Goal: Task Accomplishment & Management: Manage account settings

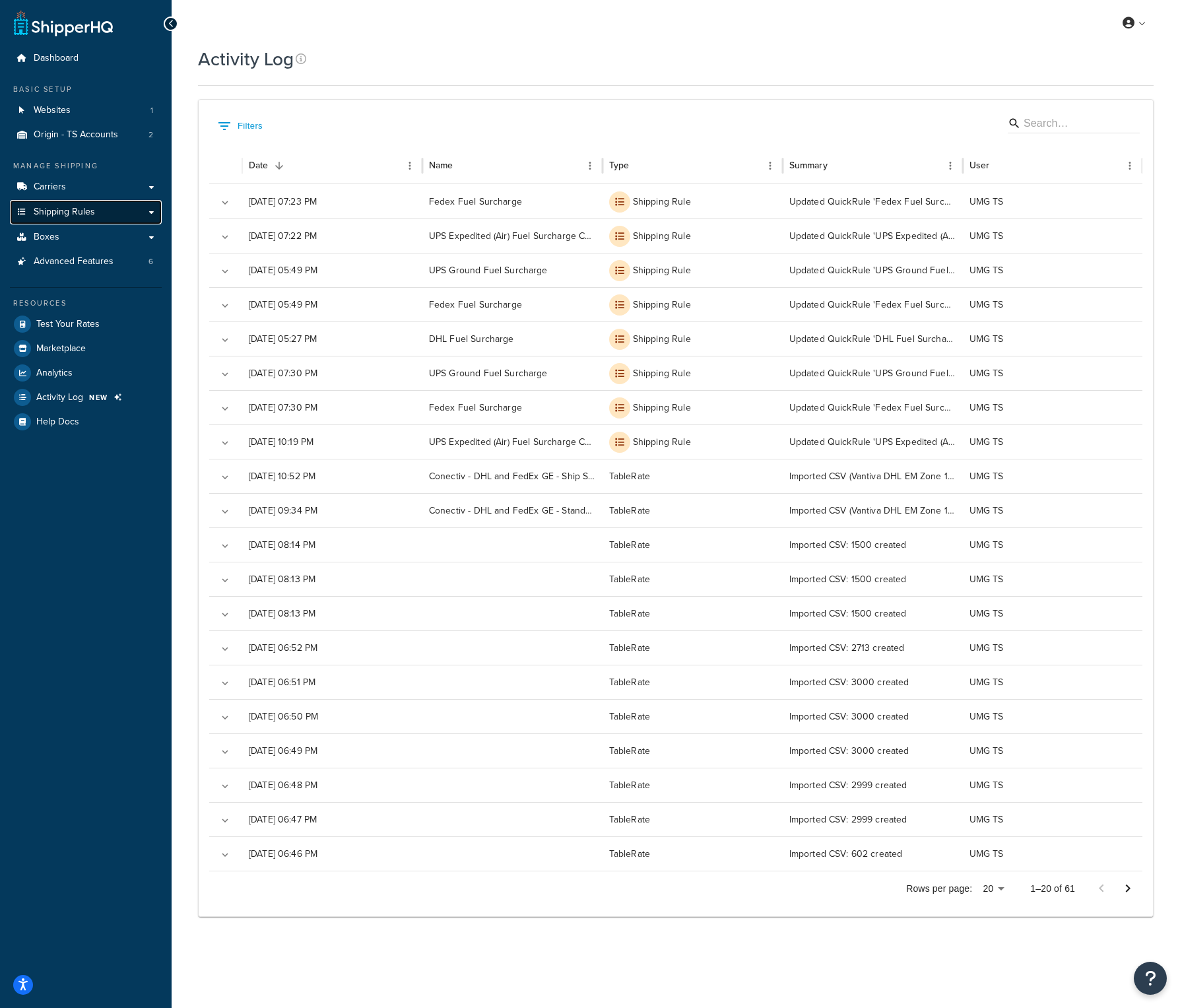
click at [89, 207] on span "Shipping Rules" at bounding box center [64, 212] width 62 height 11
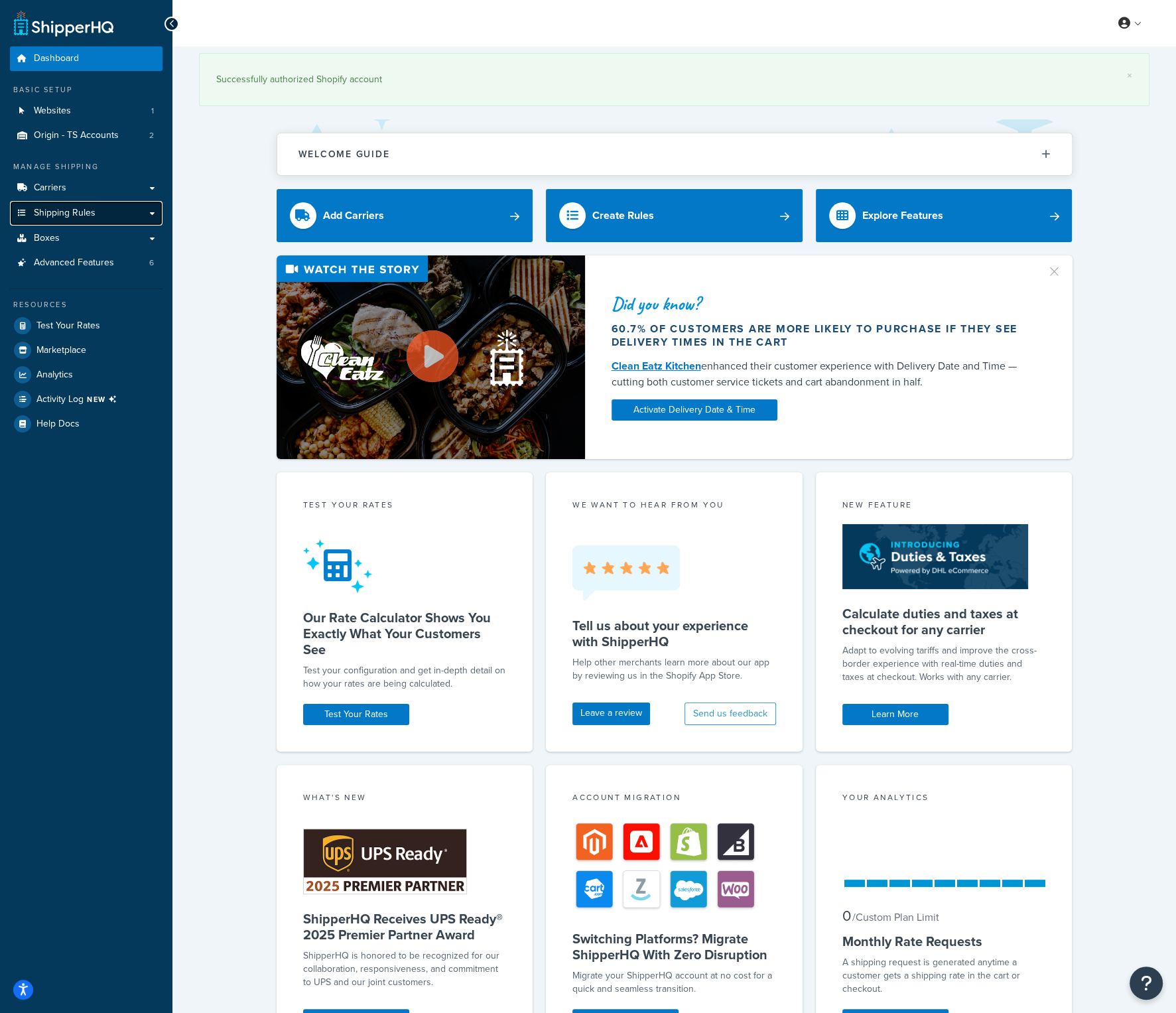
click at [106, 217] on link "Shipping Rules" at bounding box center [86, 213] width 152 height 24
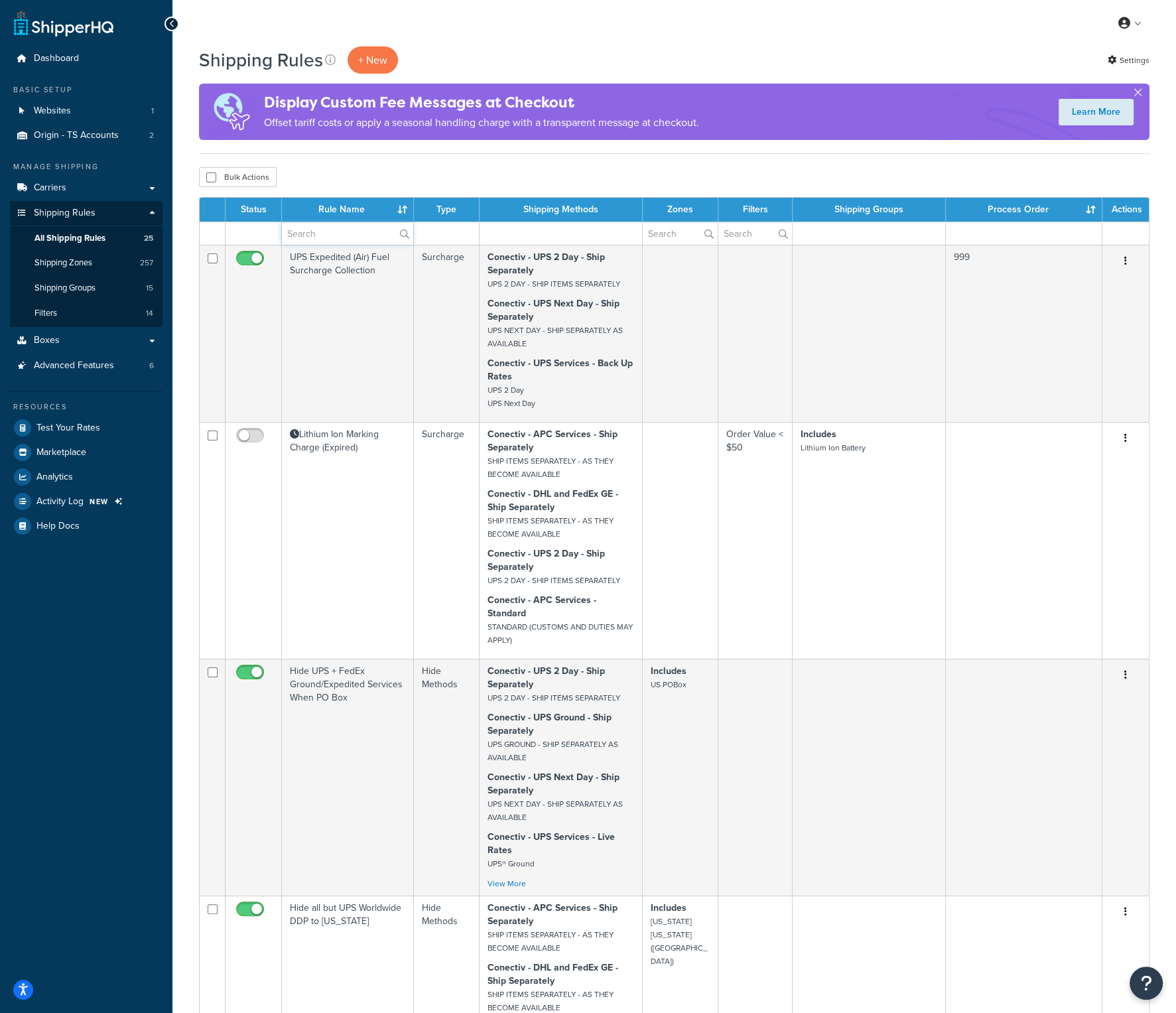
click at [311, 235] on input "text" at bounding box center [347, 233] width 131 height 23
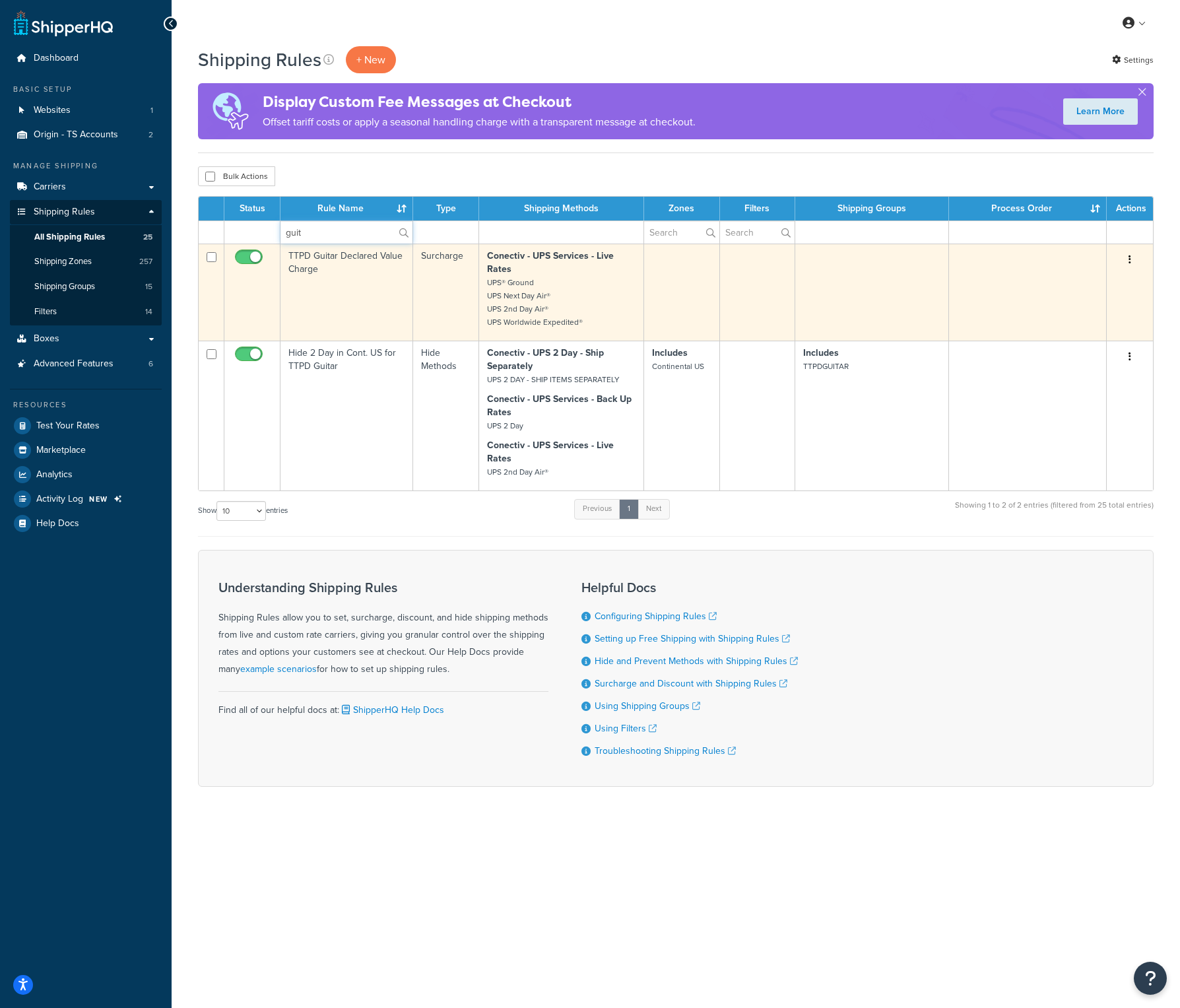
type input "guit"
click at [322, 261] on td "TTPD Guitar Declared Value Charge" at bounding box center [347, 292] width 133 height 97
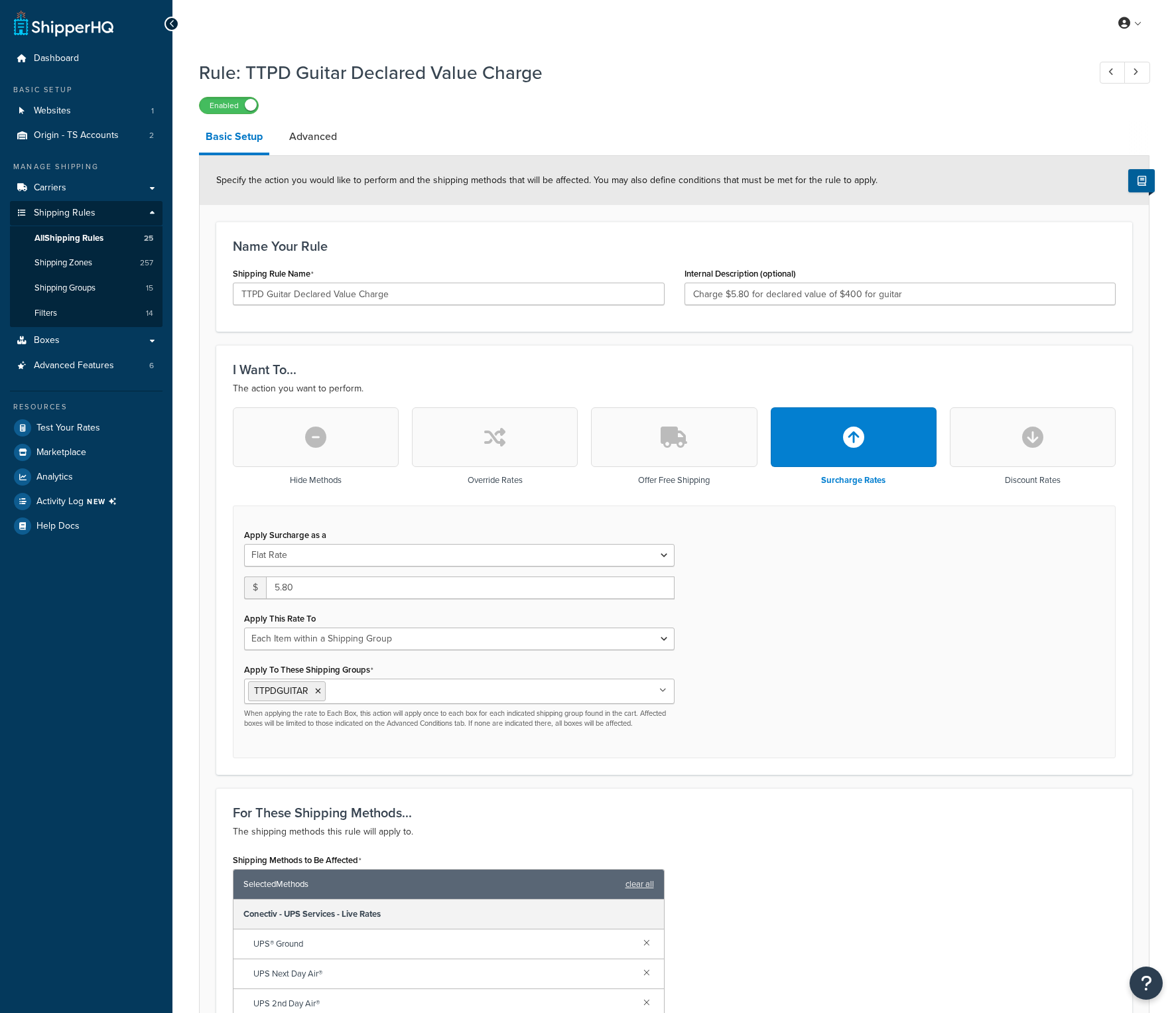
select select "ITEM"
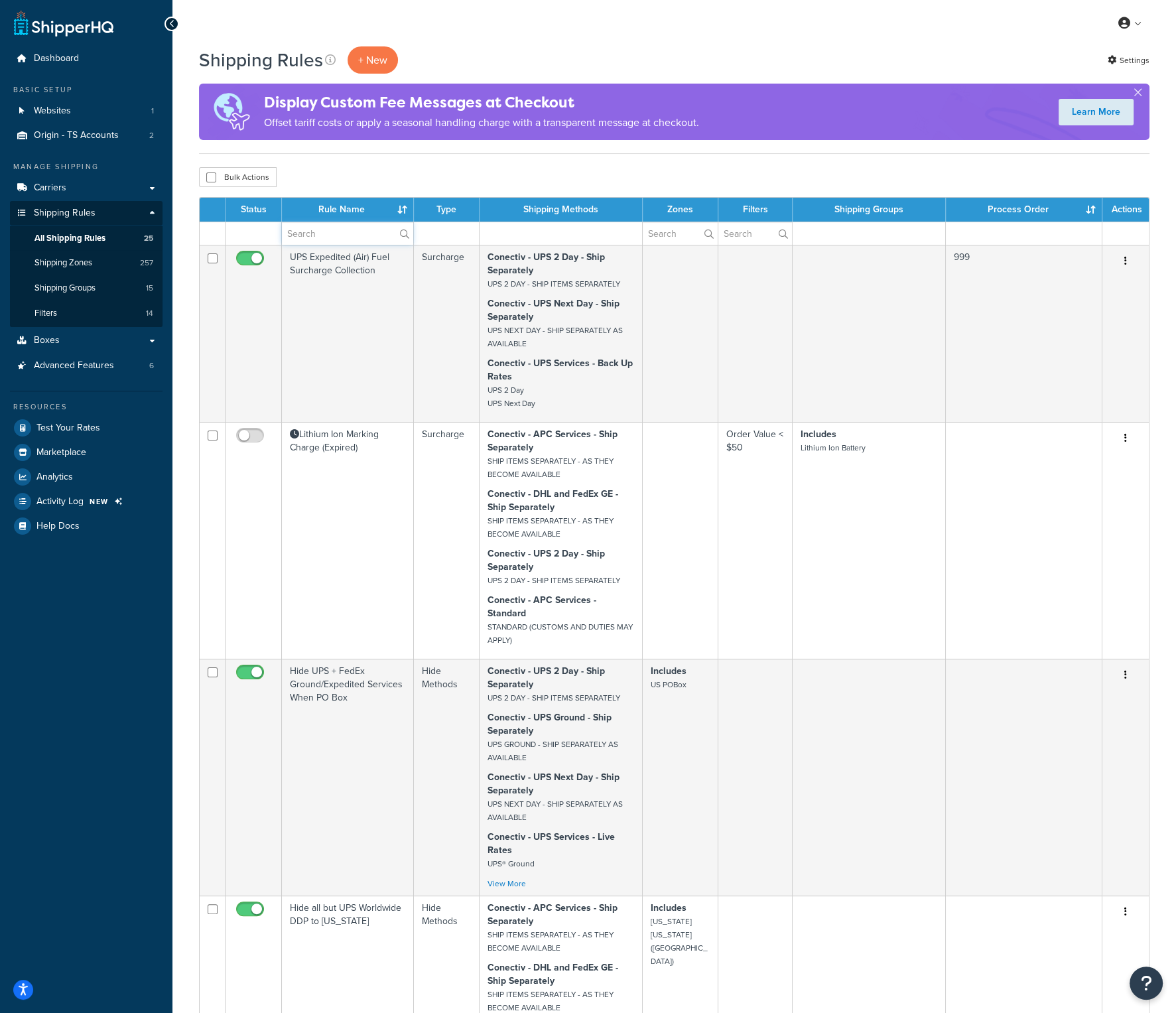
click at [332, 232] on input "text" at bounding box center [347, 233] width 131 height 23
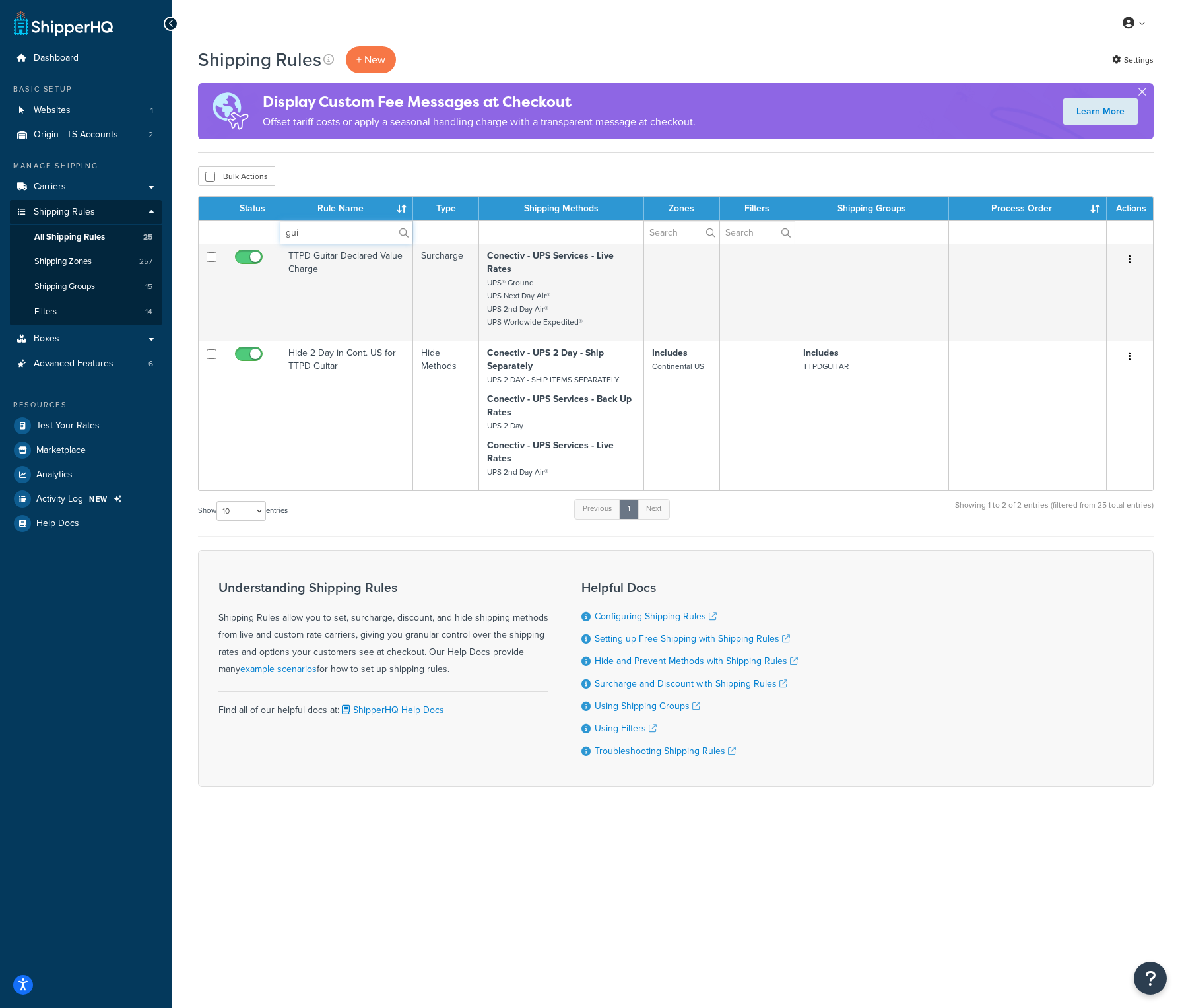
type input "gui"
click at [398, 164] on div "Shipping Rules + New Settings Display Custom Fee Messages at Checkout Offset ta…" at bounding box center [676, 439] width 1008 height 786
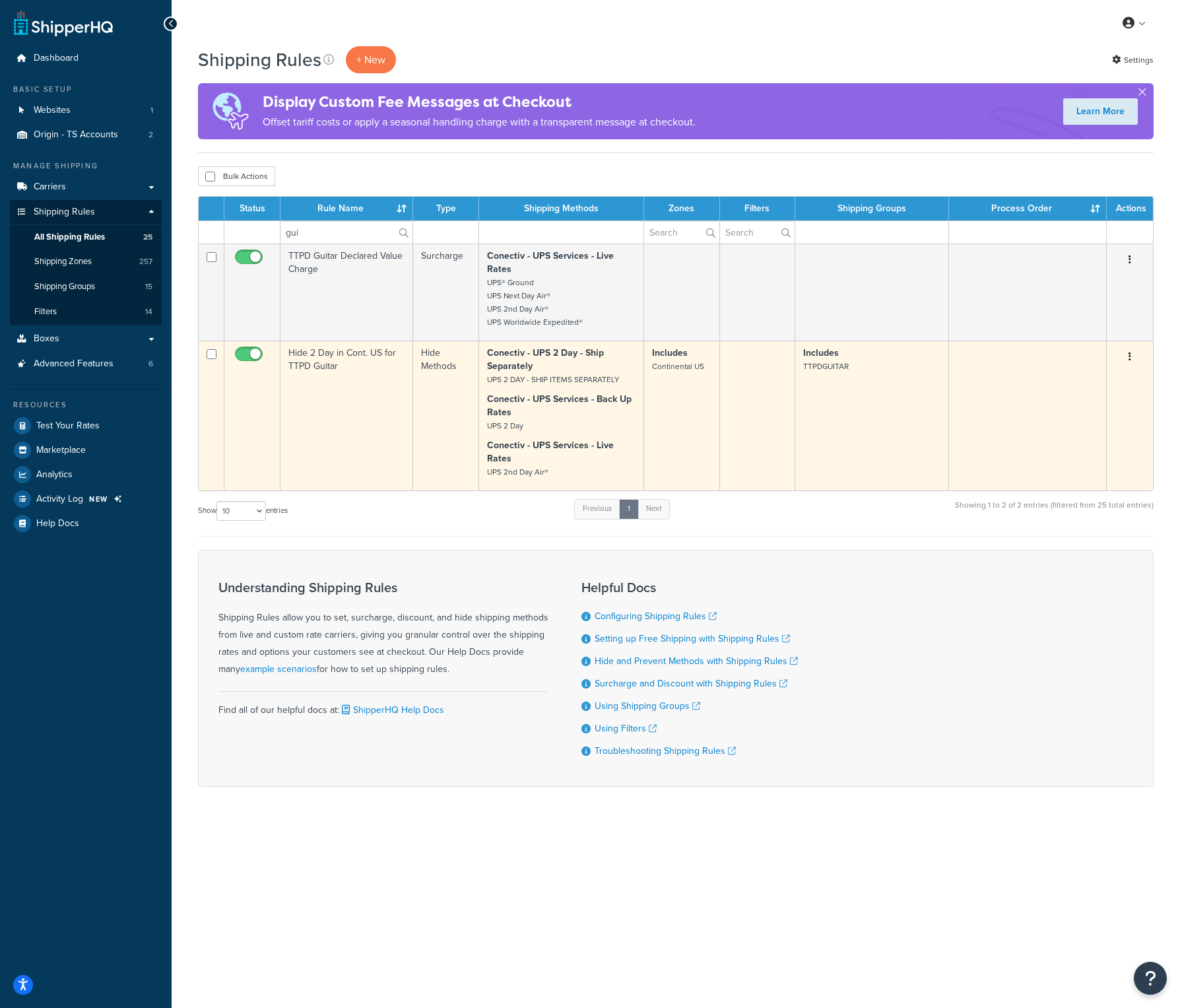
click at [329, 350] on td "Hide 2 Day in Cont. US for TTPD Guitar" at bounding box center [347, 415] width 133 height 150
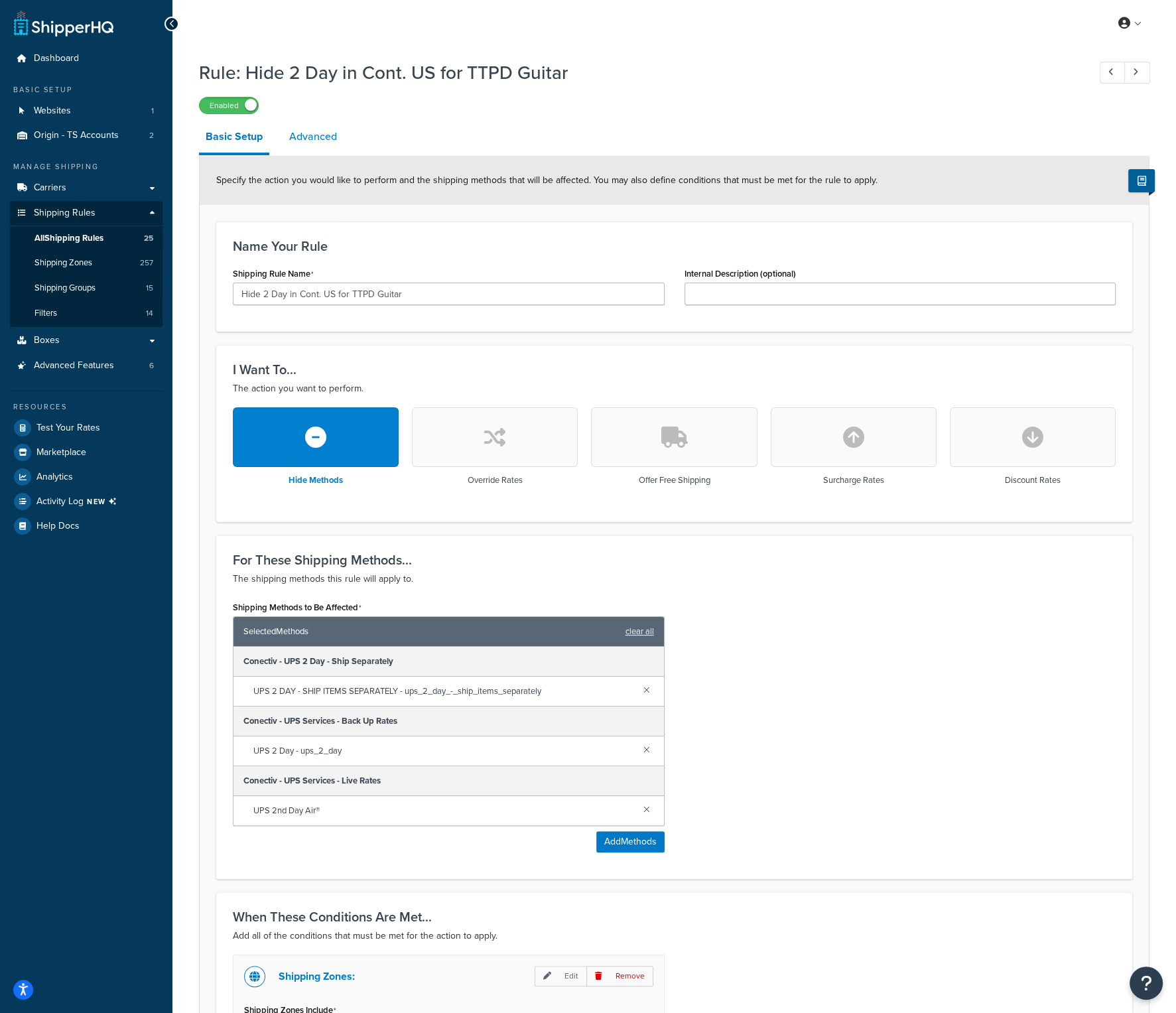
click at [324, 134] on link "Advanced" at bounding box center [313, 137] width 61 height 32
click at [86, 233] on span "All Shipping Rules" at bounding box center [69, 239] width 69 height 11
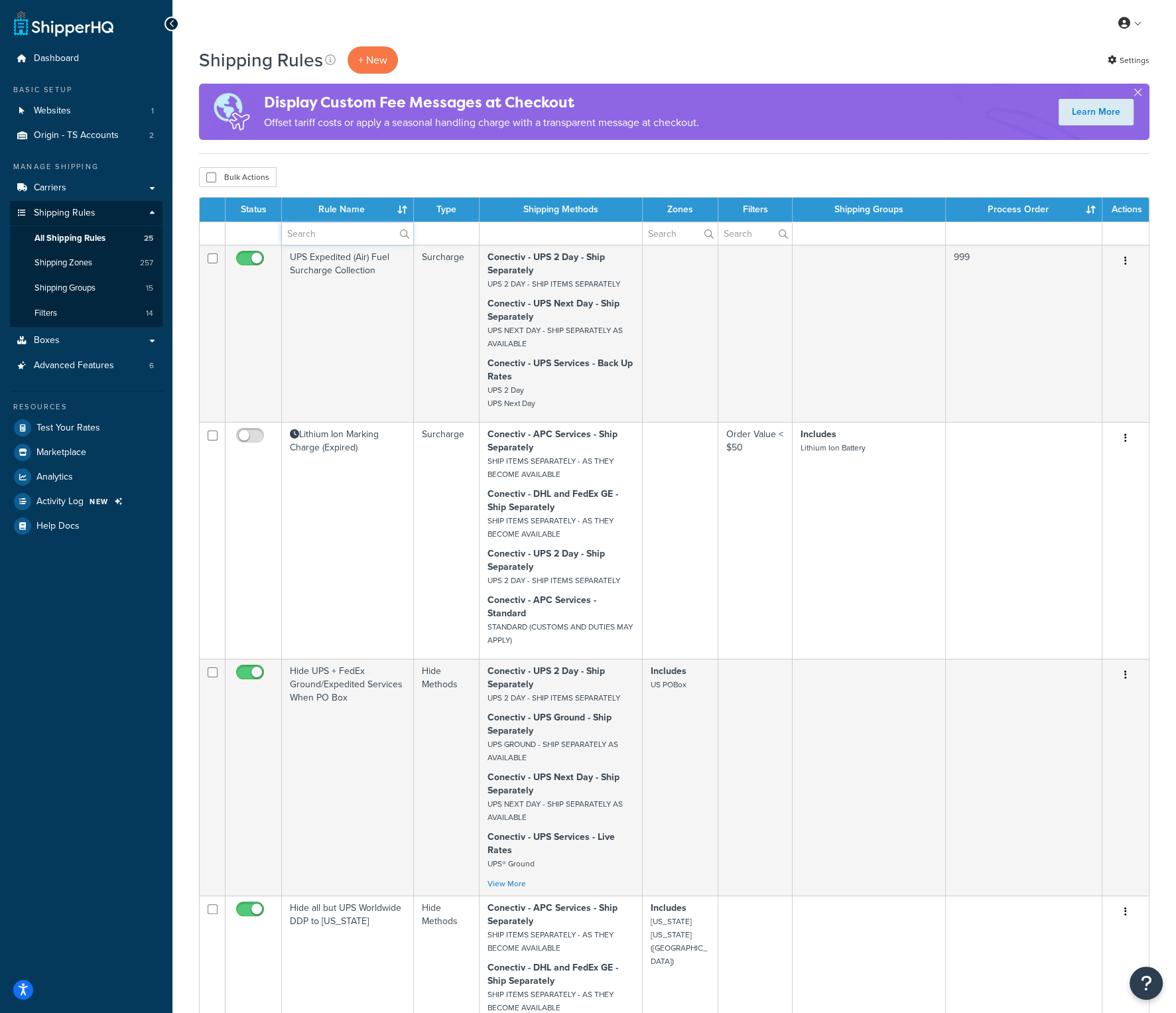
click at [334, 242] on input "text" at bounding box center [347, 233] width 131 height 23
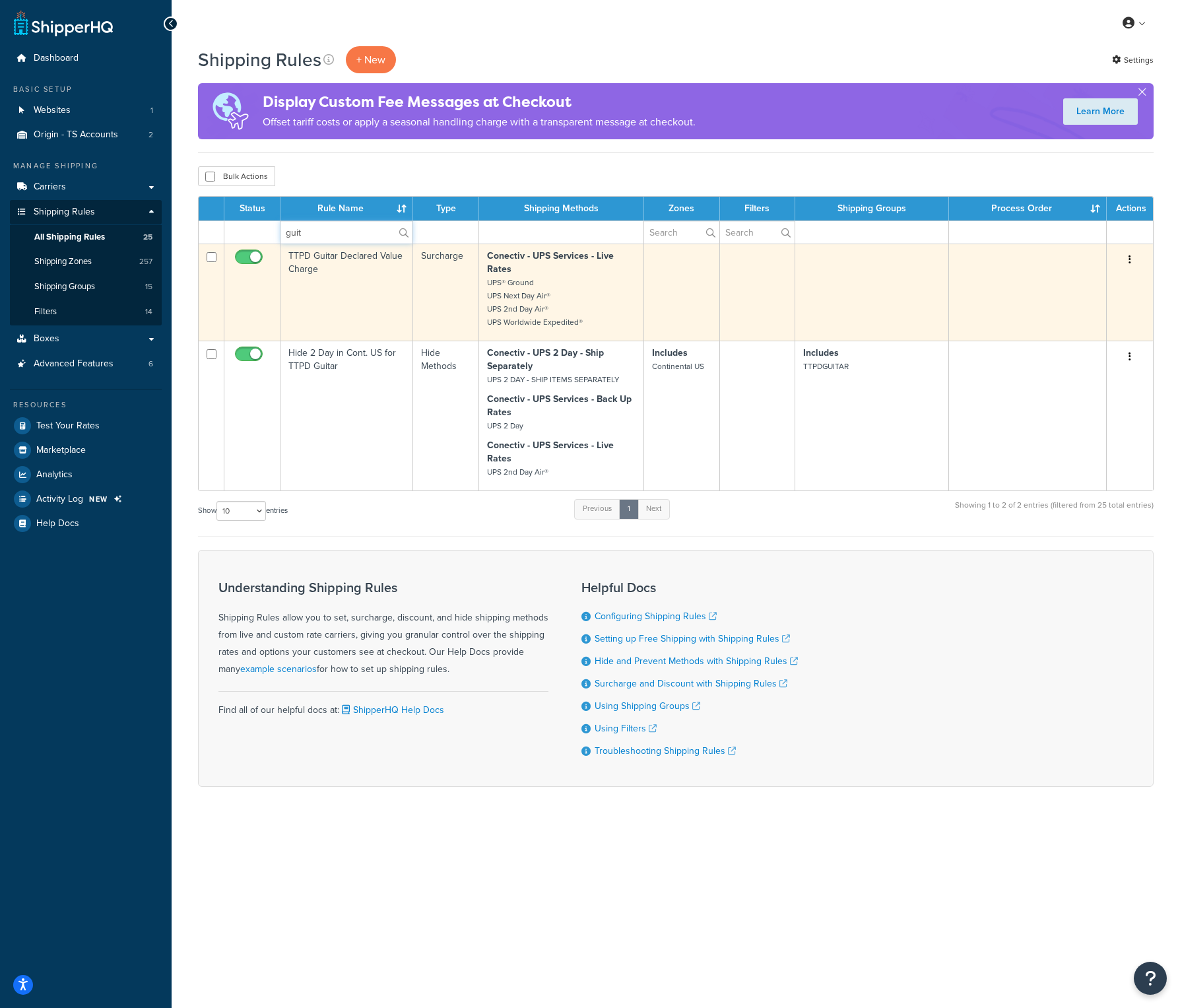
type input "guit"
click at [319, 255] on td "TTPD Guitar Declared Value Charge" at bounding box center [347, 292] width 133 height 97
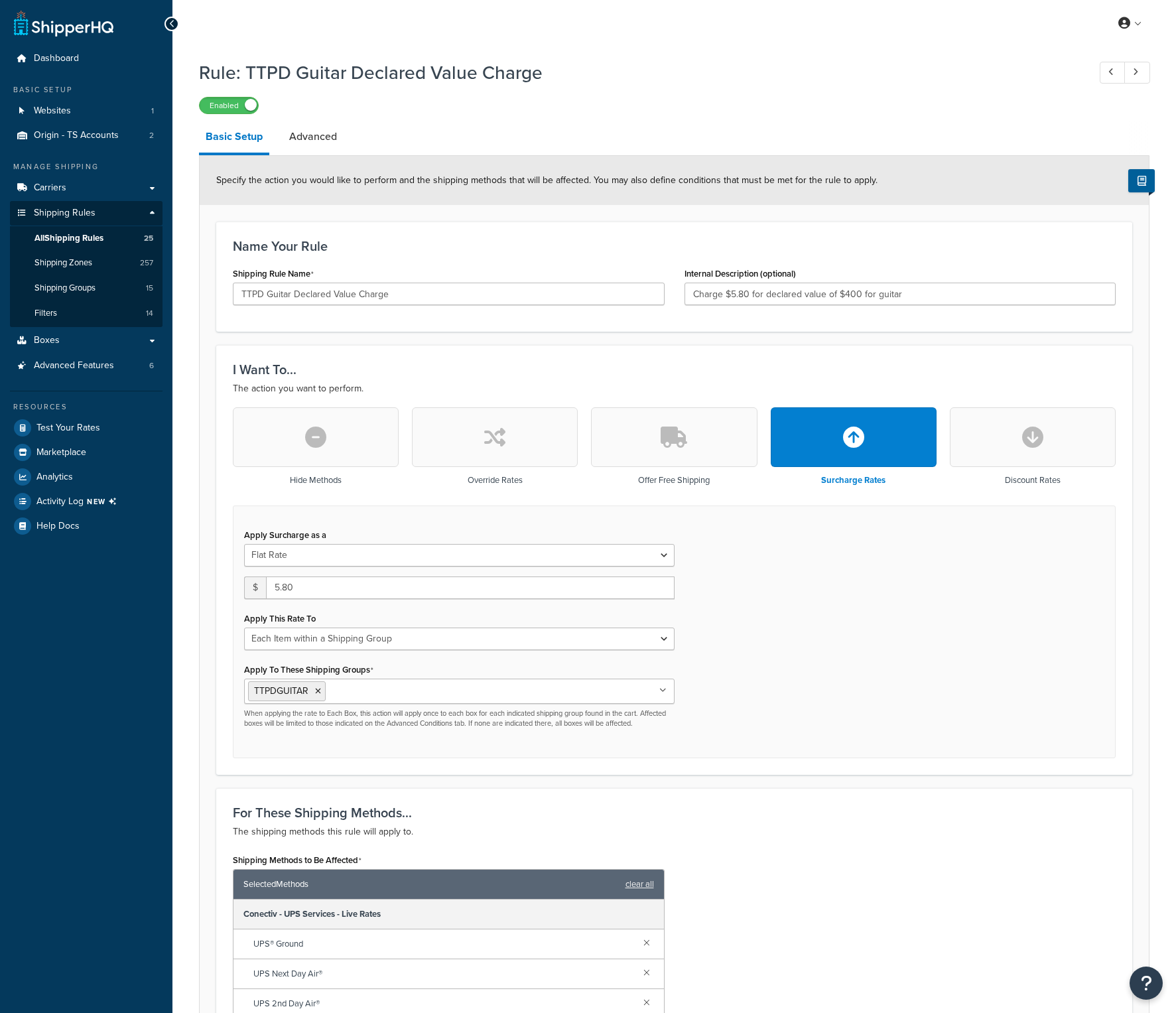
select select "ITEM"
click at [336, 144] on link "Advanced" at bounding box center [313, 137] width 61 height 32
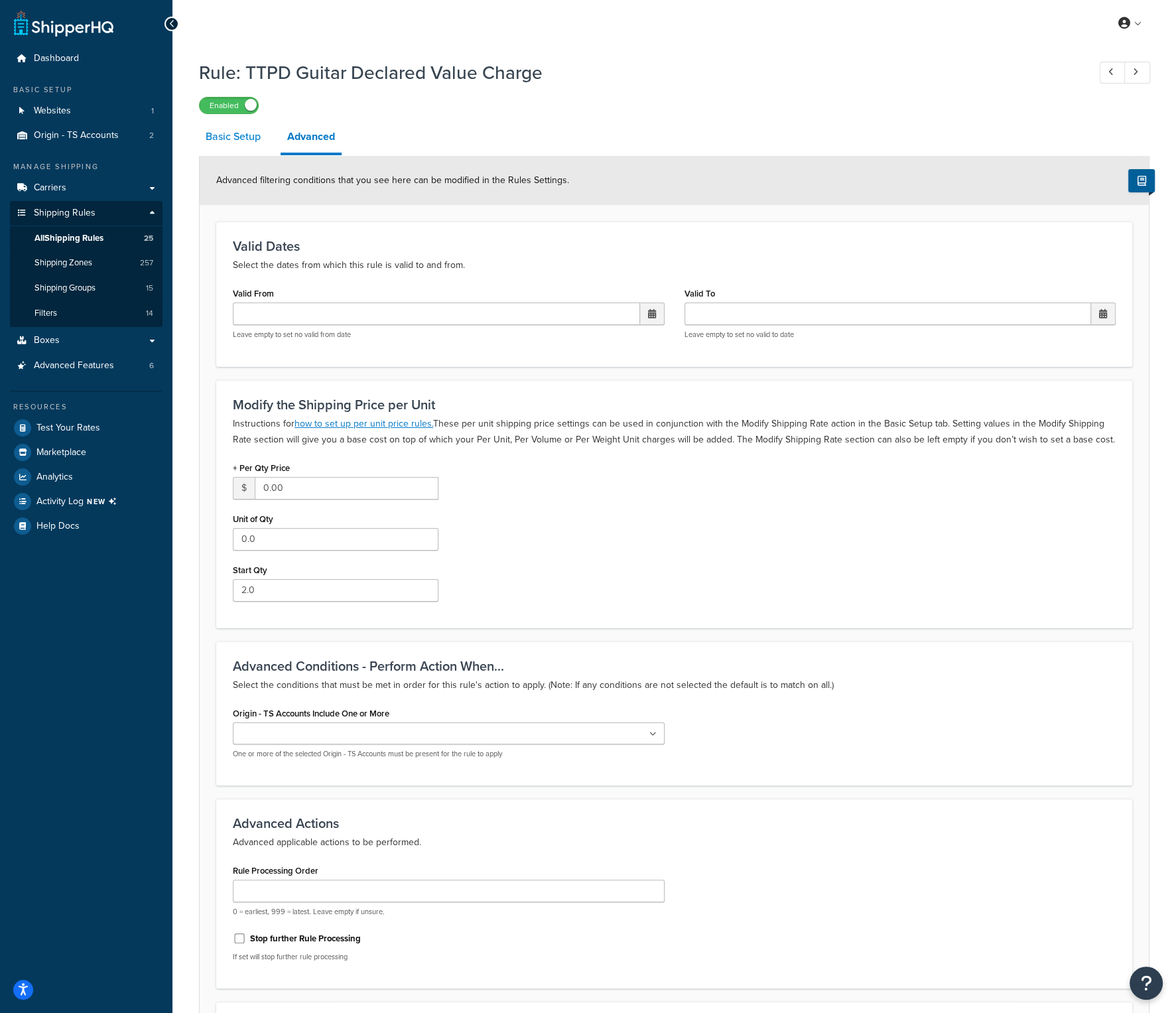
click at [252, 137] on link "Basic Setup" at bounding box center [233, 137] width 68 height 32
select select "ITEM"
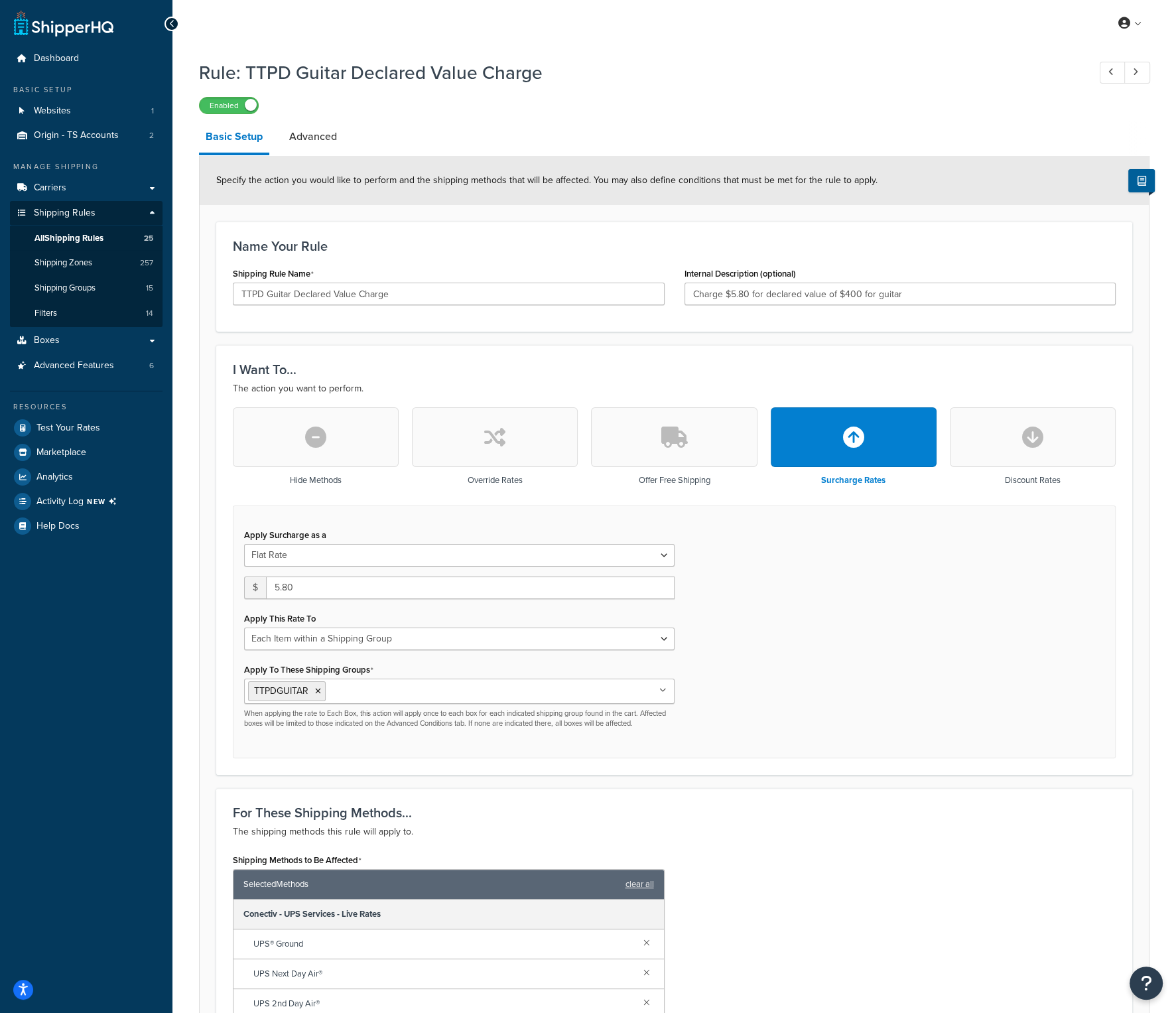
click at [49, 641] on div "Dashboard Basic Setup Websites 1 Origin - TS Accounts 2 Manage Shipping Carrier…" at bounding box center [86, 653] width 173 height 1306
click at [323, 137] on link "Advanced" at bounding box center [313, 137] width 61 height 32
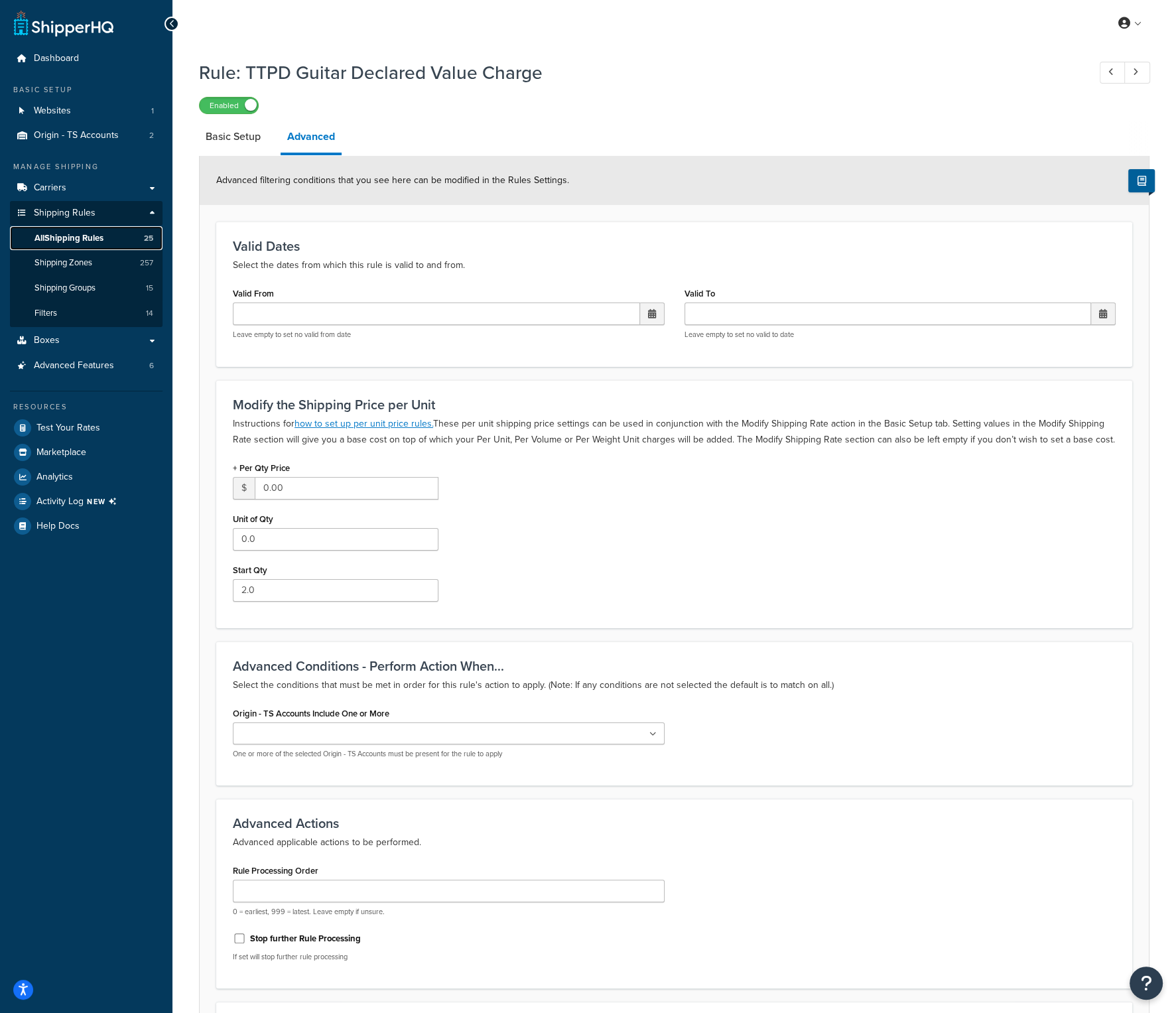
click at [79, 242] on span "All Shipping Rules" at bounding box center [69, 239] width 69 height 11
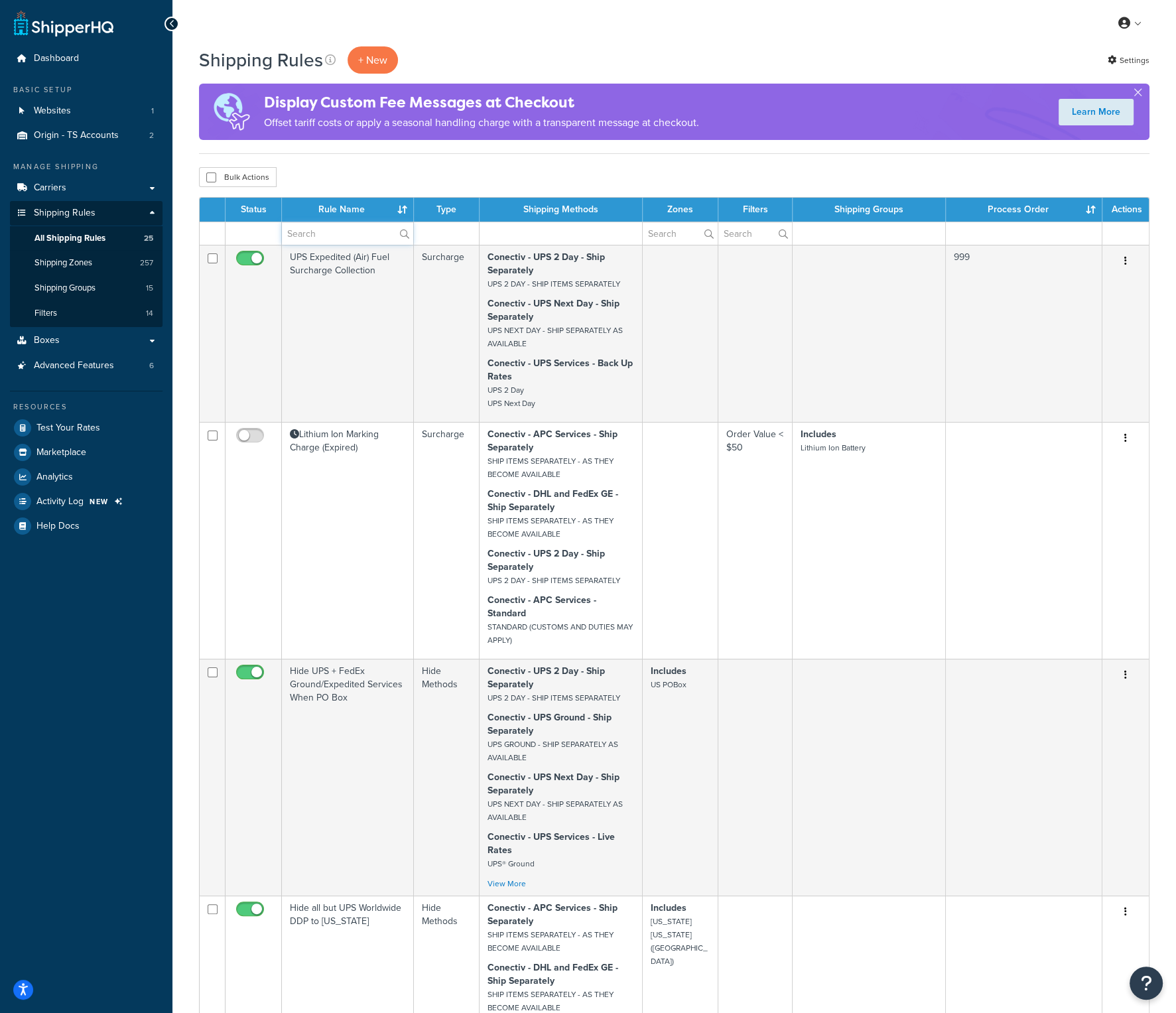
click at [316, 229] on input "text" at bounding box center [347, 233] width 131 height 23
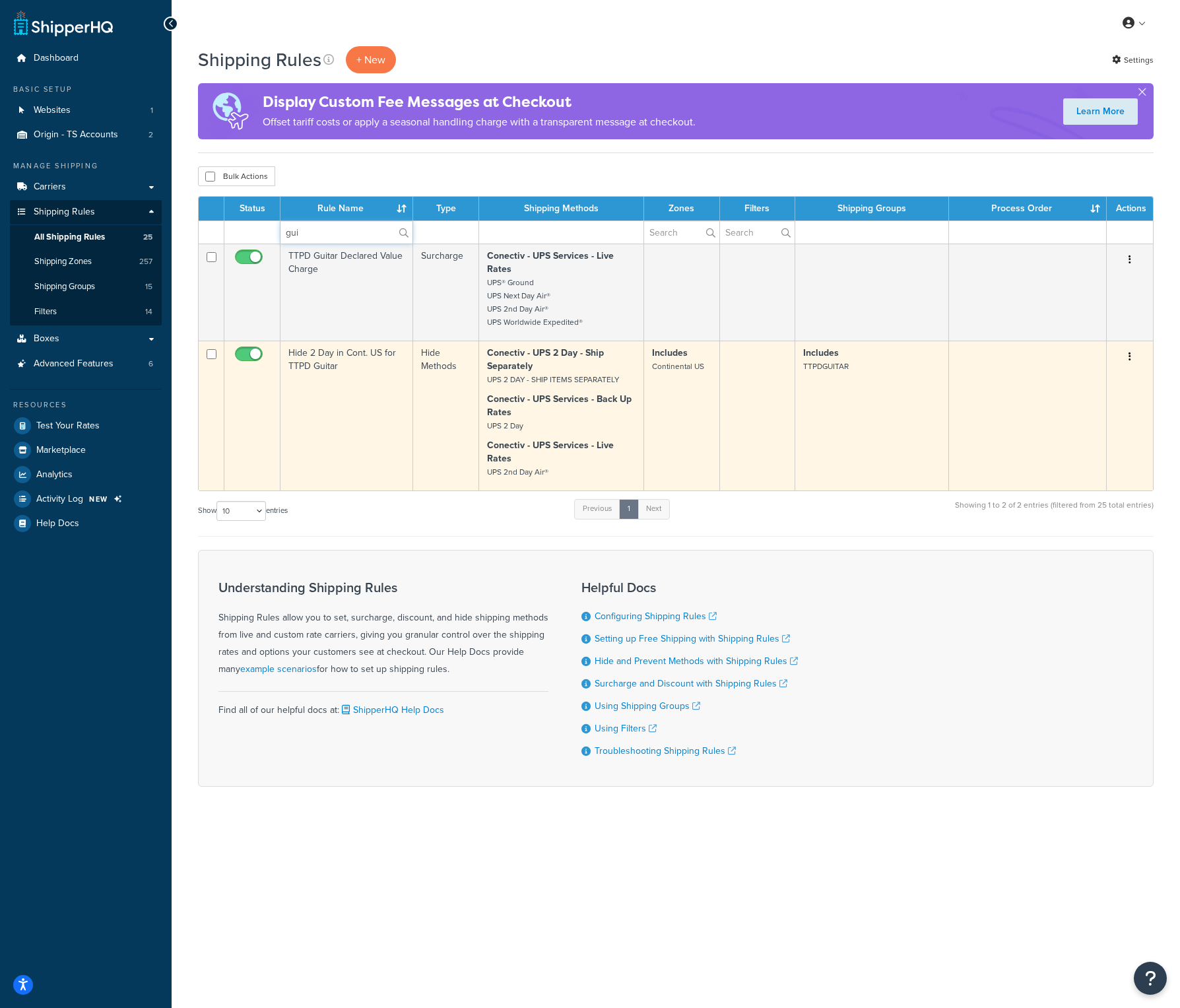
type input "gui"
click at [307, 361] on td "Hide 2 Day in Cont. US for TTPD Guitar" at bounding box center [347, 415] width 133 height 150
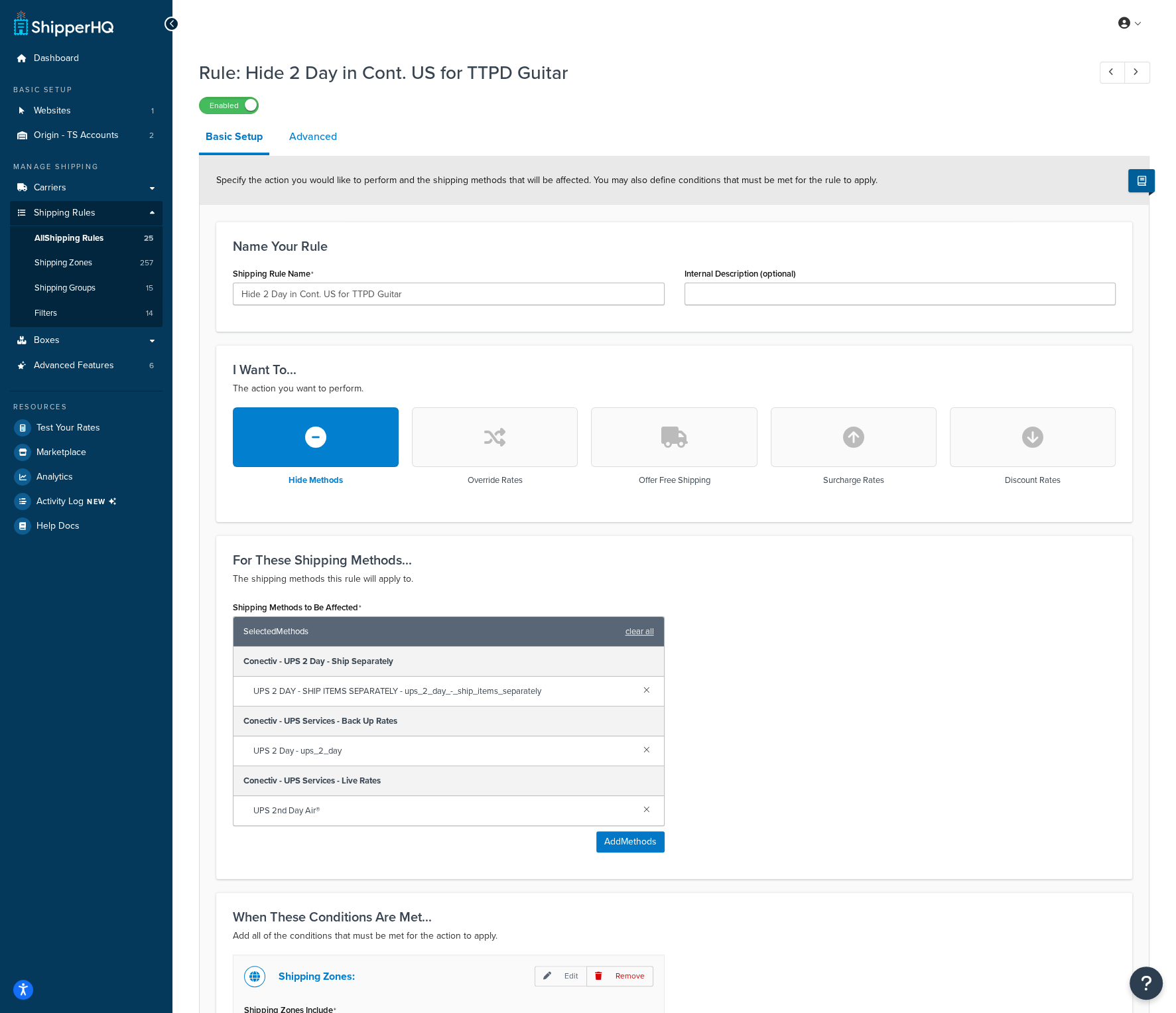
click at [308, 132] on link "Advanced" at bounding box center [313, 137] width 61 height 32
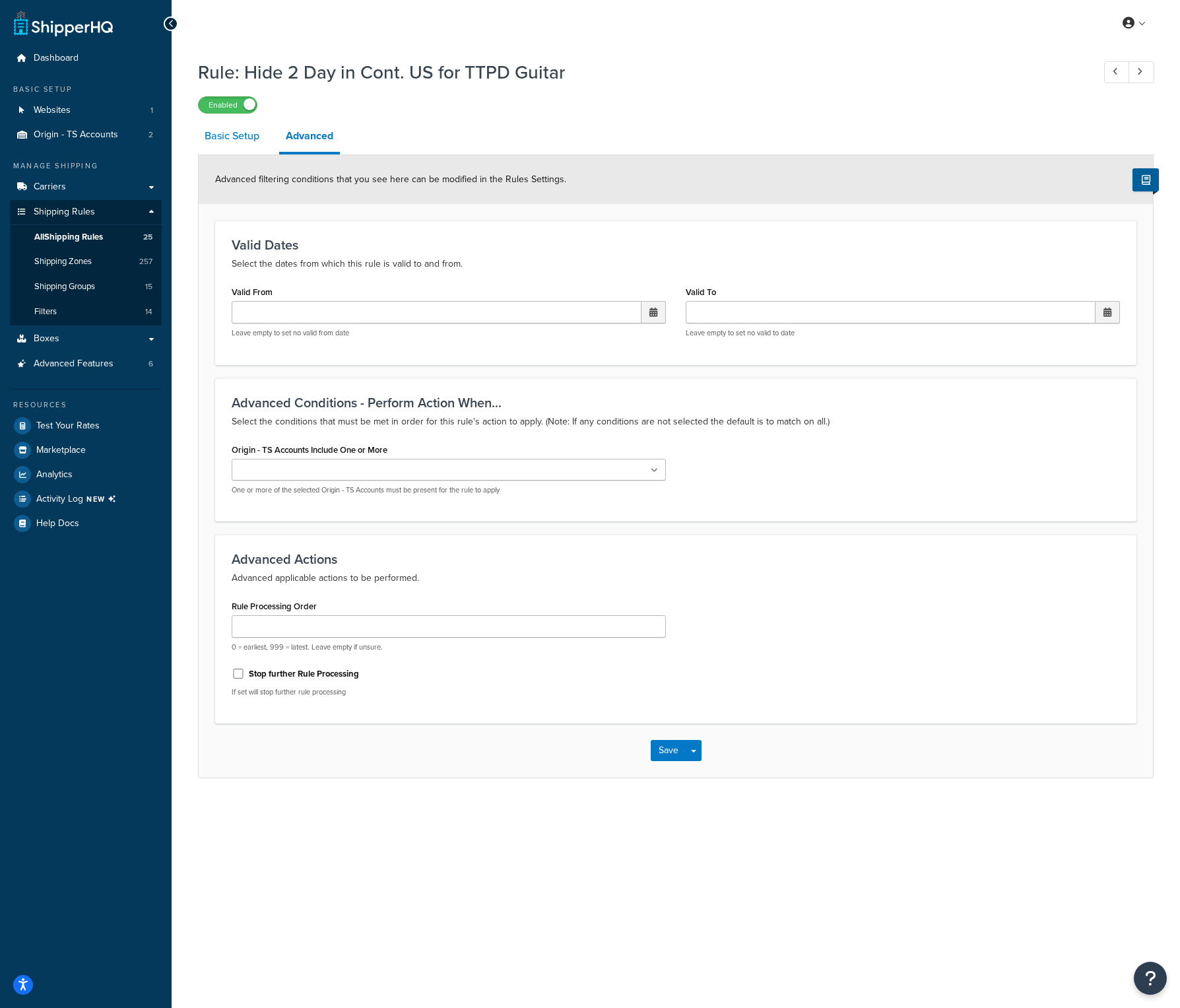
click at [248, 139] on link "Basic Setup" at bounding box center [232, 136] width 68 height 32
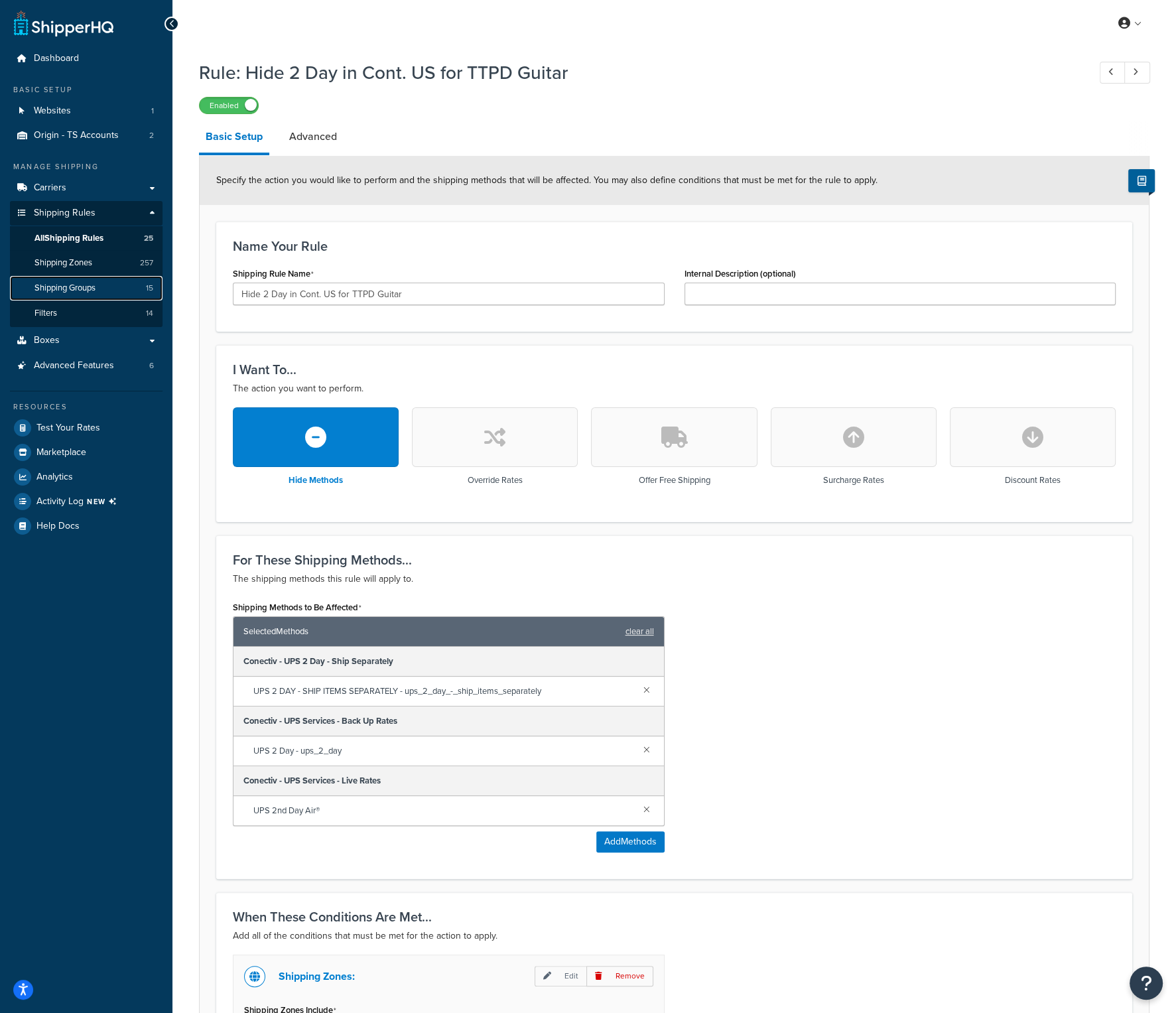
click at [98, 283] on link "Shipping Groups 15" at bounding box center [86, 288] width 152 height 24
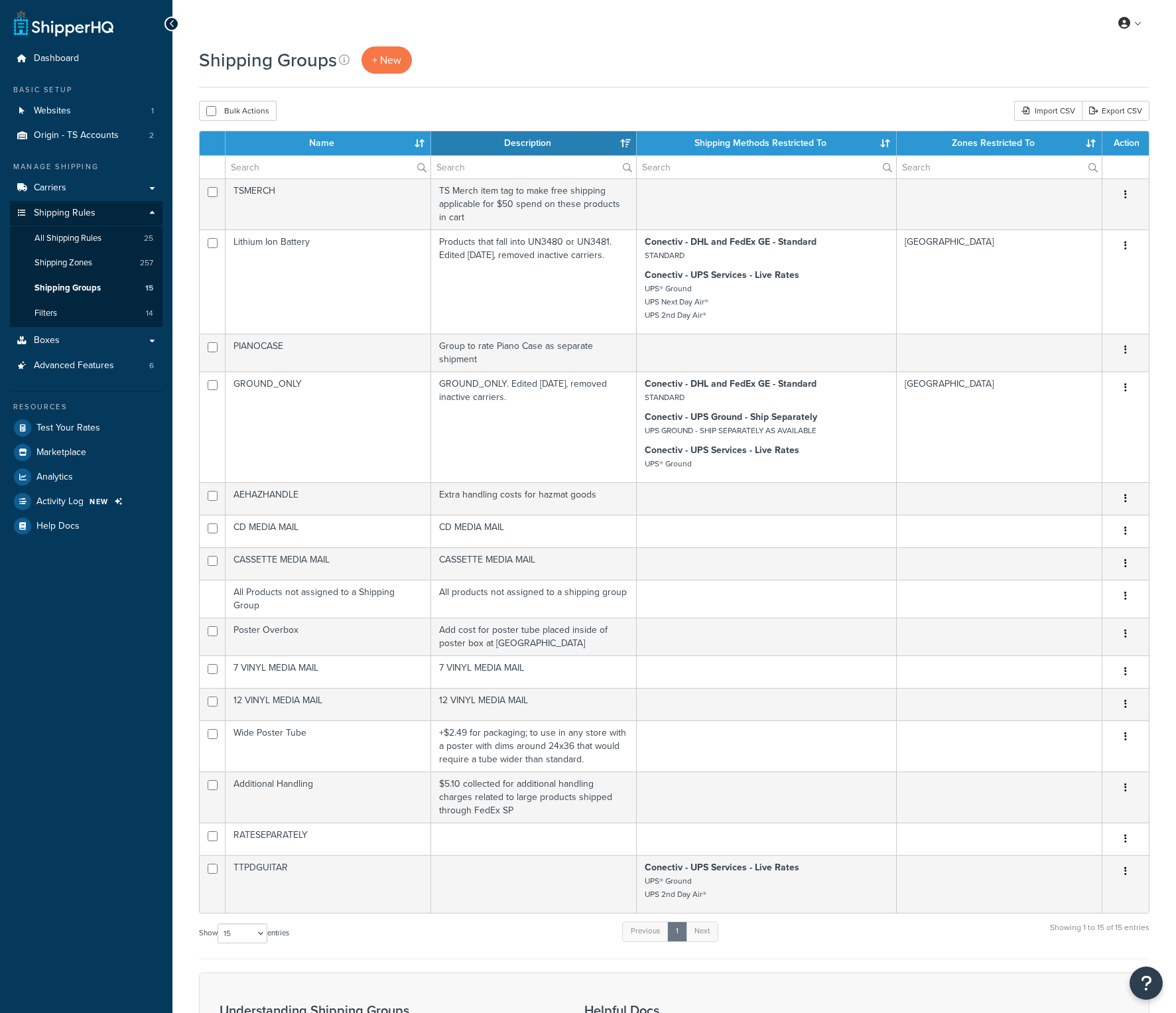
select select "15"
click at [281, 164] on input "text" at bounding box center [327, 167] width 205 height 23
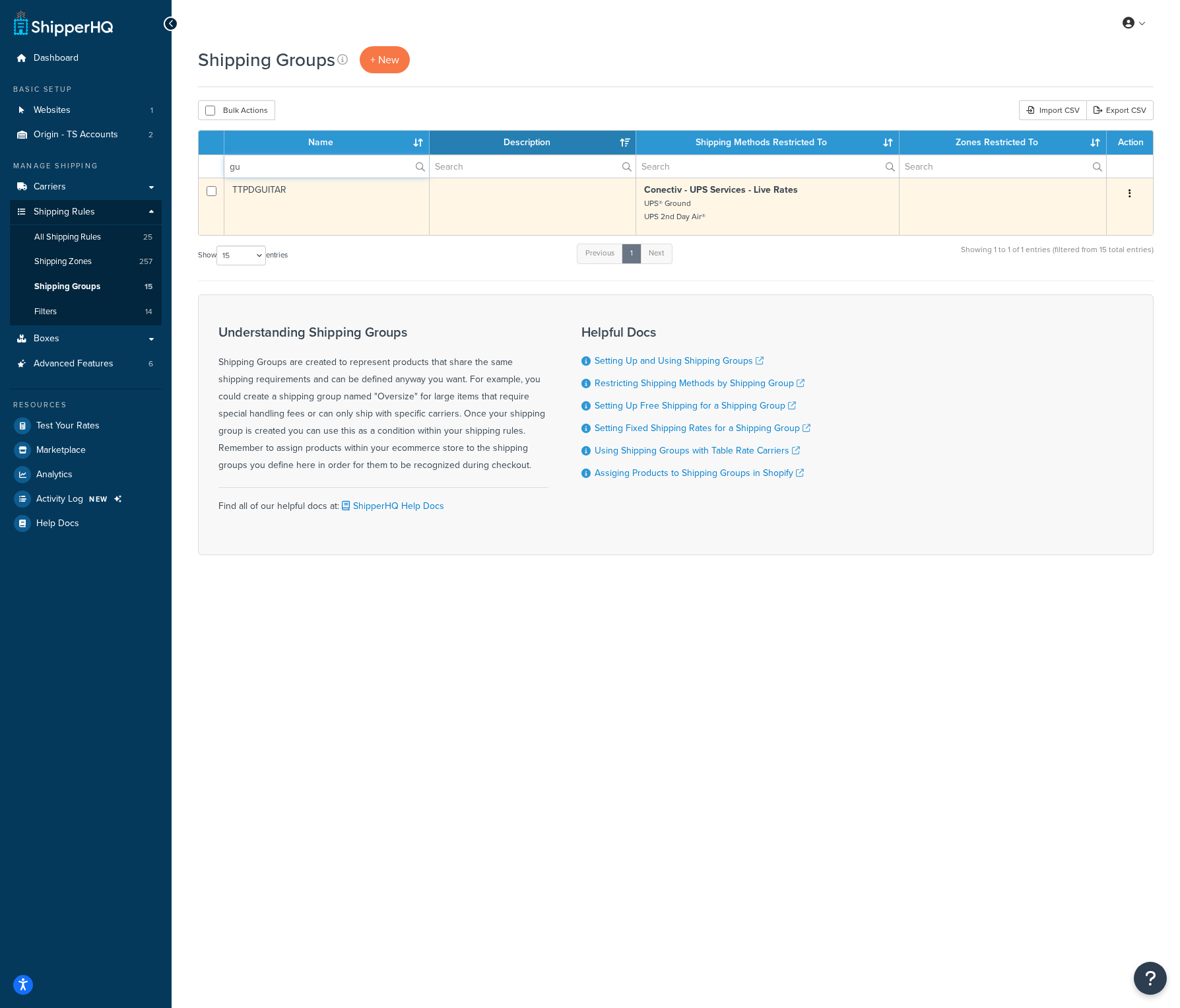
type input "gu"
click at [273, 192] on td "TTPDGUITAR" at bounding box center [326, 206] width 205 height 58
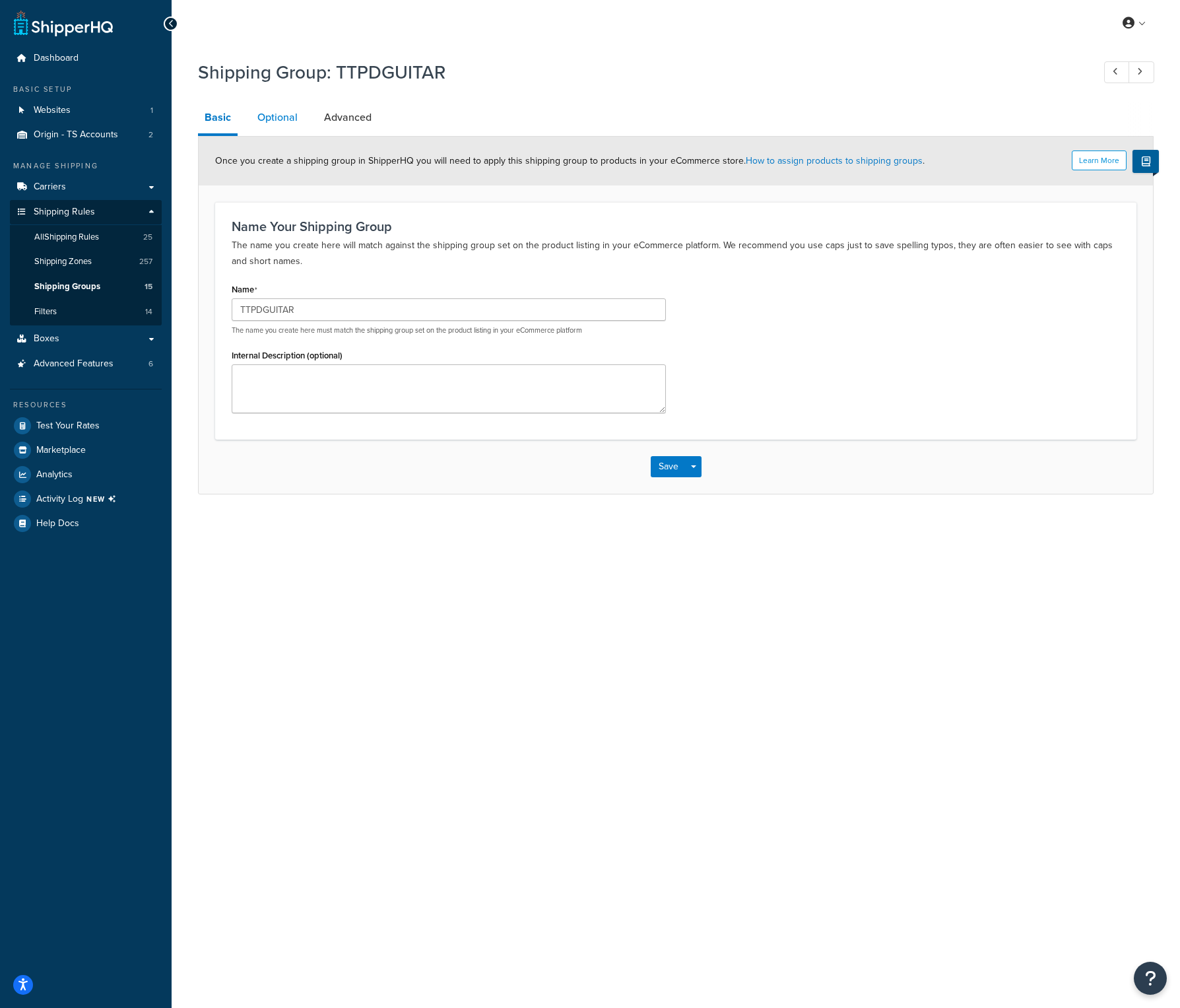
click at [284, 123] on link "Optional" at bounding box center [277, 117] width 53 height 32
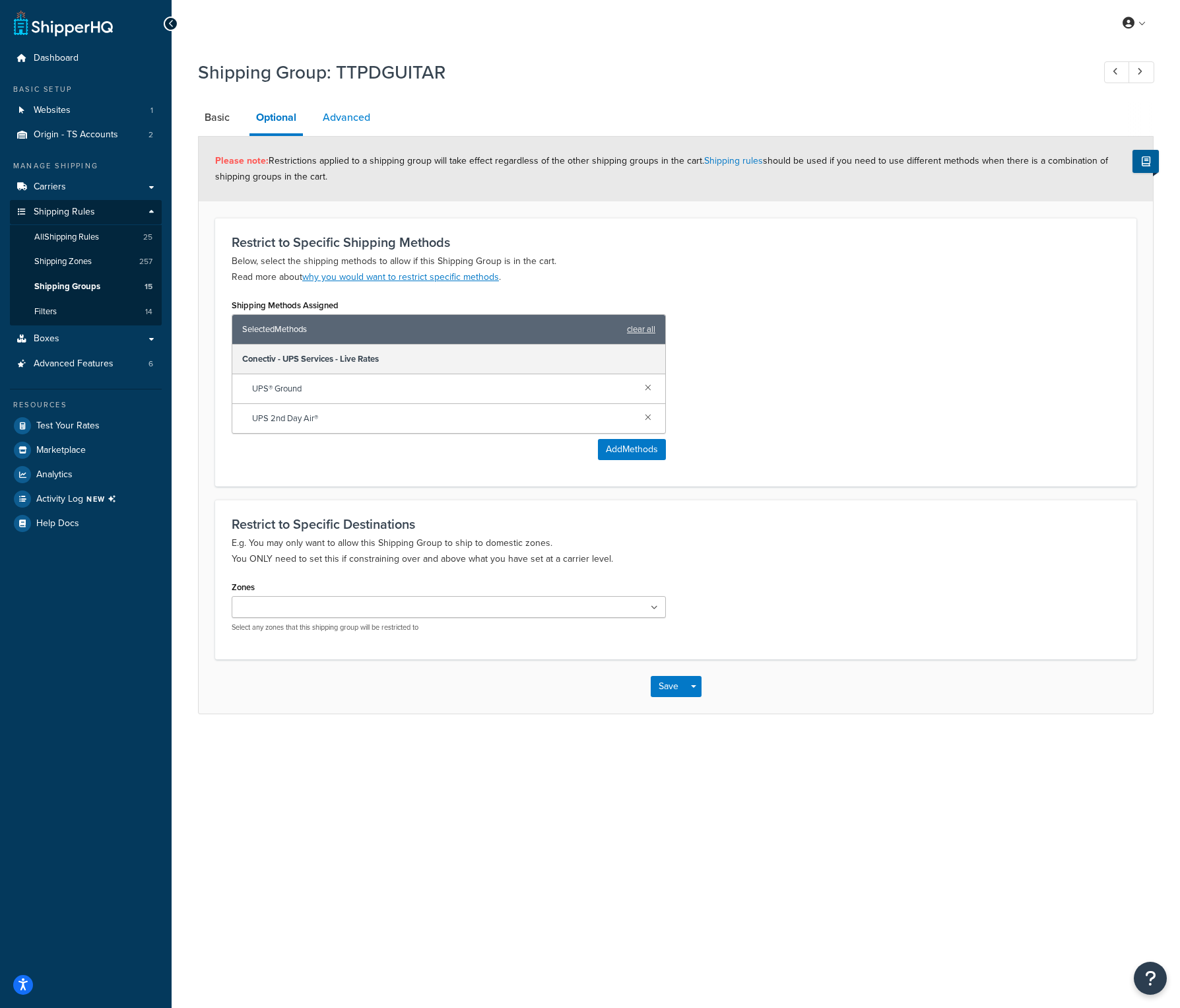
click at [349, 118] on link "Advanced" at bounding box center [347, 117] width 61 height 32
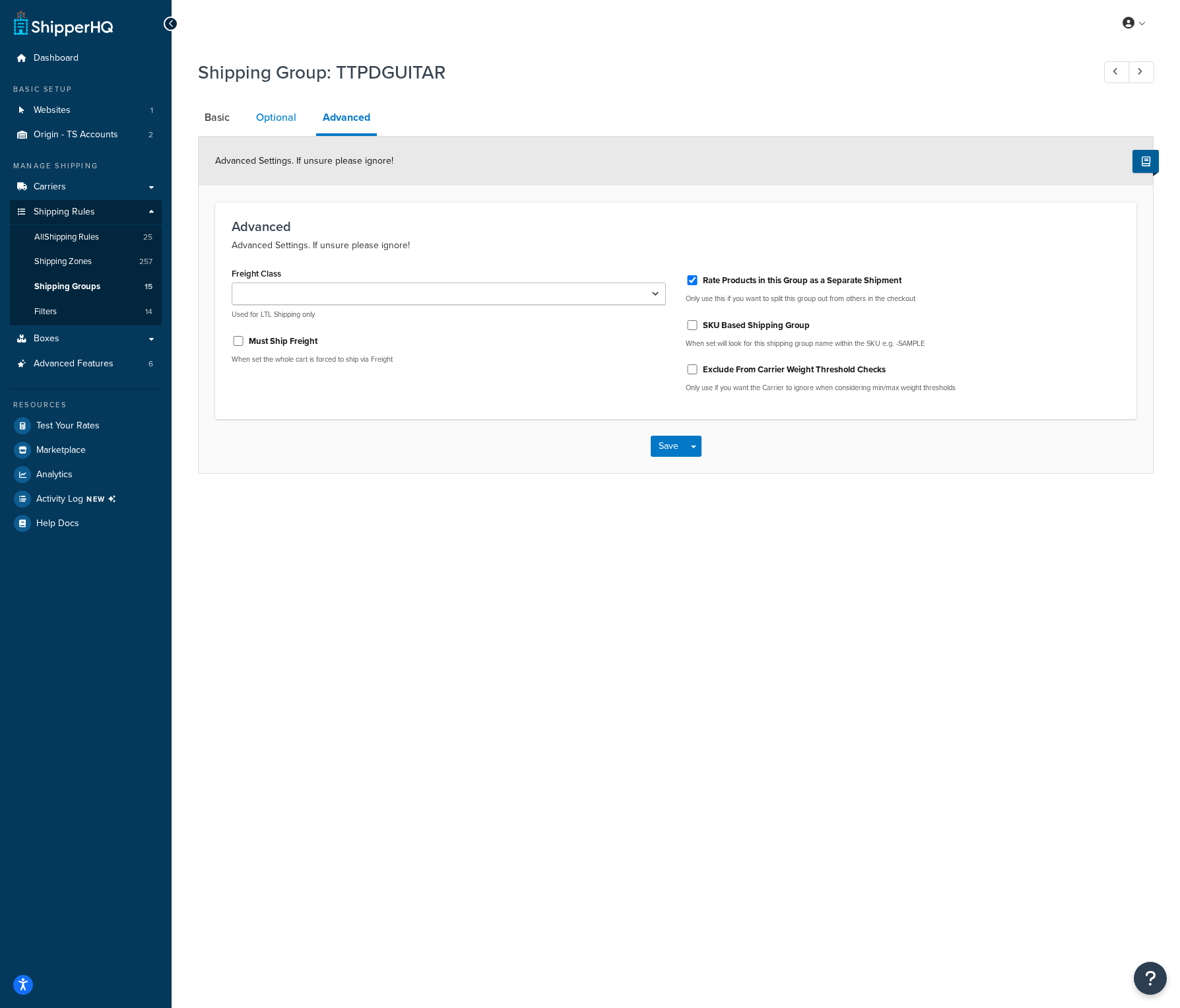
click at [291, 117] on link "Optional" at bounding box center [276, 117] width 53 height 32
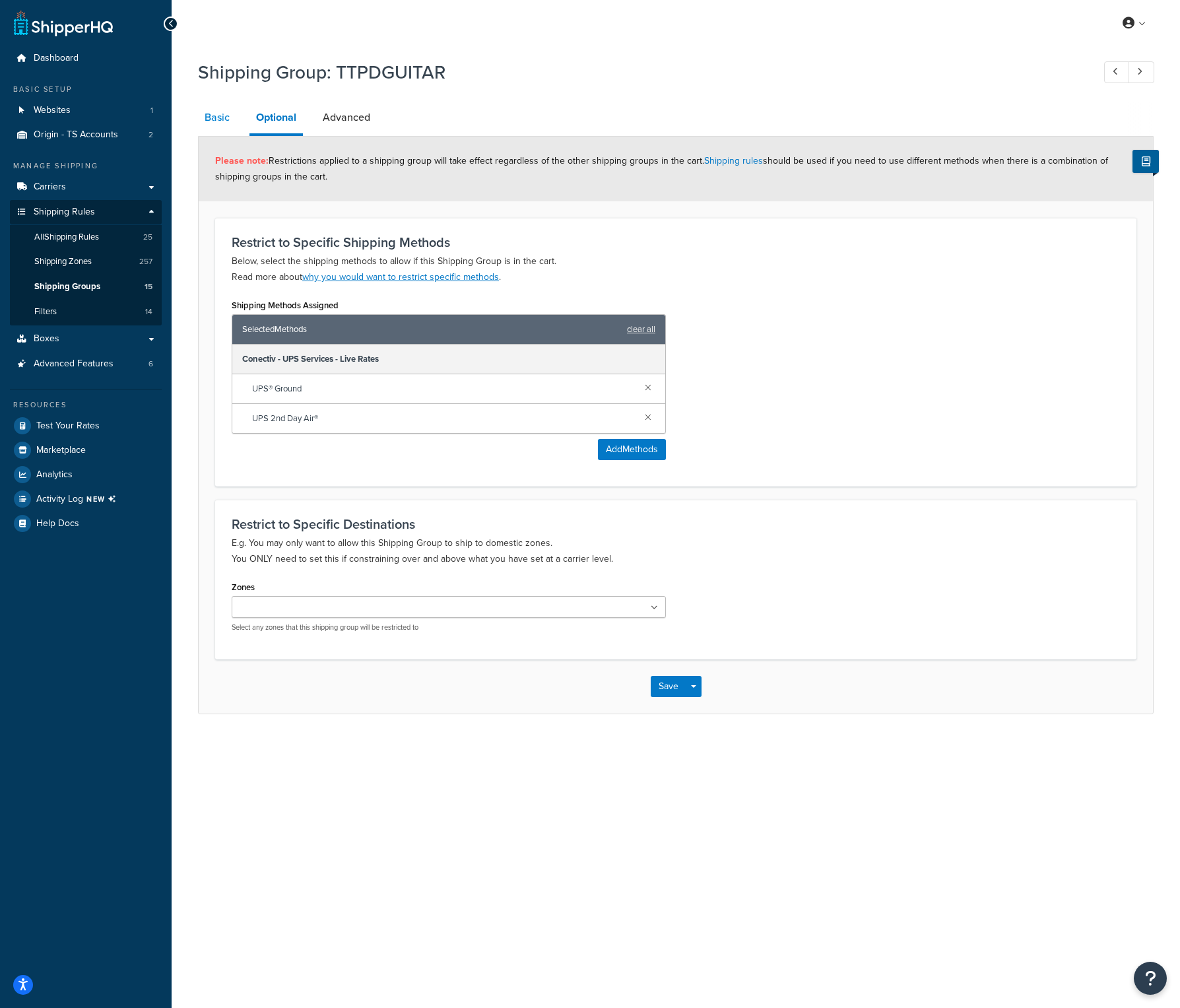
click at [231, 117] on link "Basic" at bounding box center [217, 117] width 38 height 32
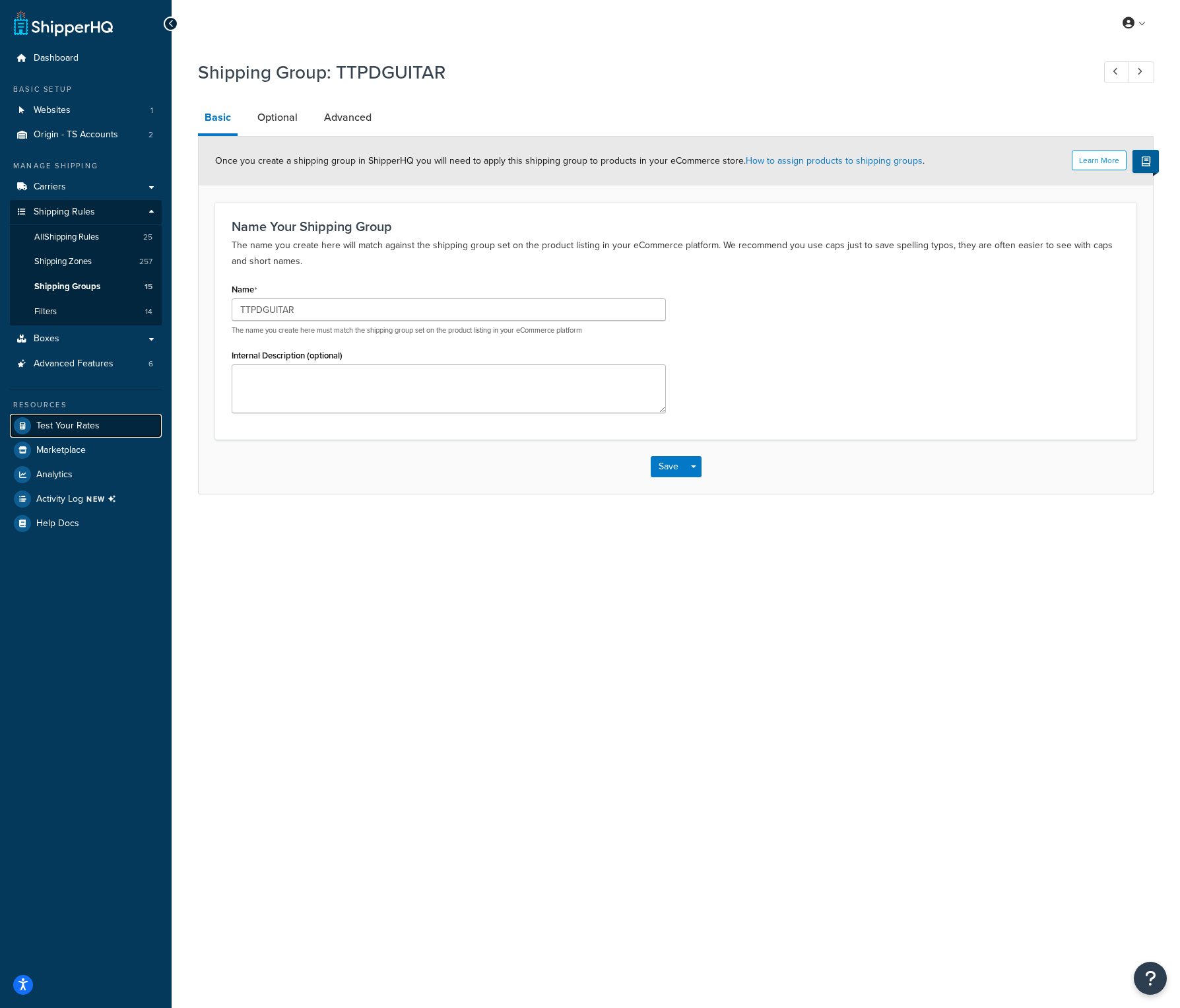
click at [75, 416] on link "Test Your Rates" at bounding box center [86, 426] width 152 height 23
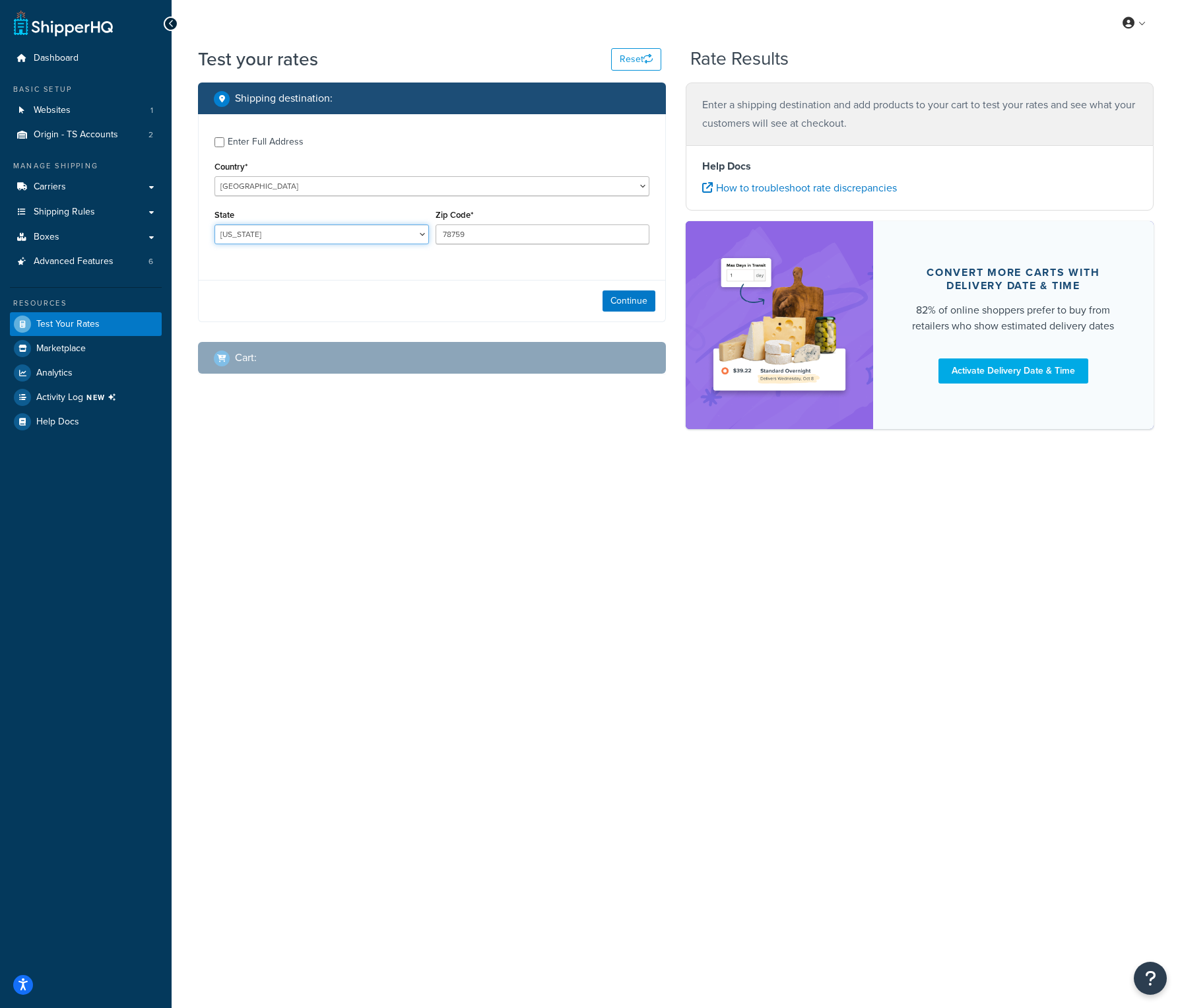
click at [298, 234] on select "Alabama Alaska American Samoa Arizona Arkansas Armed Forces Americas Armed Forc…" at bounding box center [322, 233] width 215 height 20
select select "CA"
click at [215, 225] on select "Alabama Alaska American Samoa Arizona Arkansas Armed Forces Americas Armed Forc…" at bounding box center [322, 233] width 215 height 20
click at [488, 232] on input "78759" at bounding box center [543, 233] width 215 height 20
drag, startPoint x: 488, startPoint y: 232, endPoint x: 373, endPoint y: 232, distance: 115.0
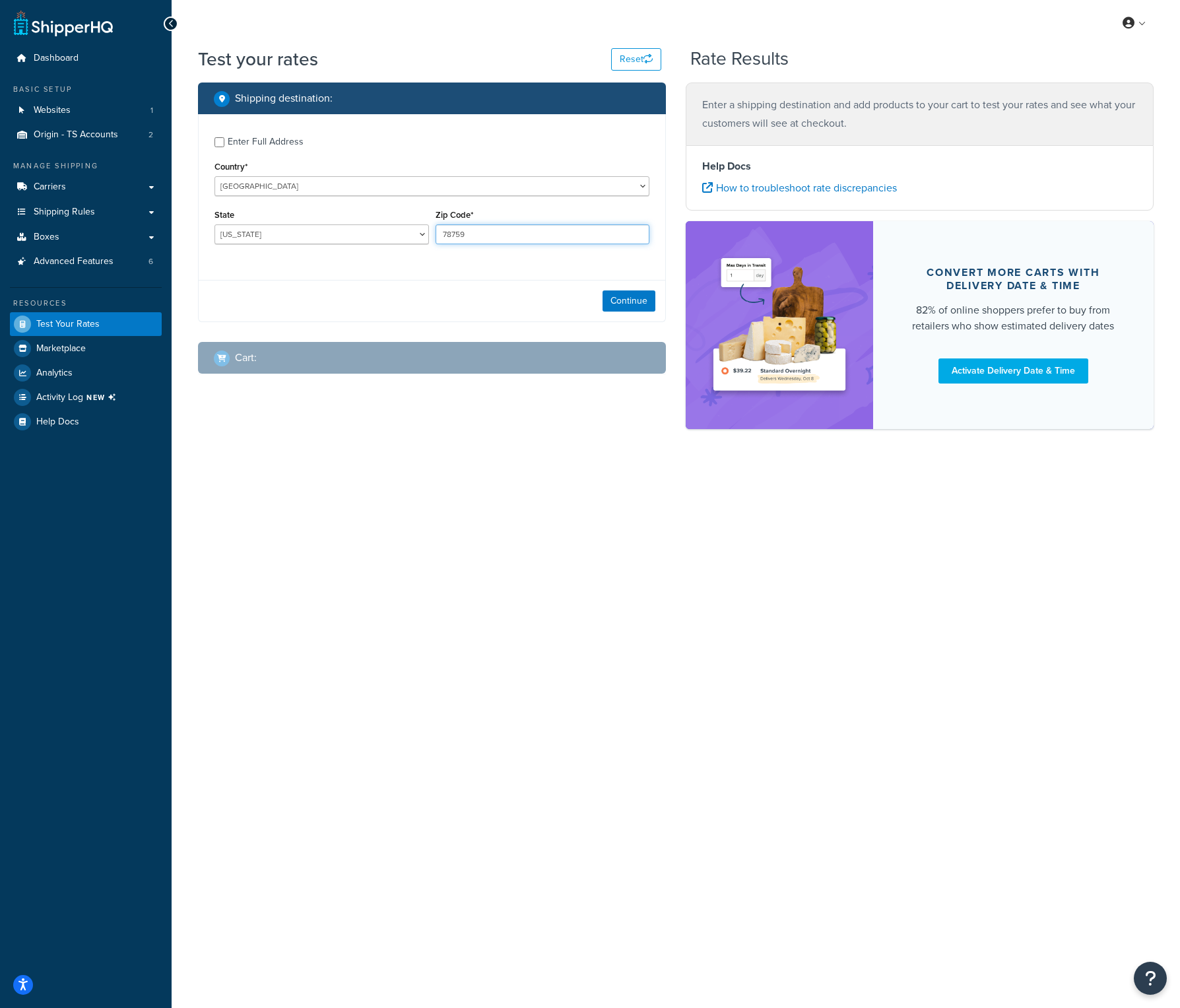
click at [373, 232] on div "State Alabama Alaska American Samoa Arizona Arkansas Armed Forces Americas Arme…" at bounding box center [431, 230] width 441 height 48
type input "93010"
click at [373, 313] on div "Continue" at bounding box center [432, 300] width 467 height 41
click at [626, 297] on button "Continue" at bounding box center [629, 301] width 53 height 21
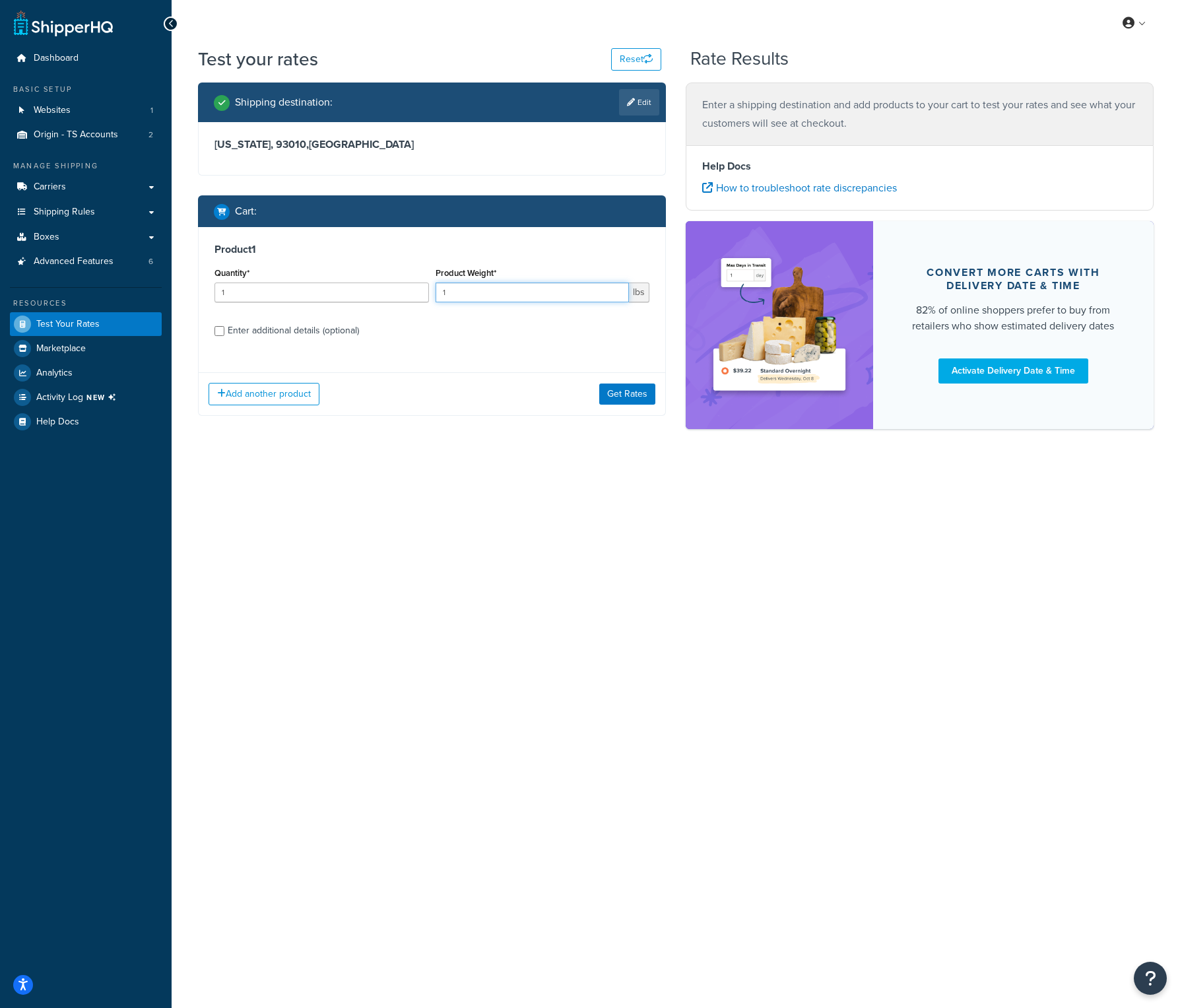
click at [450, 294] on input "1" at bounding box center [533, 292] width 194 height 20
type input "27"
click at [223, 331] on input "Enter additional details (optional)" at bounding box center [219, 331] width 10 height 10
checkbox input "true"
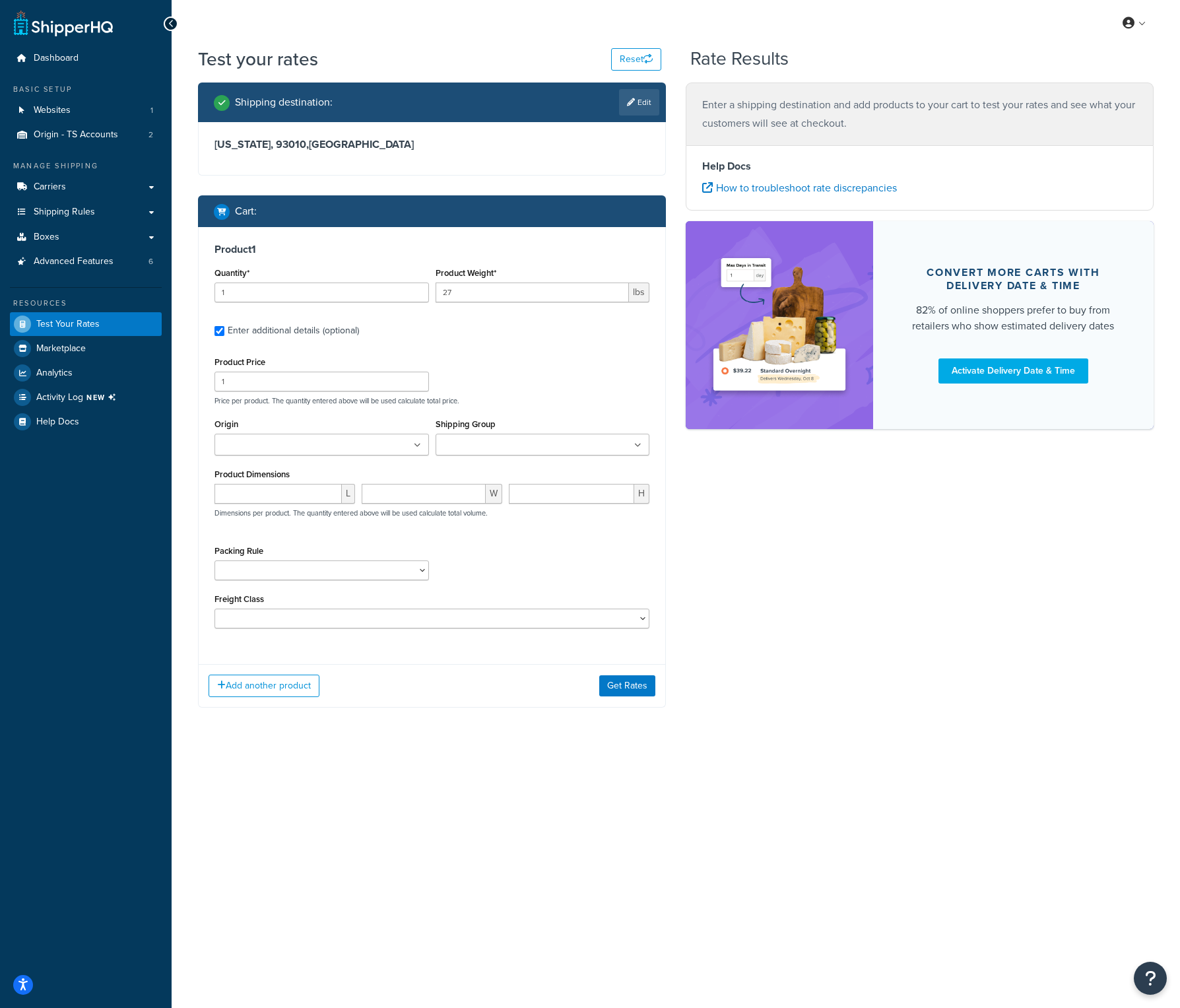
click at [641, 443] on ul at bounding box center [543, 444] width 215 height 22
type input "tt"
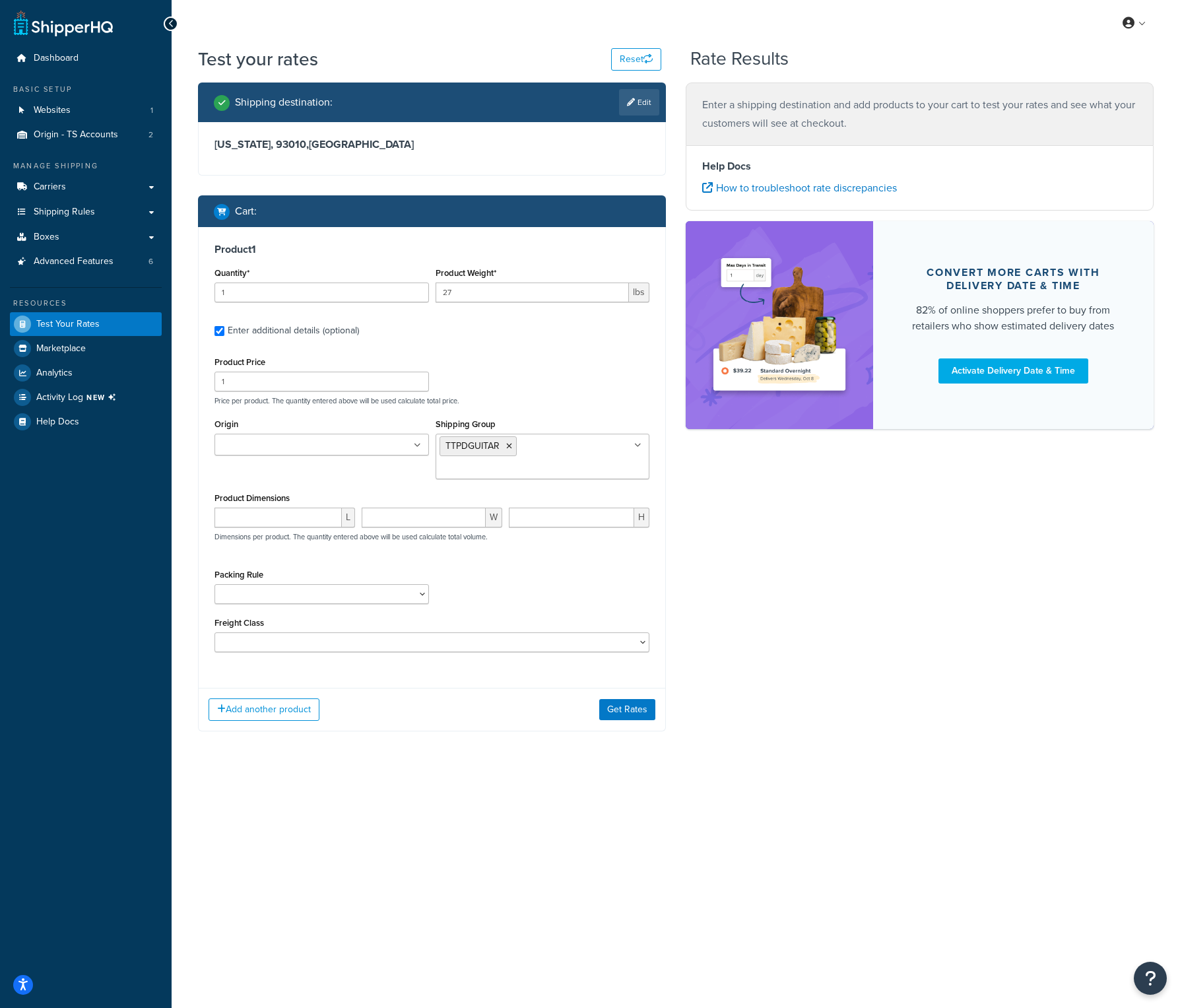
click at [650, 408] on div "Product 1 Quantity* 1 Product Weight* 27 lbs Enter additional details (optional…" at bounding box center [432, 452] width 467 height 451
click at [281, 718] on button "Add another product" at bounding box center [264, 709] width 111 height 23
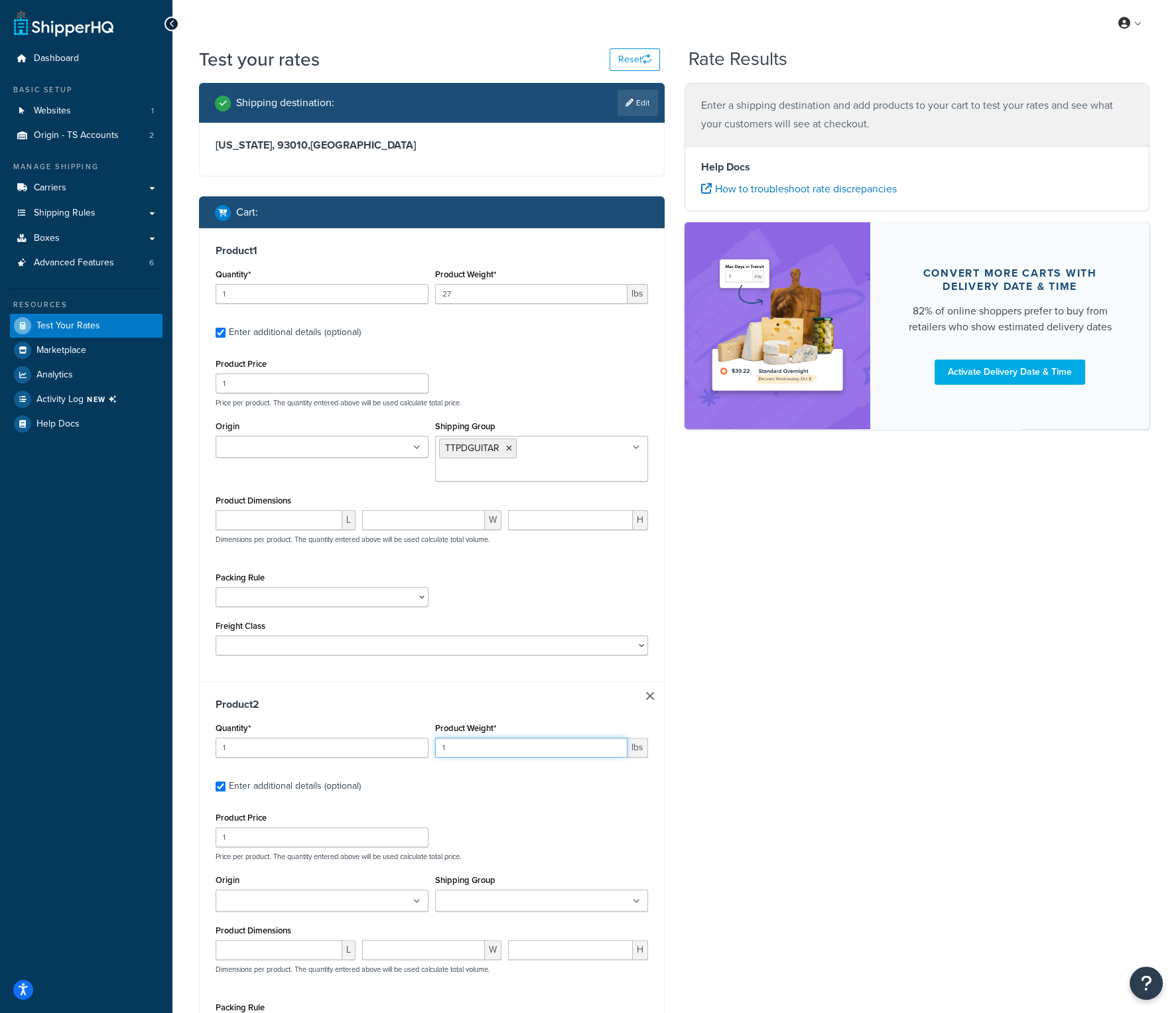
click at [506, 751] on input "1" at bounding box center [531, 747] width 192 height 20
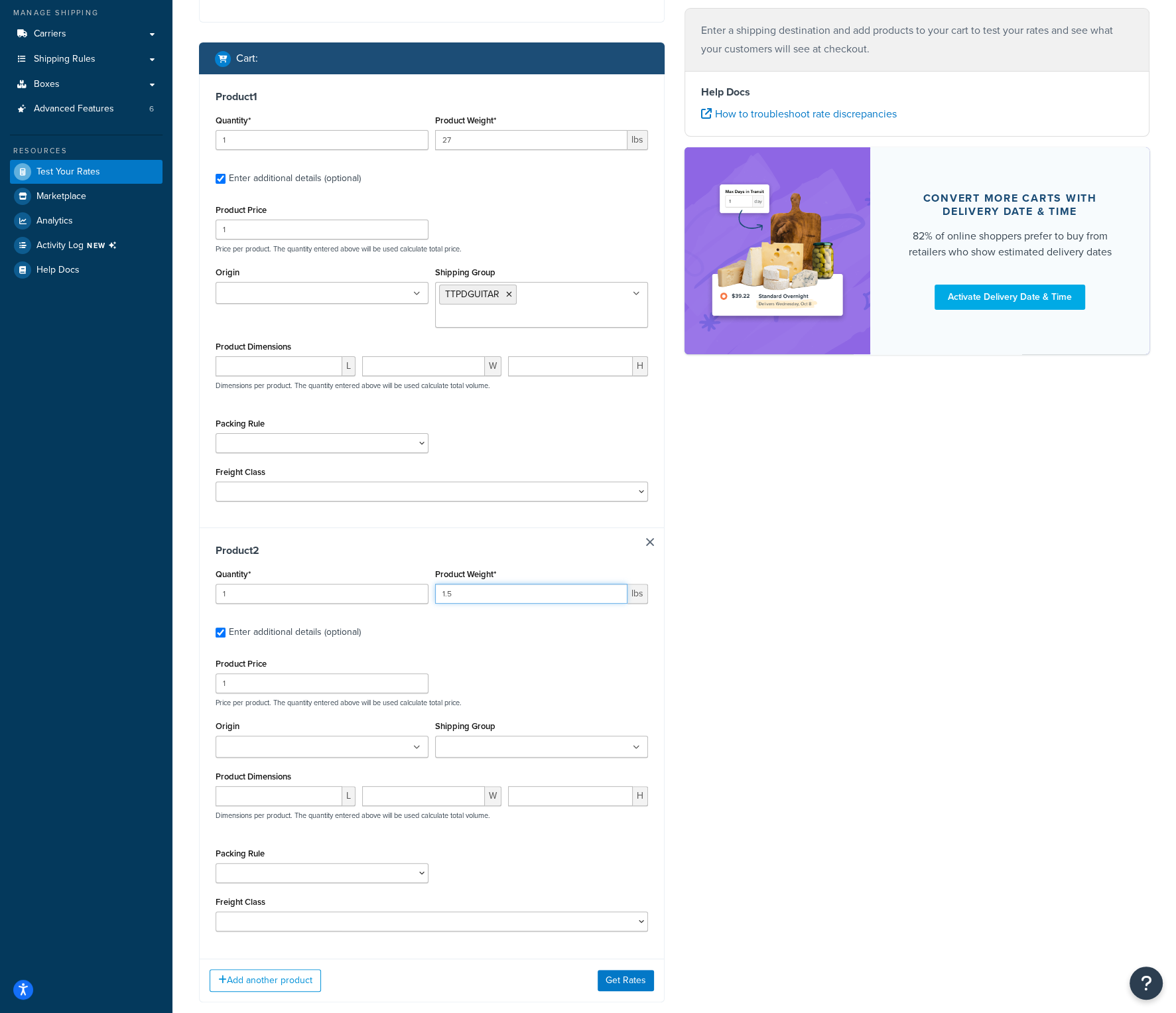
scroll to position [199, 0]
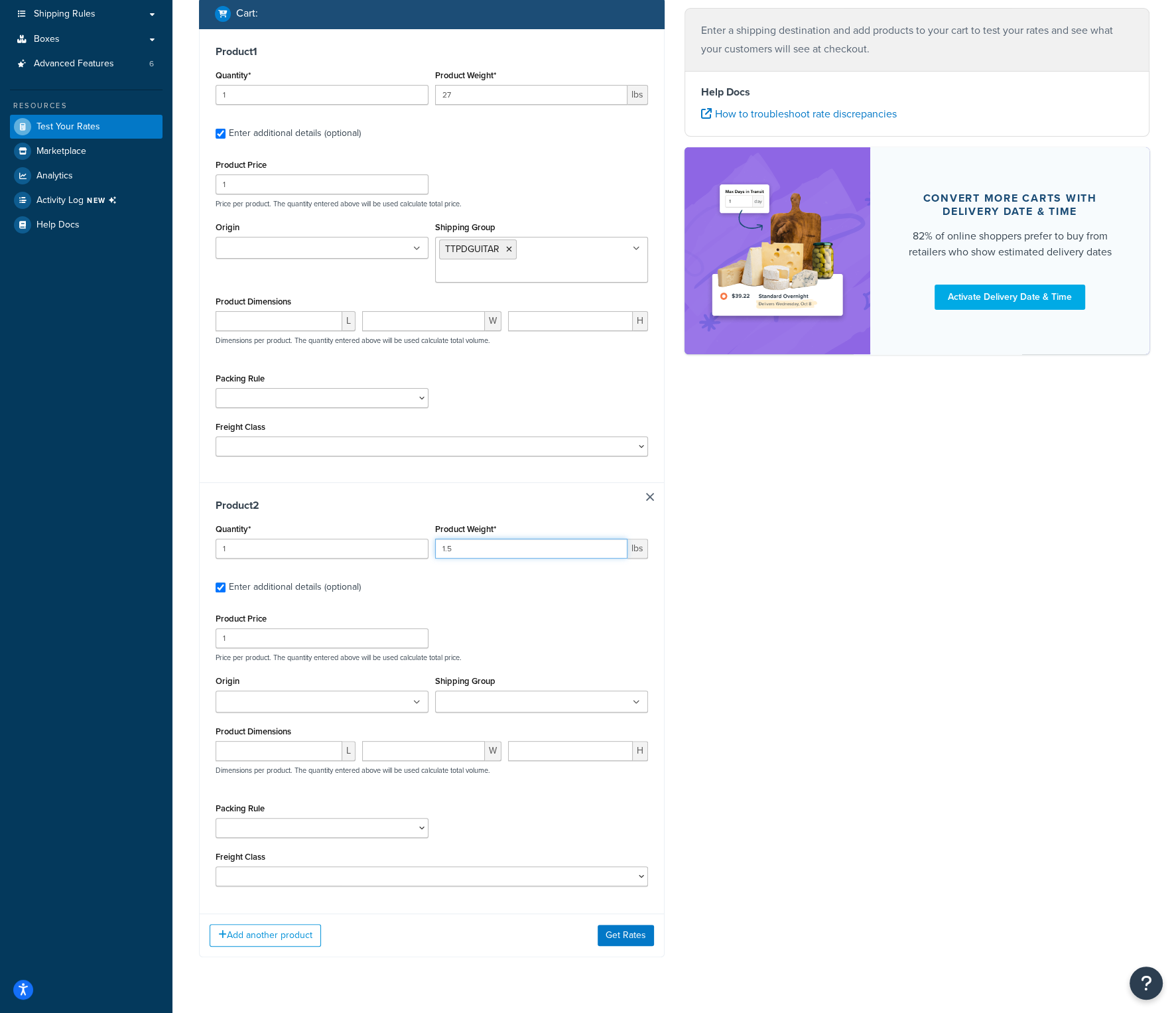
type input "1.5"
drag, startPoint x: 367, startPoint y: 641, endPoint x: 208, endPoint y: 640, distance: 159.0
click at [208, 640] on div "Product 2 Quantity* 1 Product Weight* 1.5 lbs Enter additional details (optiona…" at bounding box center [432, 697] width 465 height 431
type input "55"
click at [503, 699] on input "Shipping Group" at bounding box center [498, 702] width 118 height 15
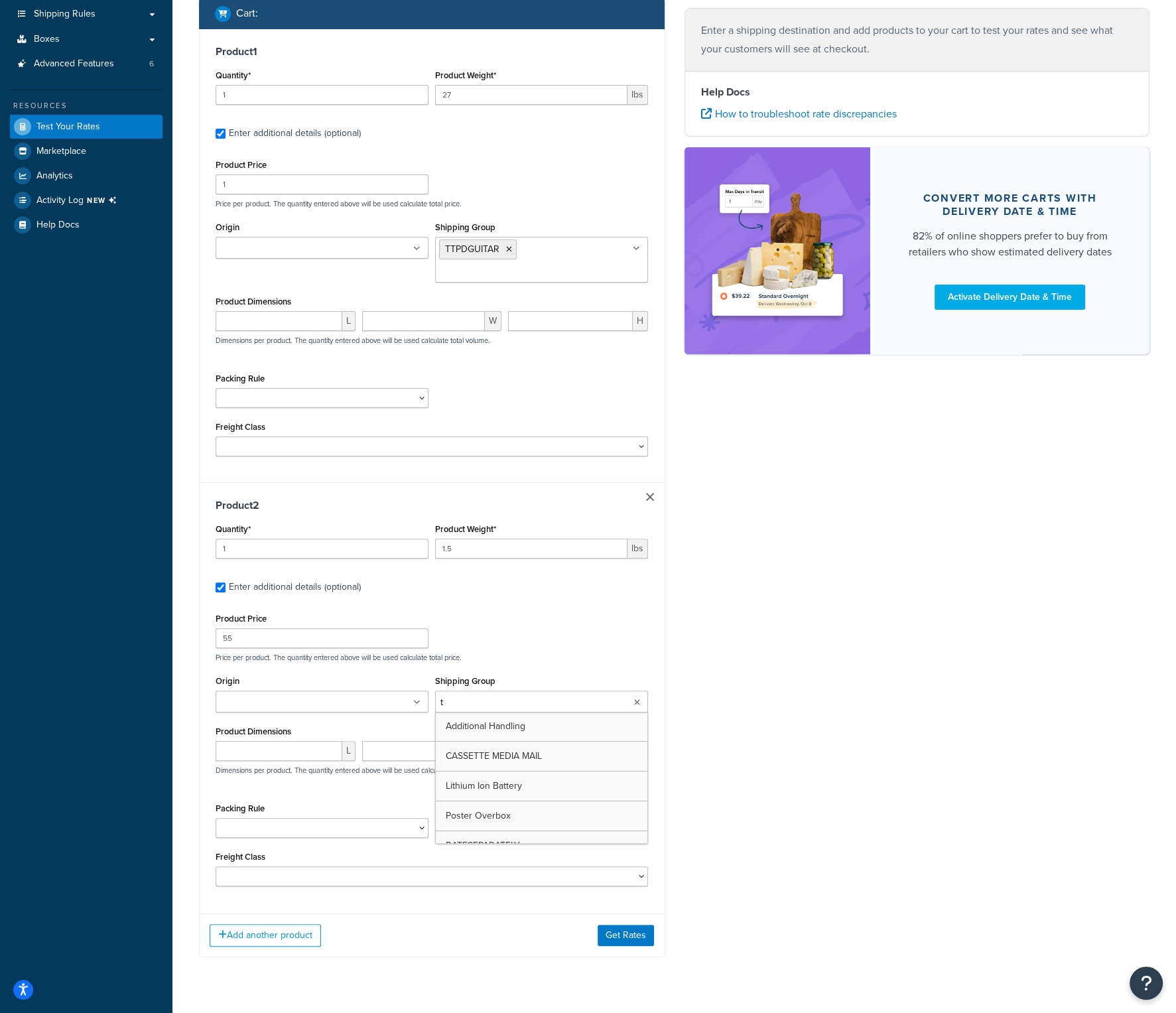
type input "ts"
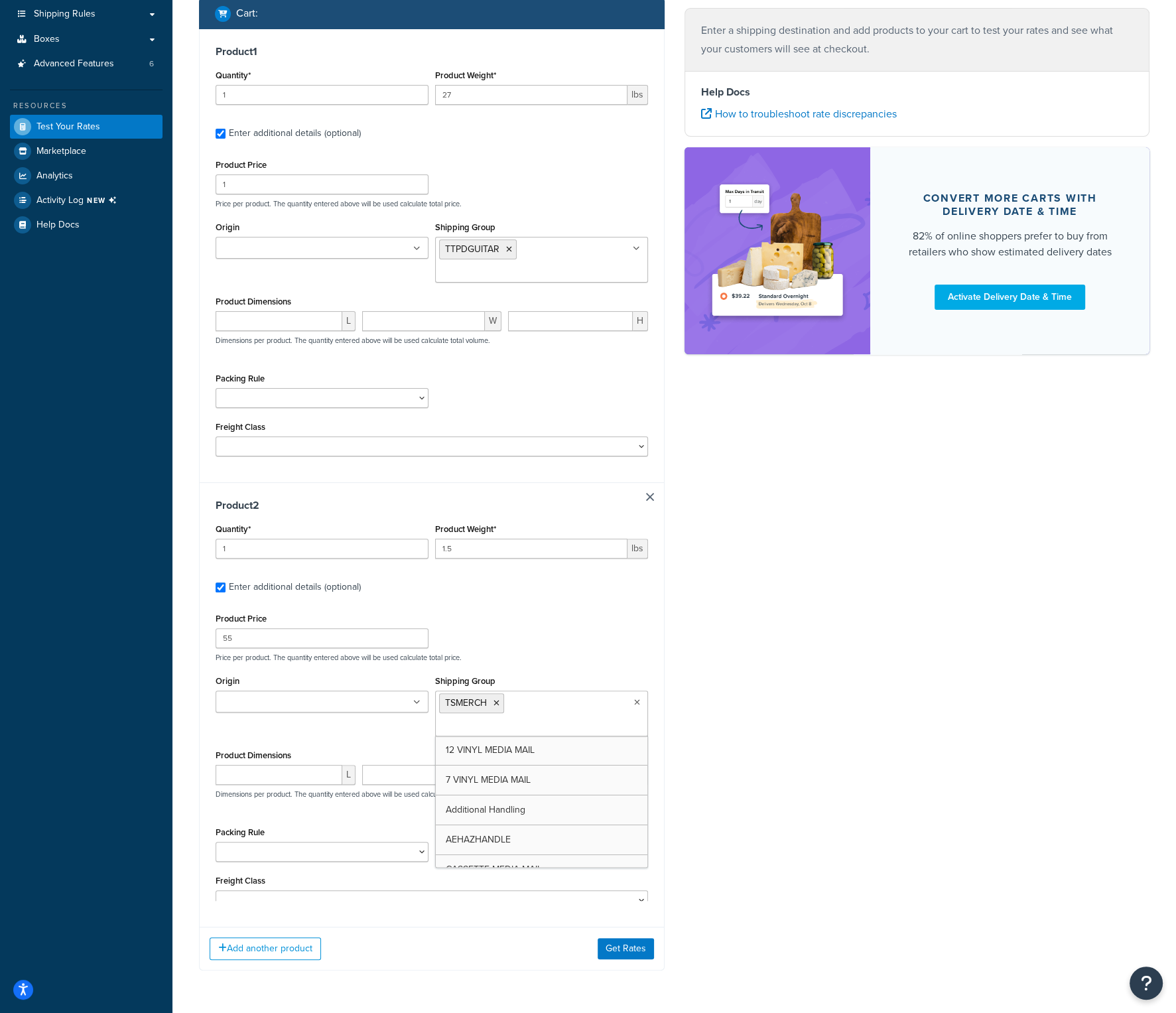
click at [623, 618] on div "Product Price 55 Price per product. The quantity entered above will be used cal…" at bounding box center [431, 636] width 439 height 53
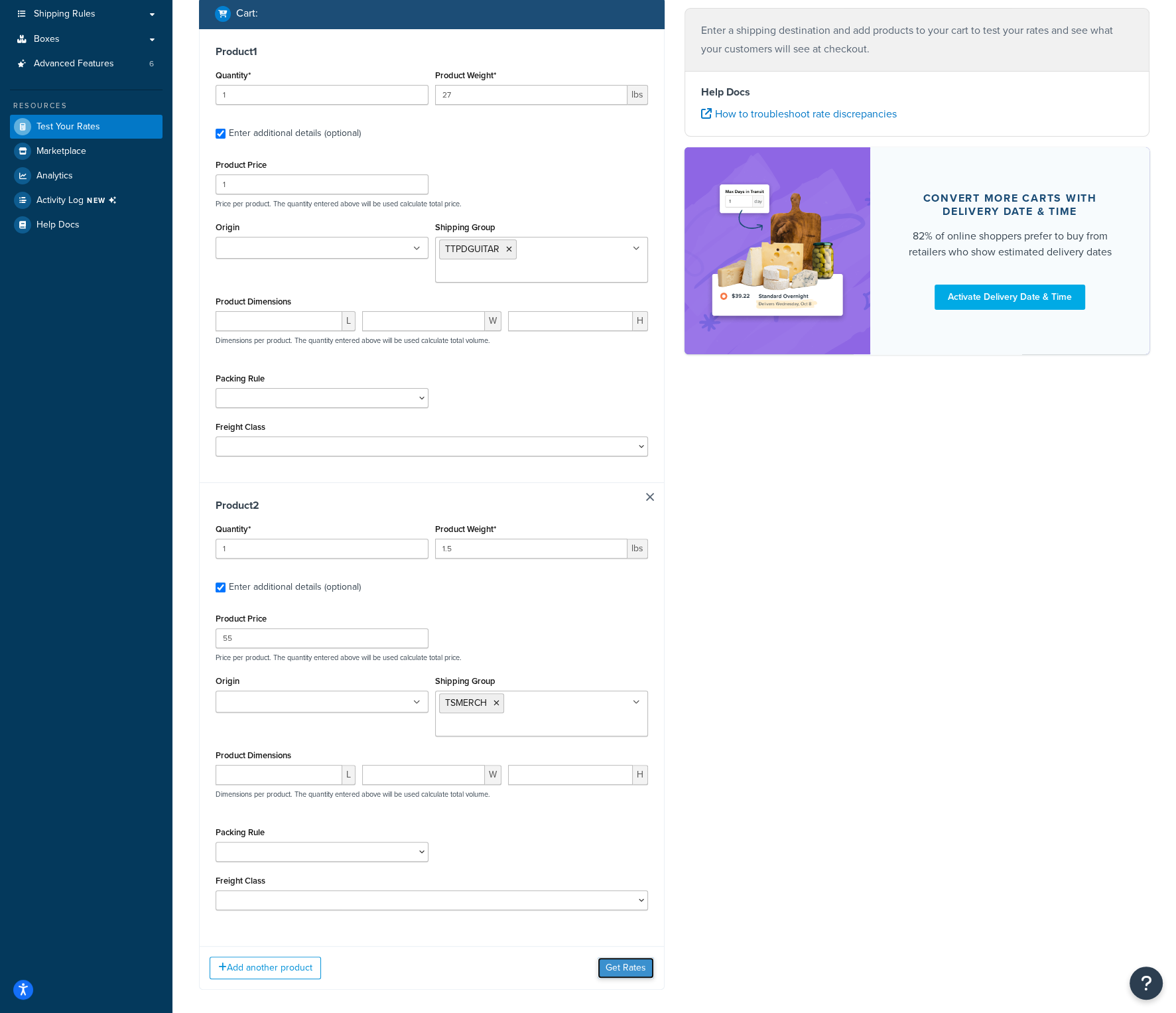
click at [613, 957] on button "Get Rates" at bounding box center [626, 967] width 57 height 21
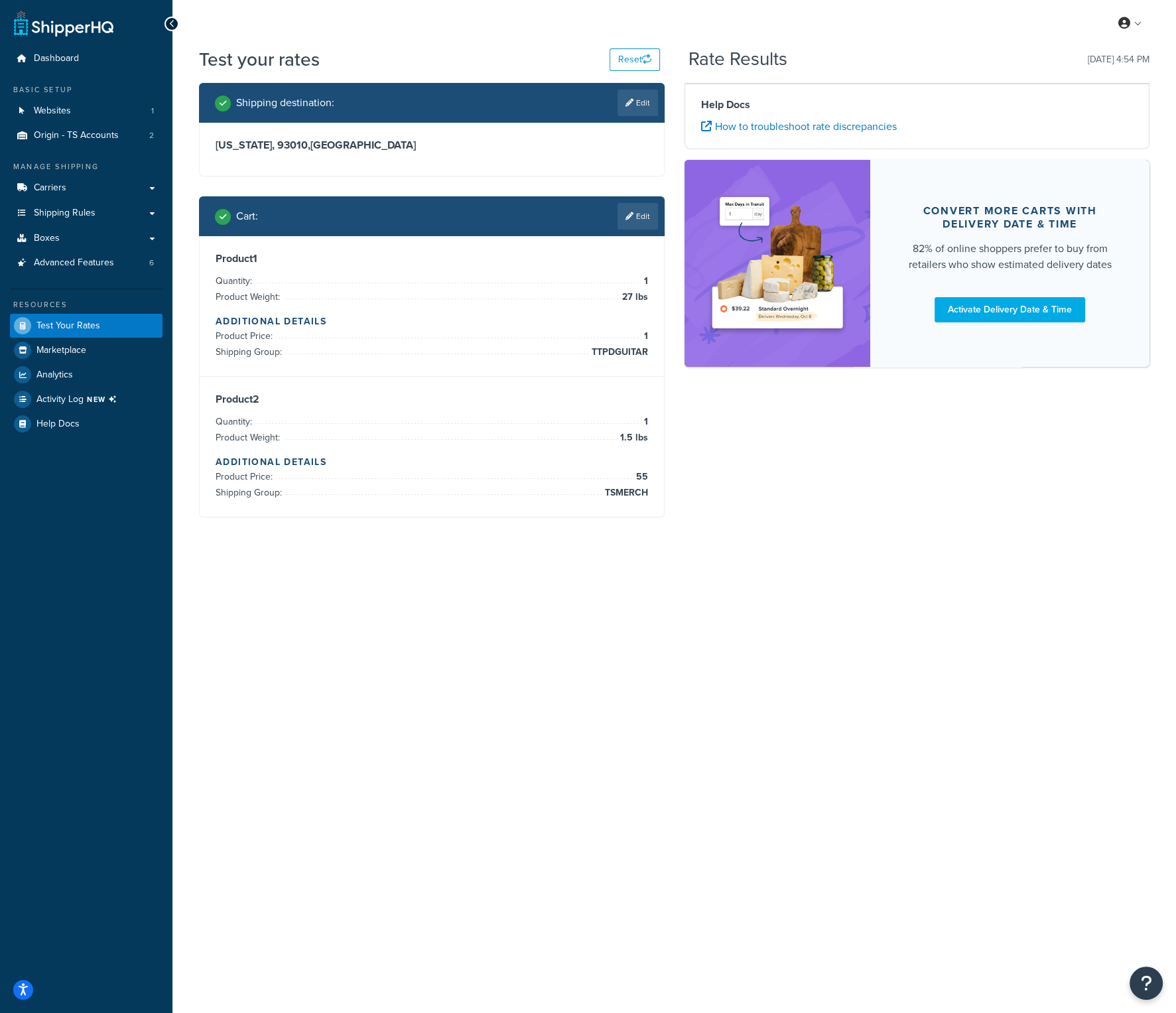
scroll to position [0, 0]
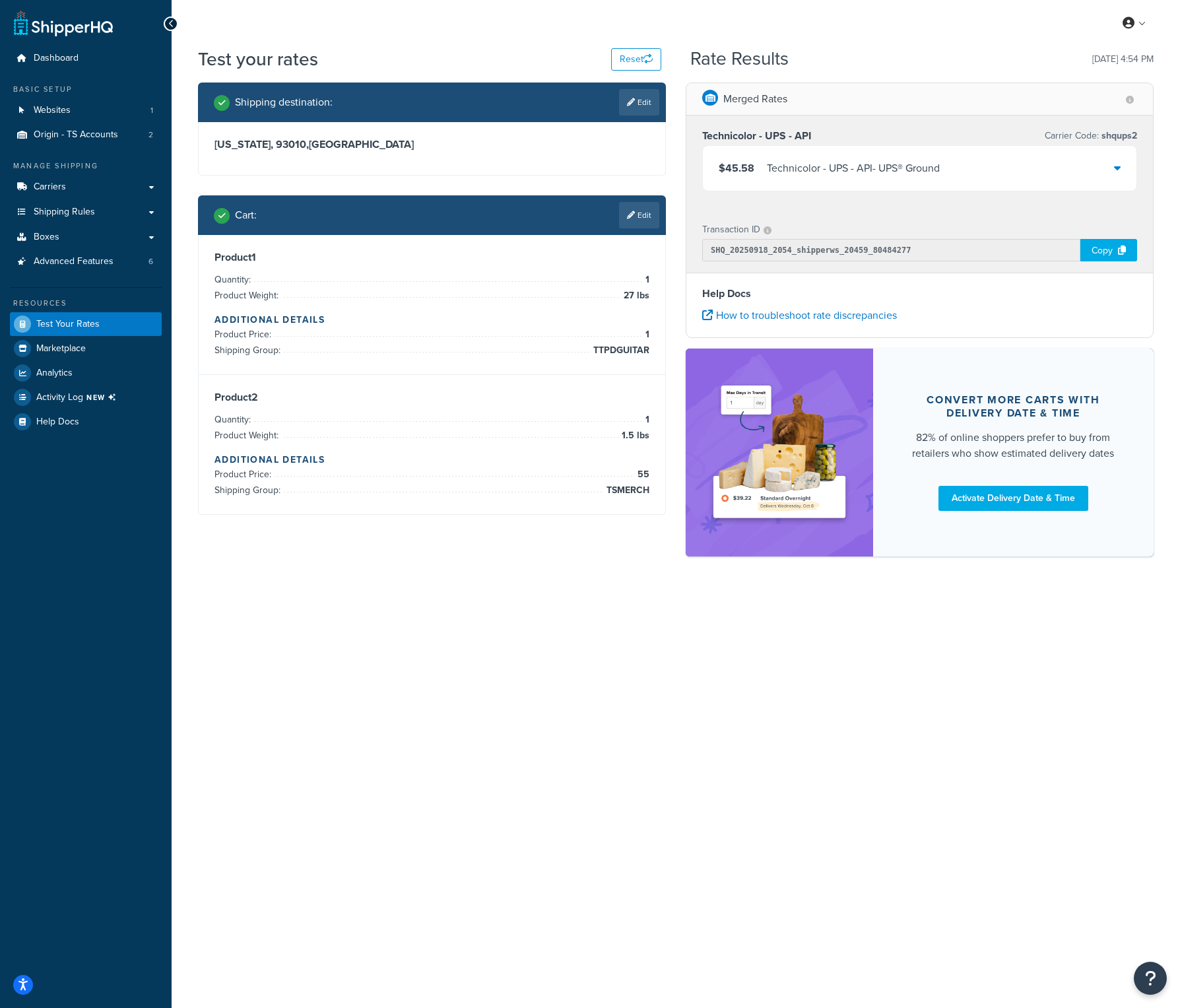
click at [1122, 169] on div "$45.58 Technicolor - UPS - API - UPS® Ground" at bounding box center [919, 168] width 433 height 45
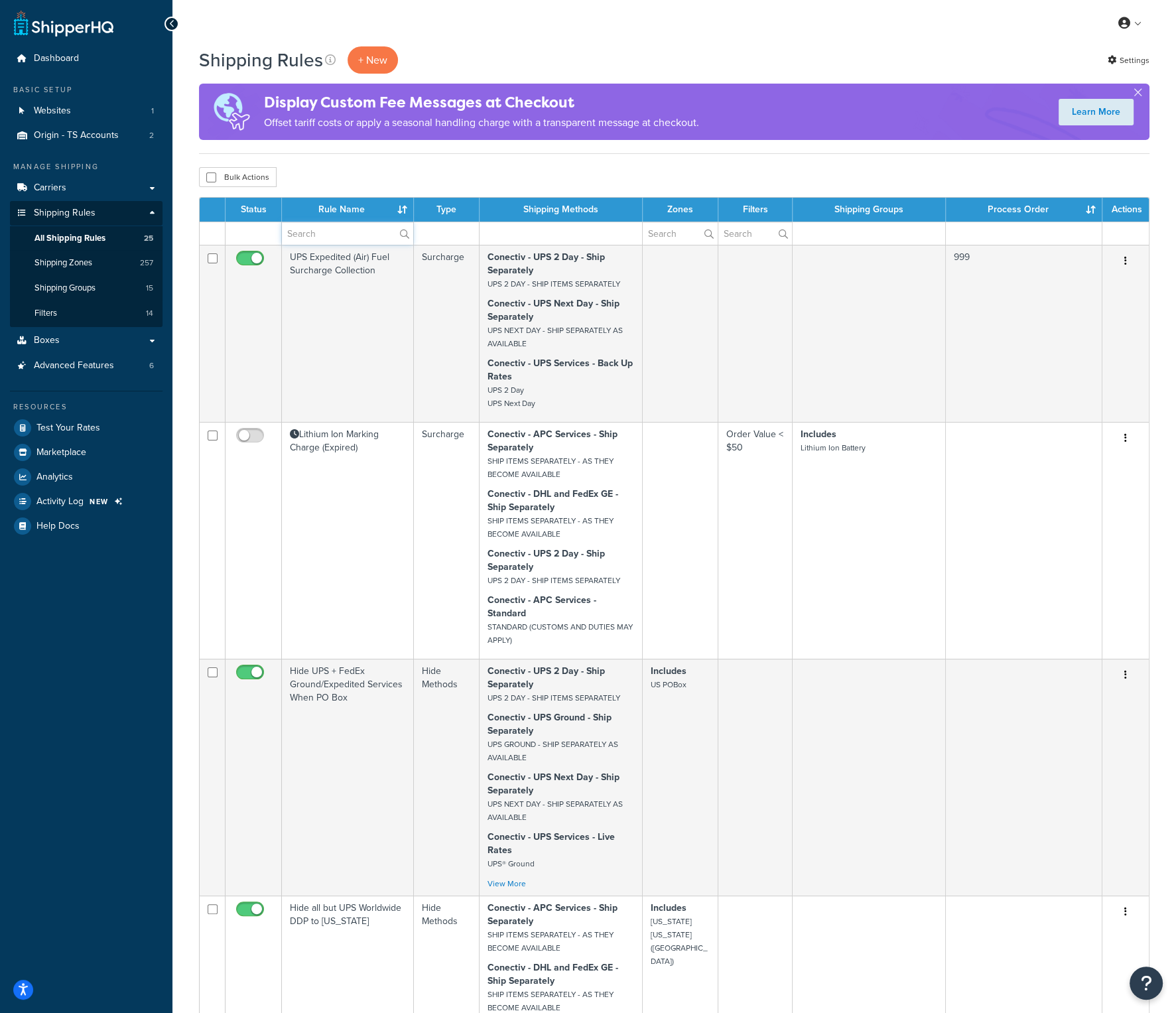
click at [323, 237] on input "text" at bounding box center [347, 233] width 131 height 23
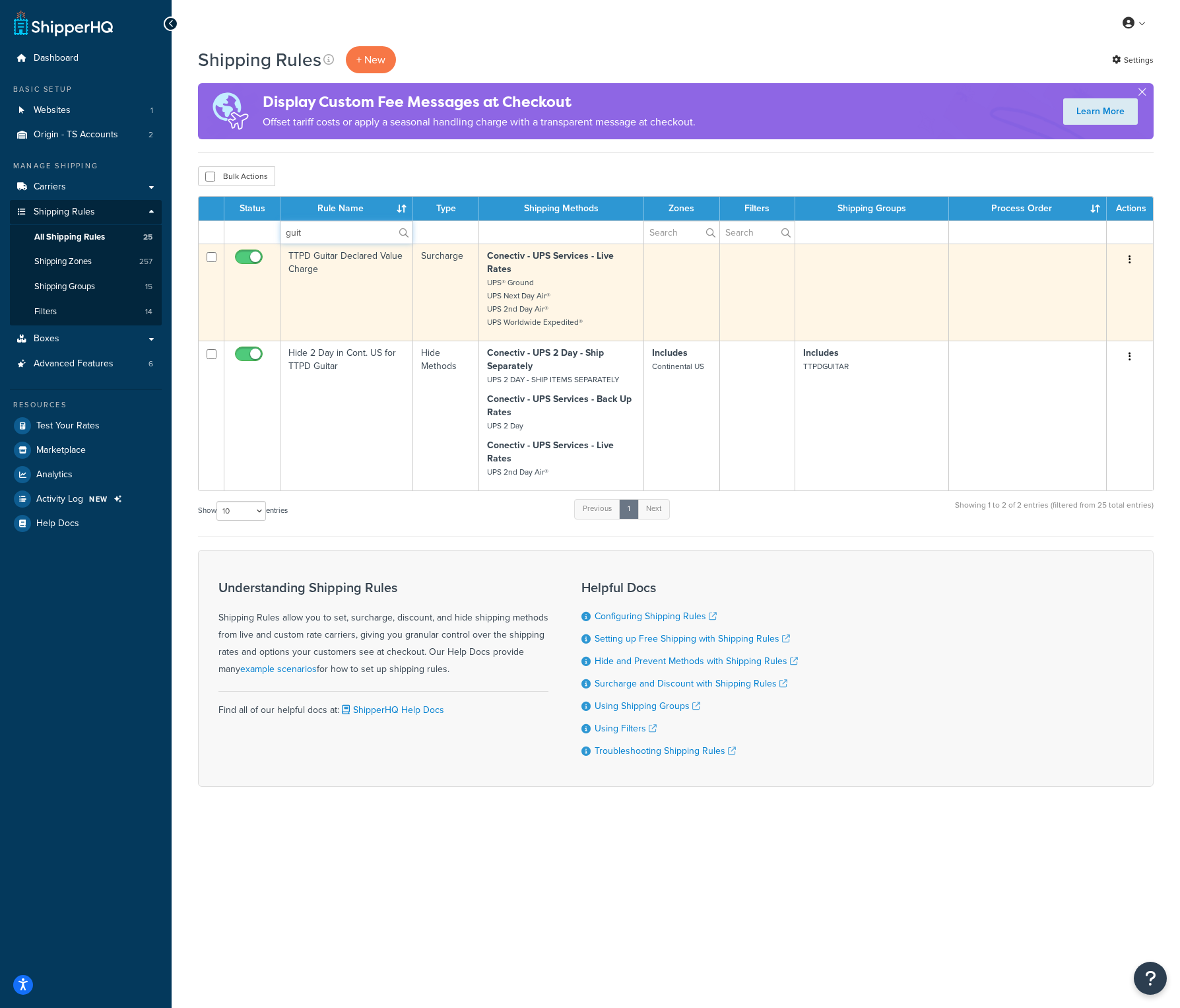
type input "guit"
click at [295, 284] on td "TTPD Guitar Declared Value Charge" at bounding box center [347, 292] width 133 height 97
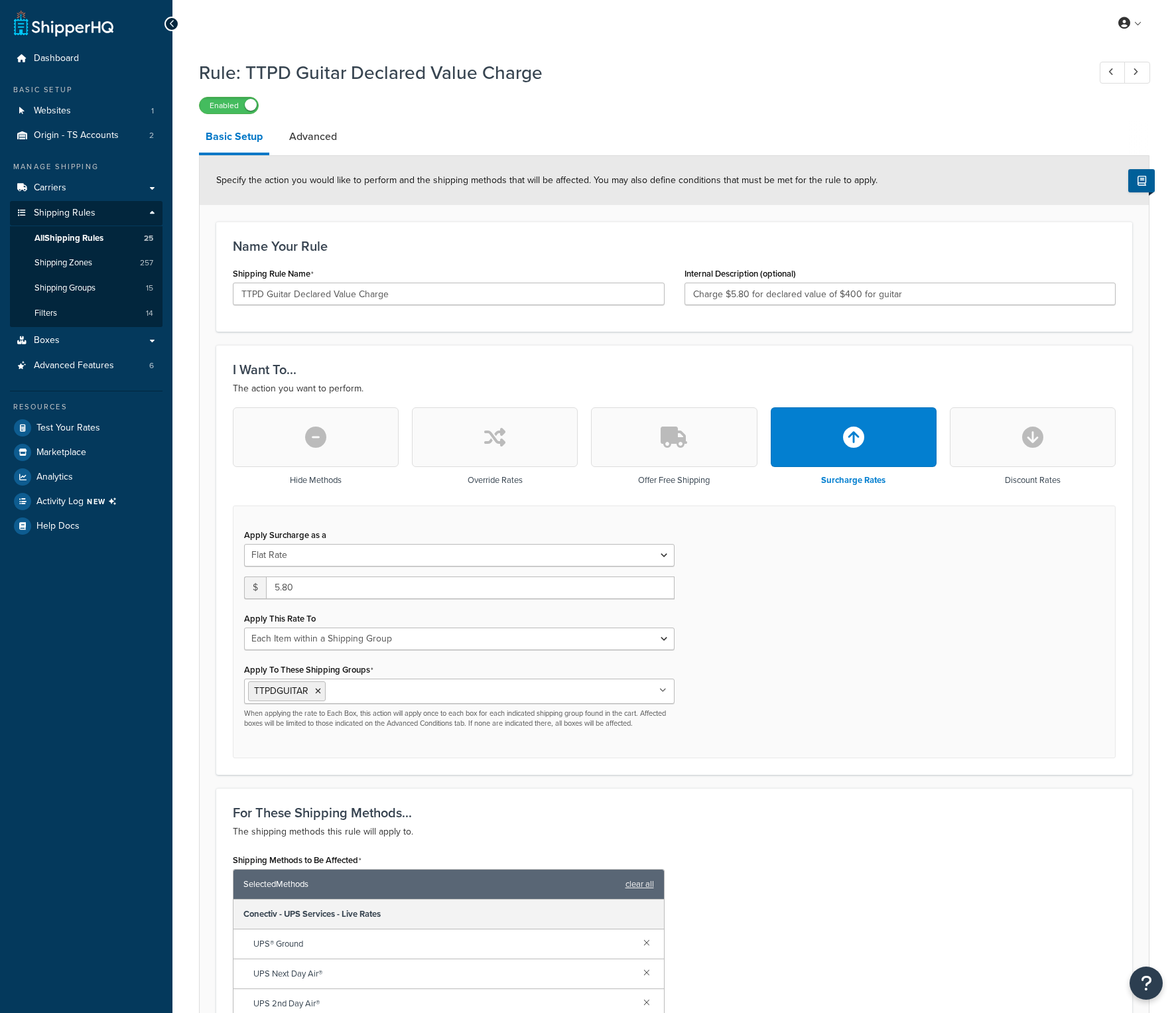
select select "ITEM"
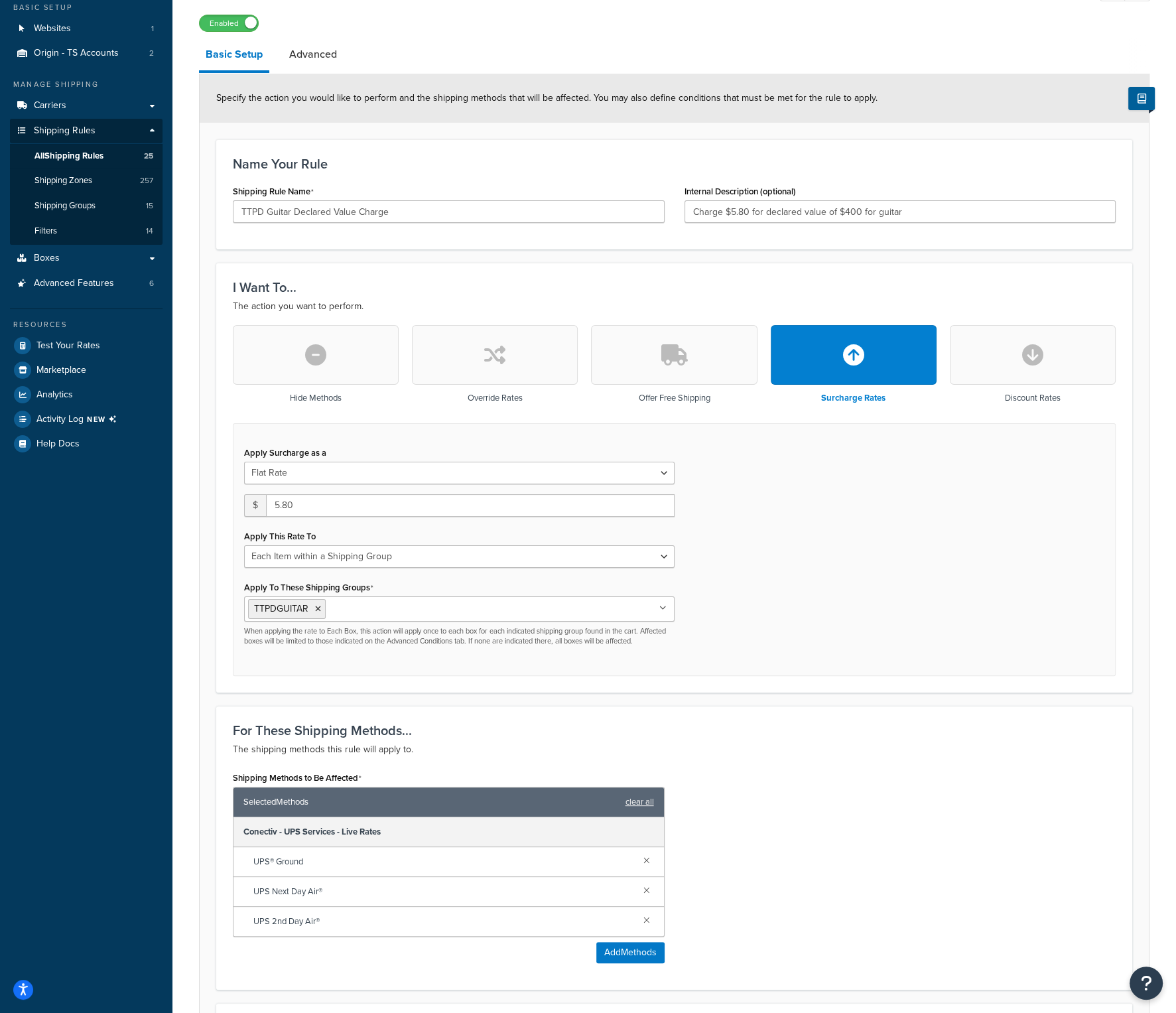
scroll to position [27, 0]
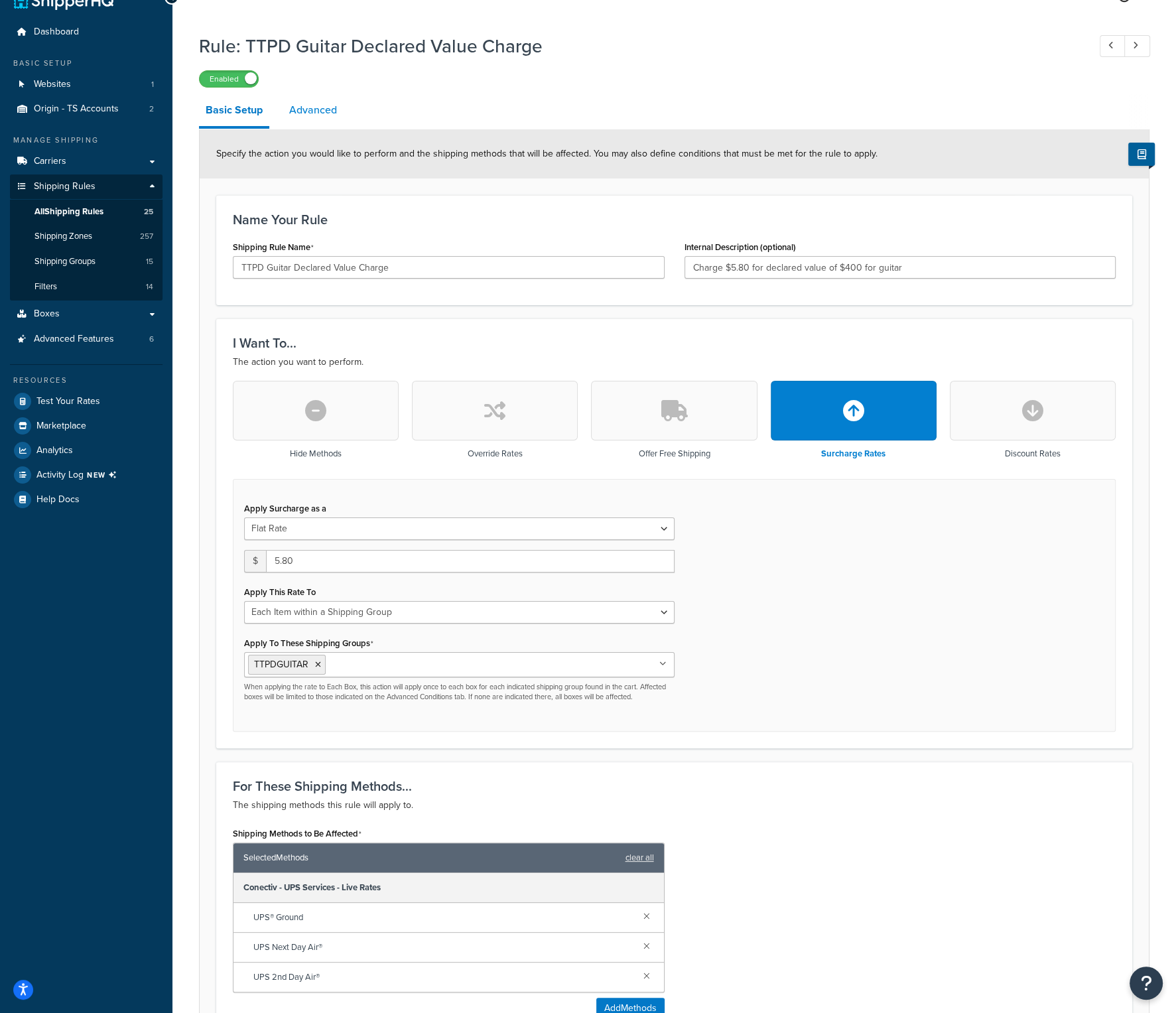
click at [324, 109] on link "Advanced" at bounding box center [313, 110] width 61 height 32
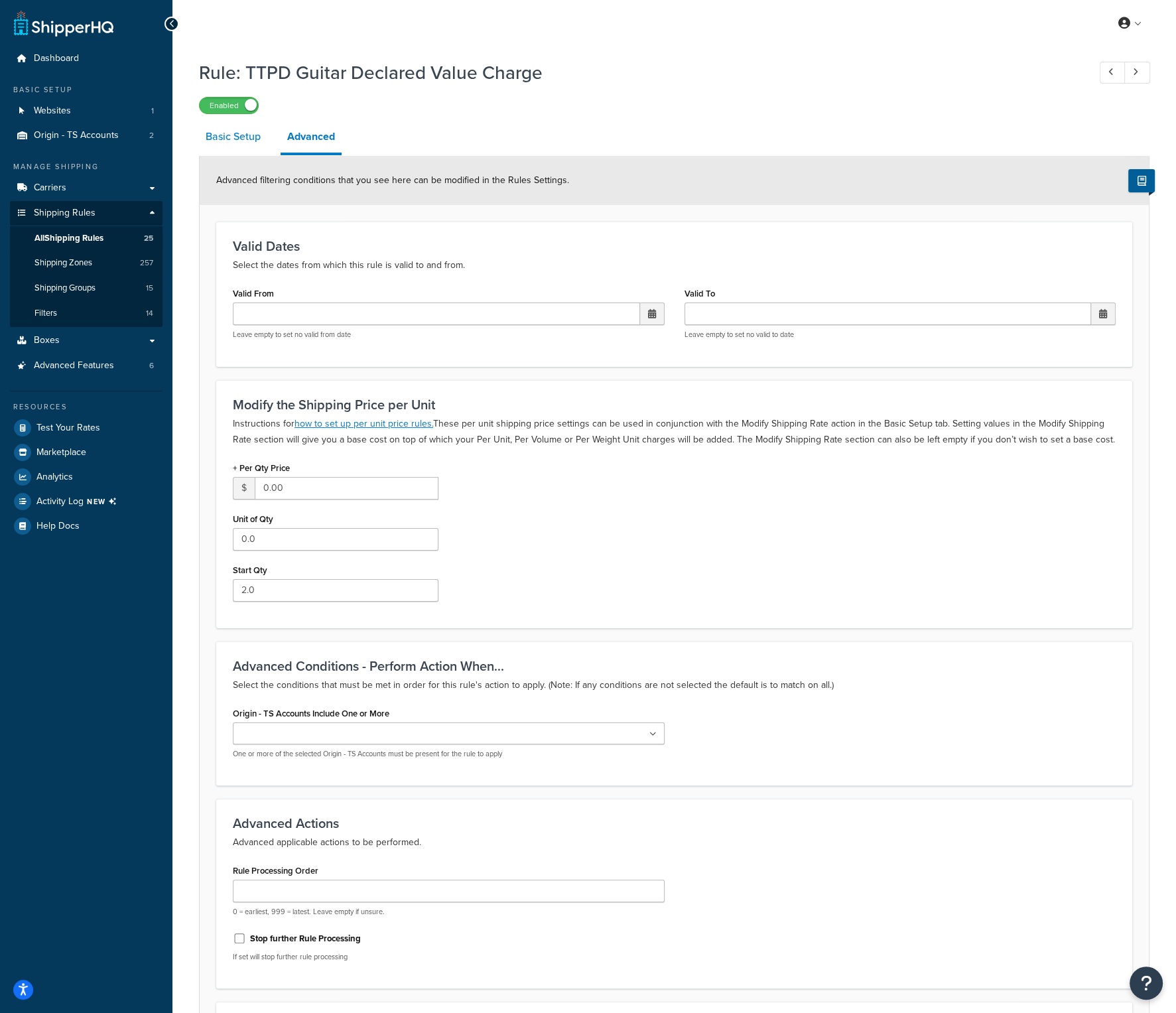
click at [242, 136] on link "Basic Setup" at bounding box center [233, 137] width 68 height 32
select select "ITEM"
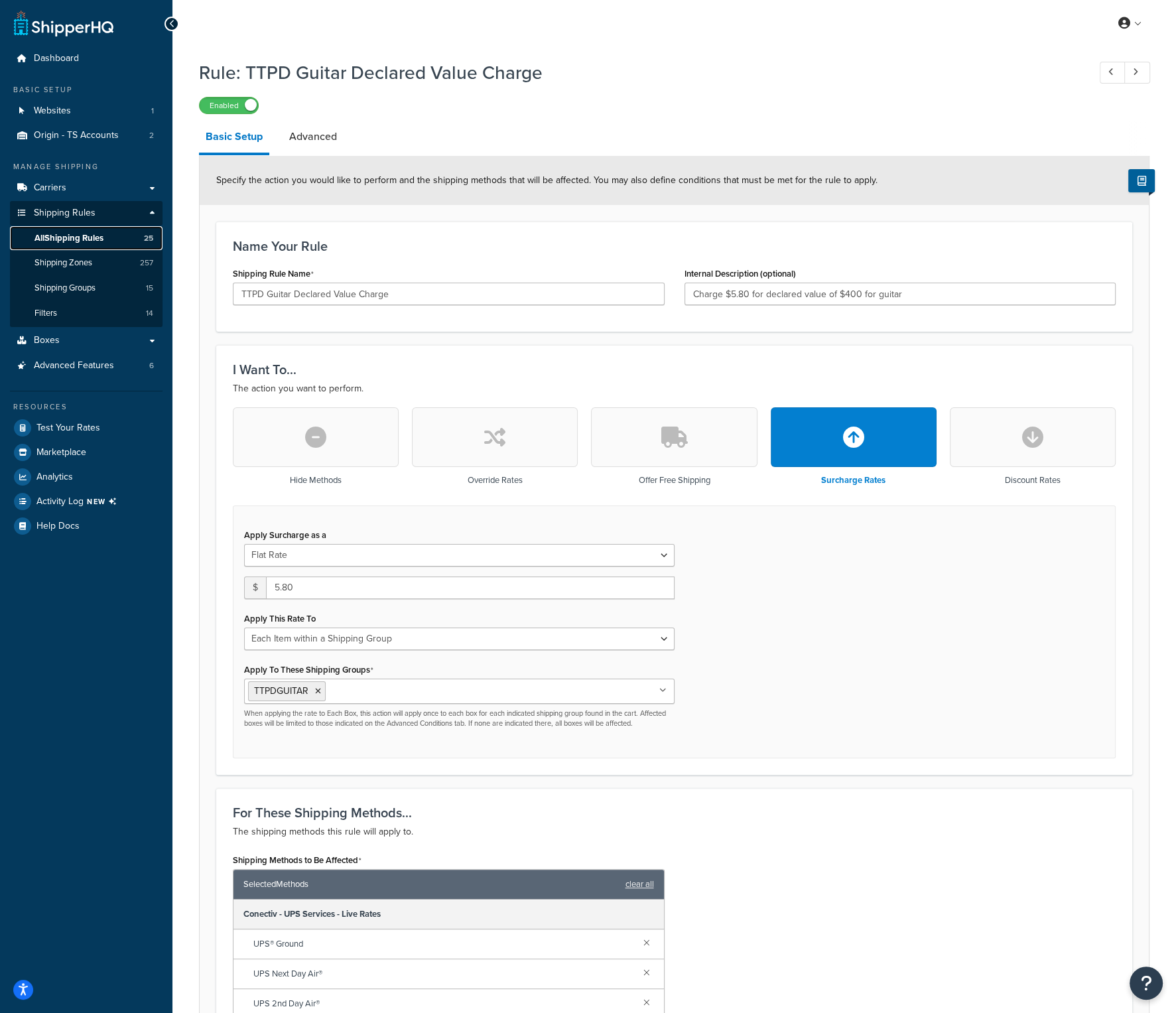
click at [108, 235] on link "All Shipping Rules 25" at bounding box center [86, 238] width 152 height 24
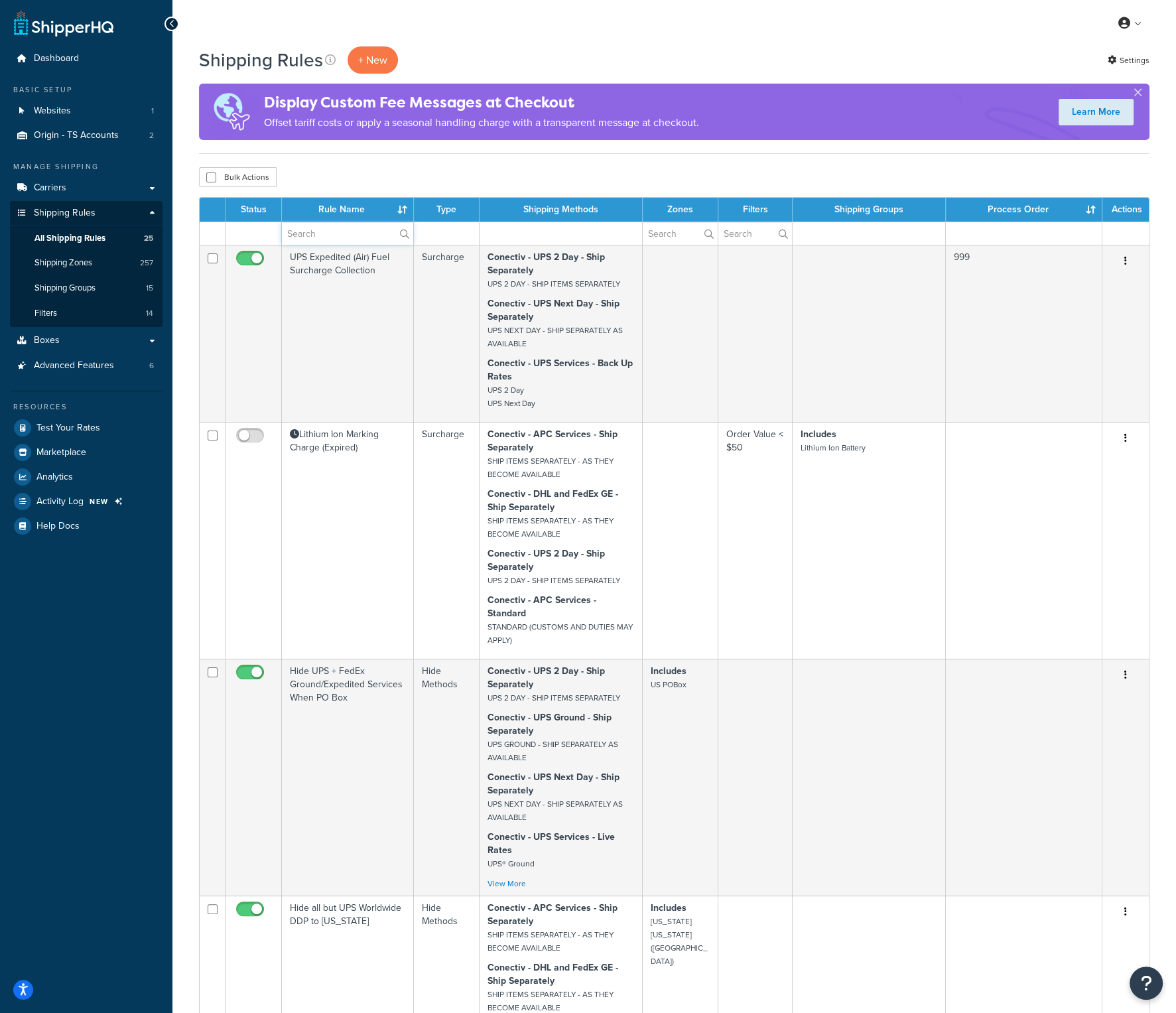
click at [346, 237] on input "text" at bounding box center [347, 233] width 131 height 23
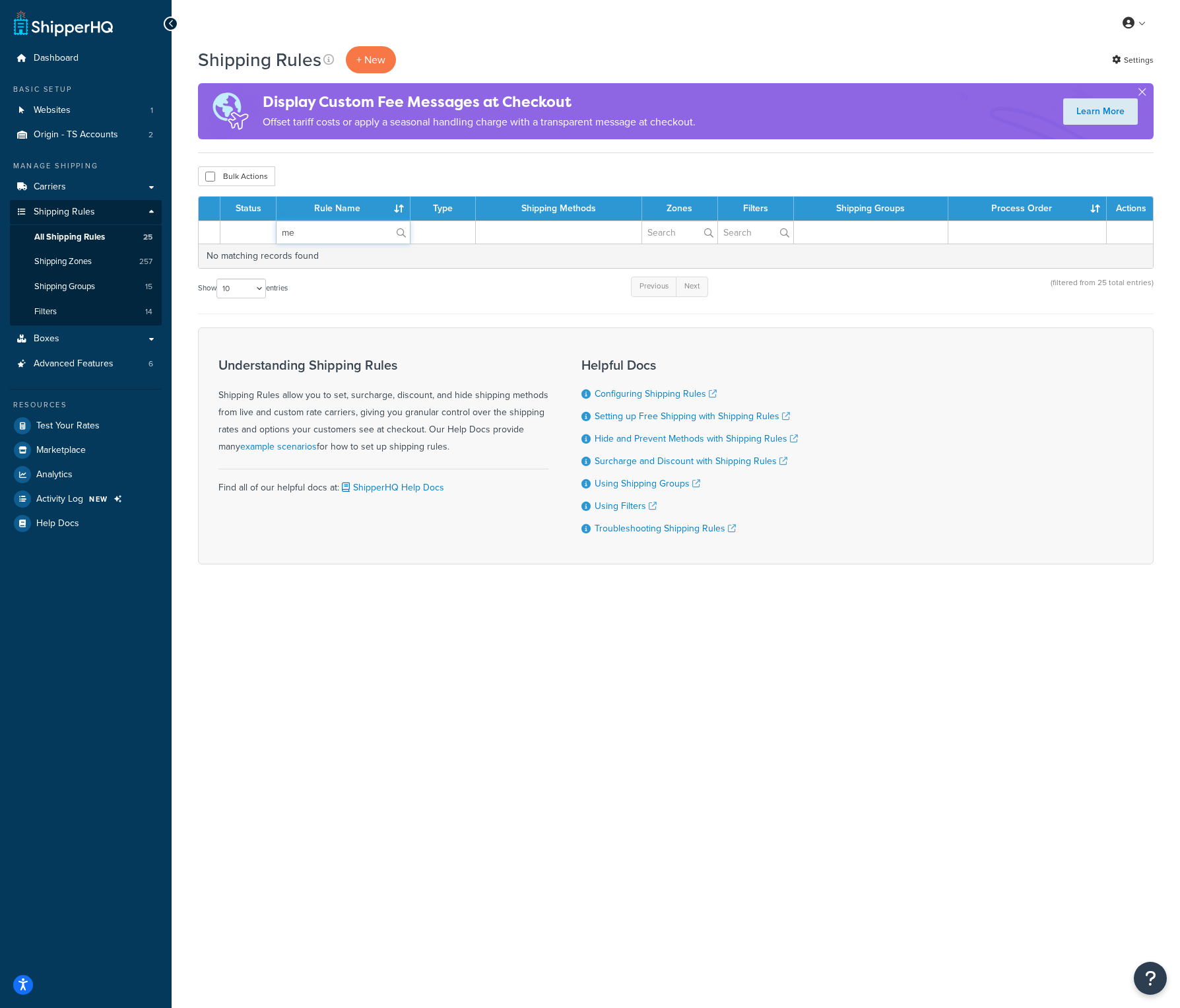
type input "m"
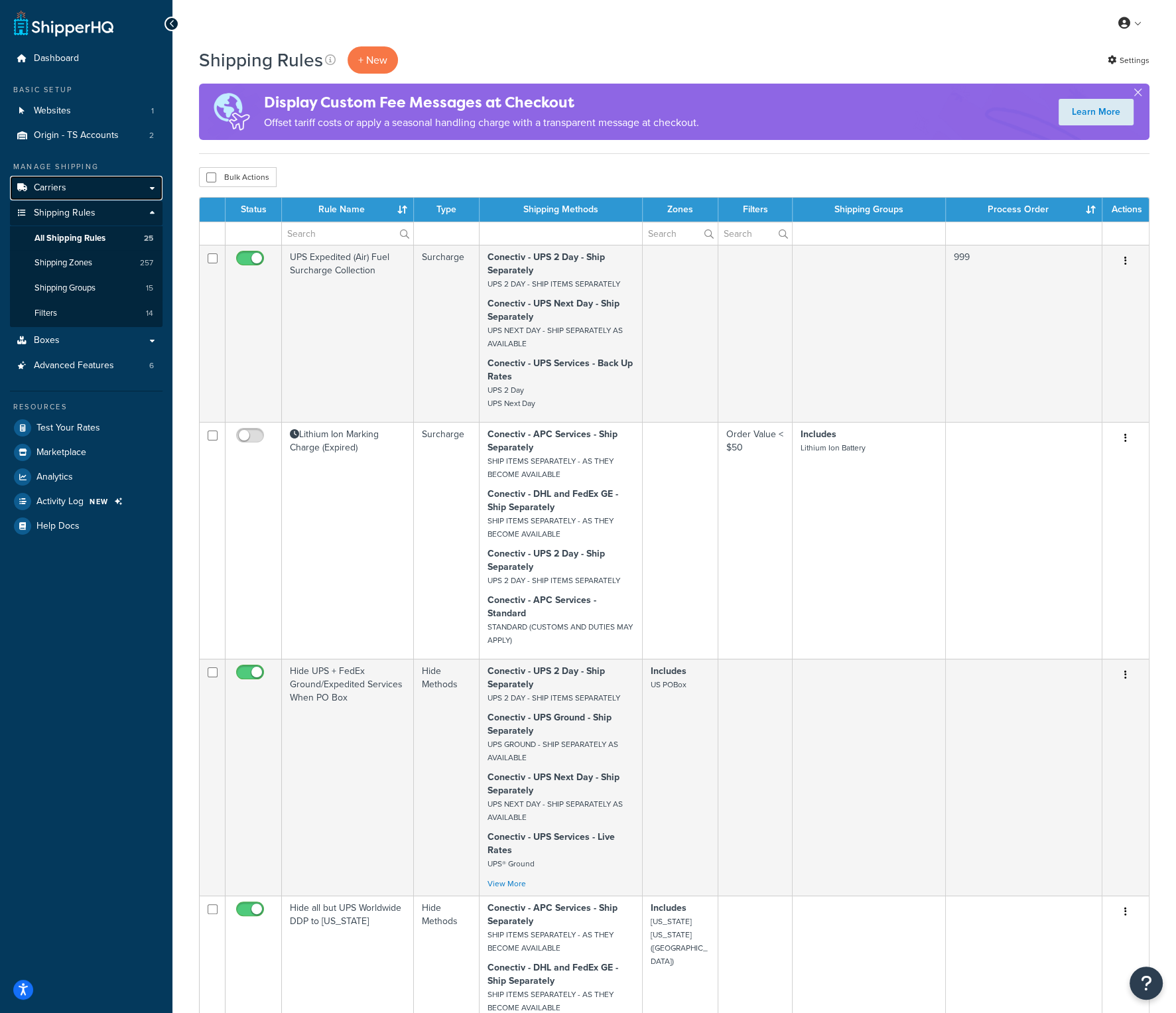
click at [75, 184] on link "Carriers" at bounding box center [86, 188] width 152 height 24
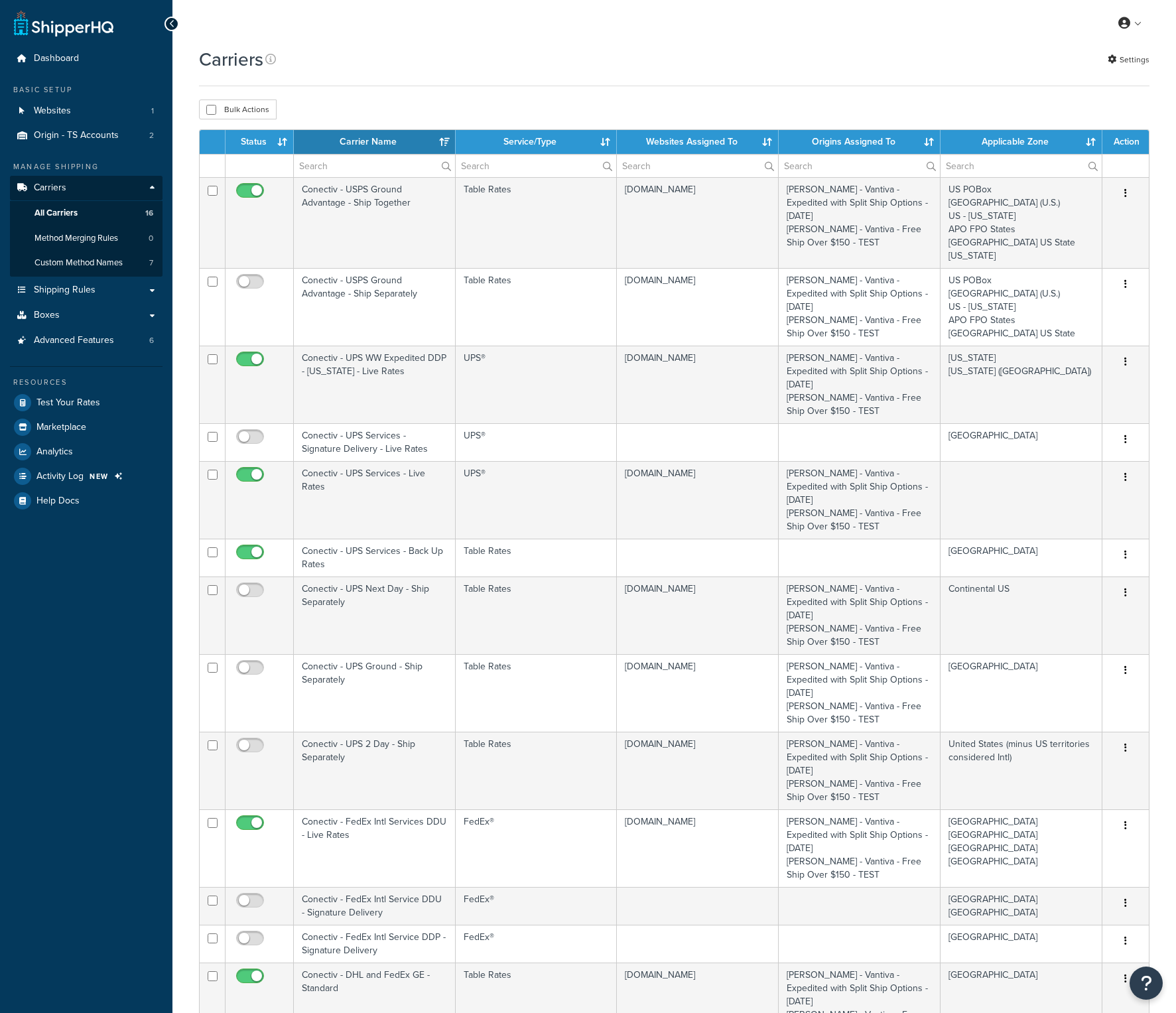
select select "15"
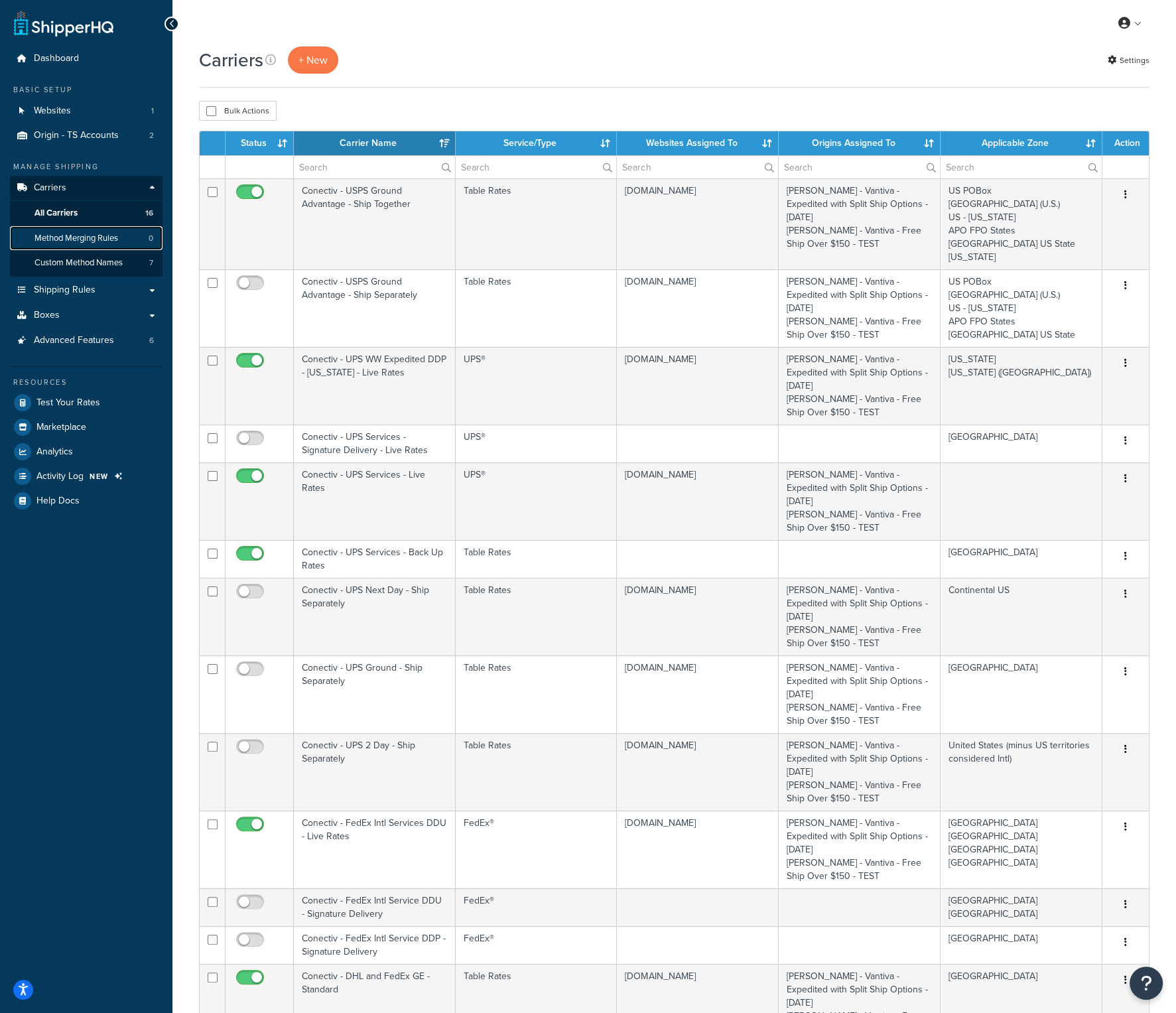
click at [83, 233] on span "Method Merging Rules" at bounding box center [76, 239] width 83 height 11
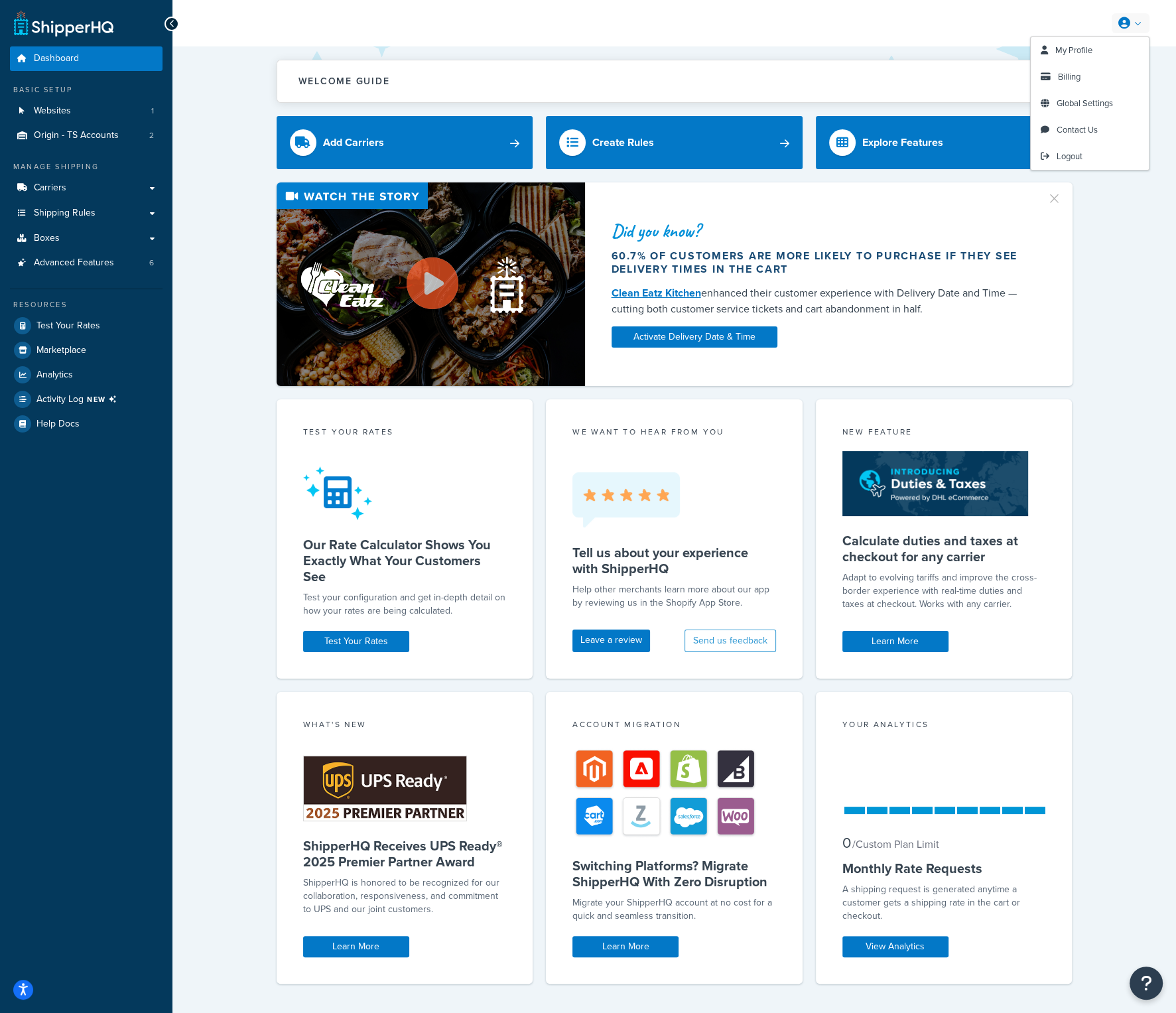
click at [1138, 31] on link at bounding box center [1130, 23] width 38 height 20
click at [1078, 152] on span "Logout" at bounding box center [1069, 156] width 26 height 13
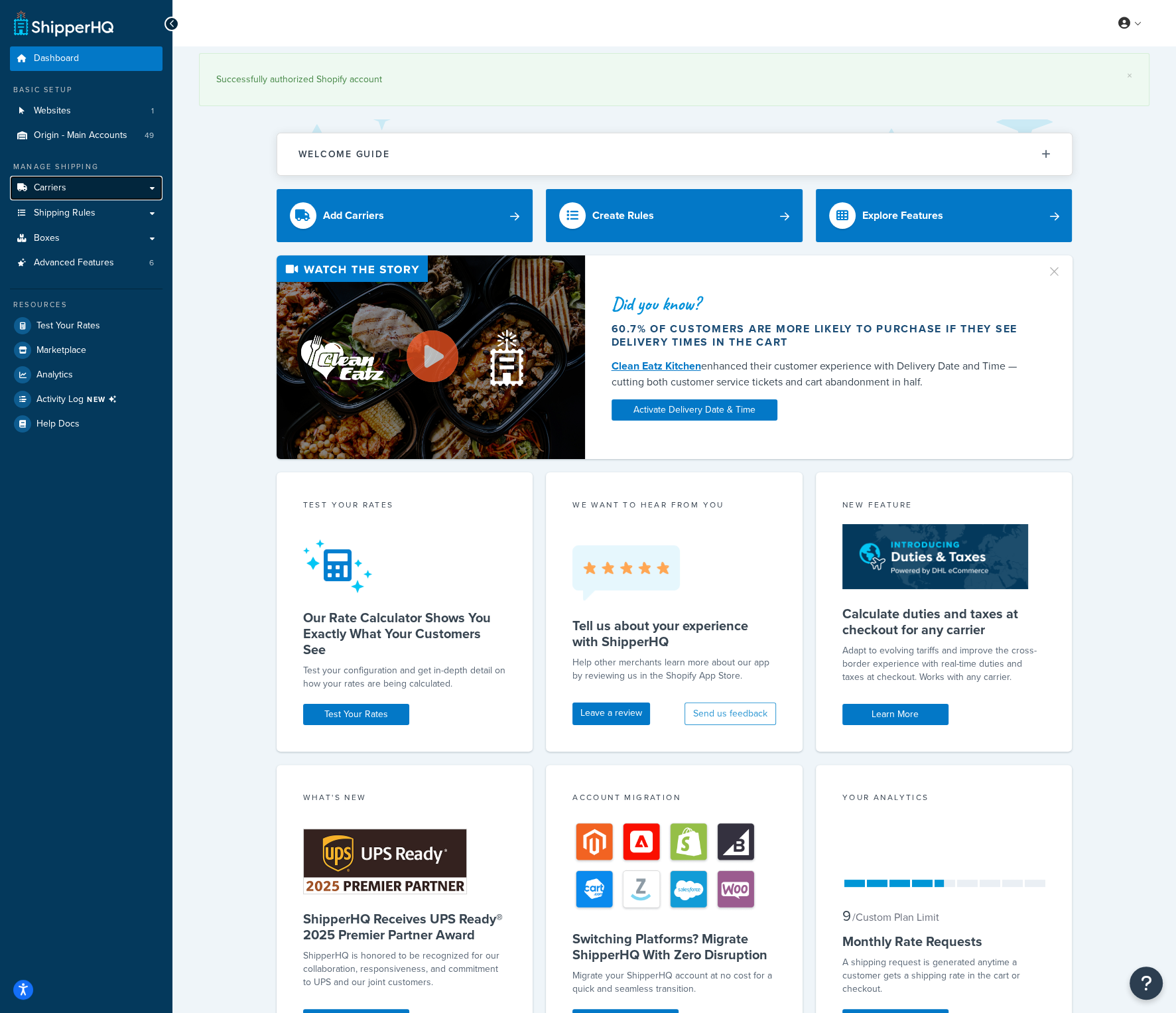
click at [82, 195] on link "Carriers" at bounding box center [86, 188] width 152 height 24
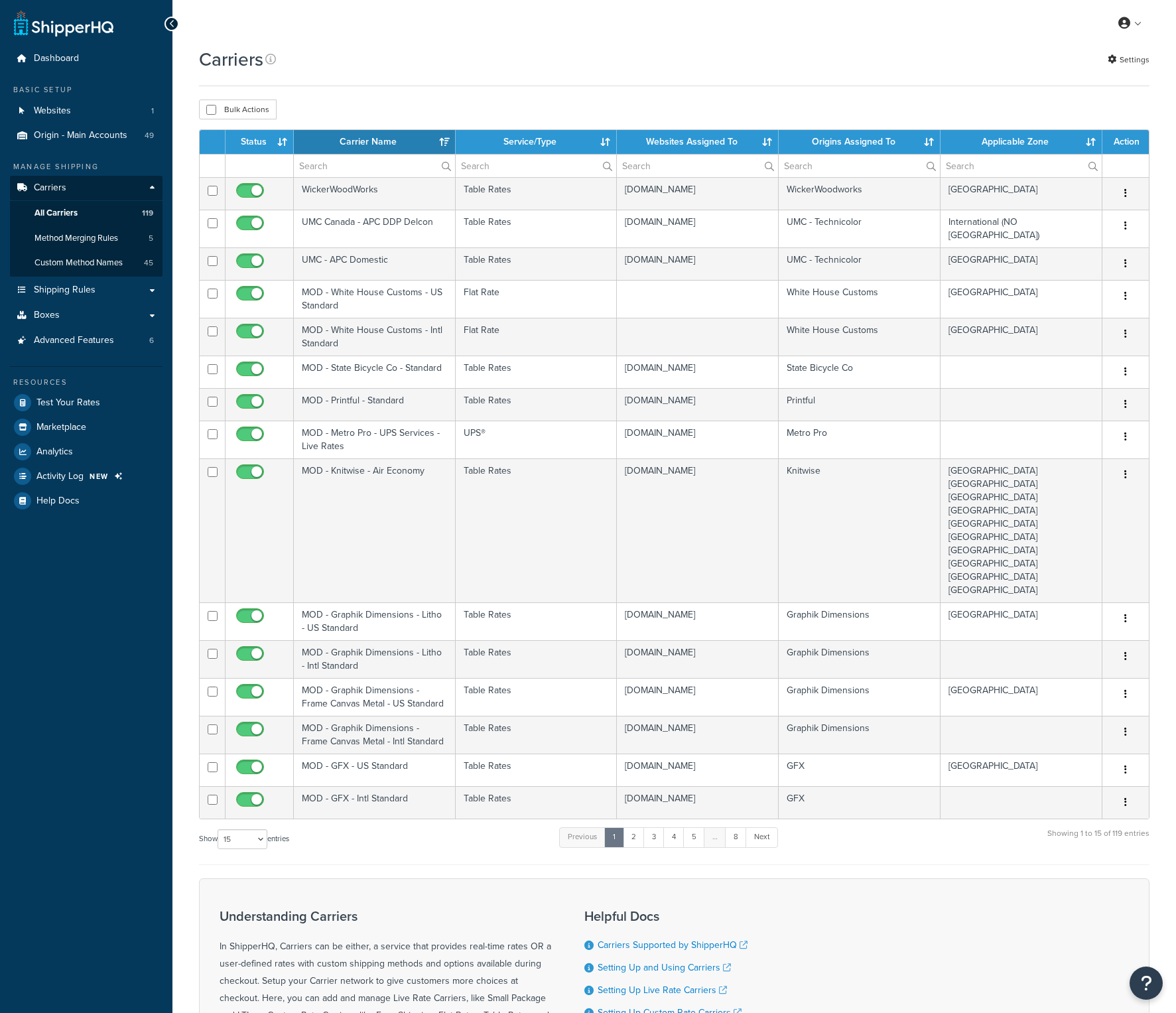
select select "15"
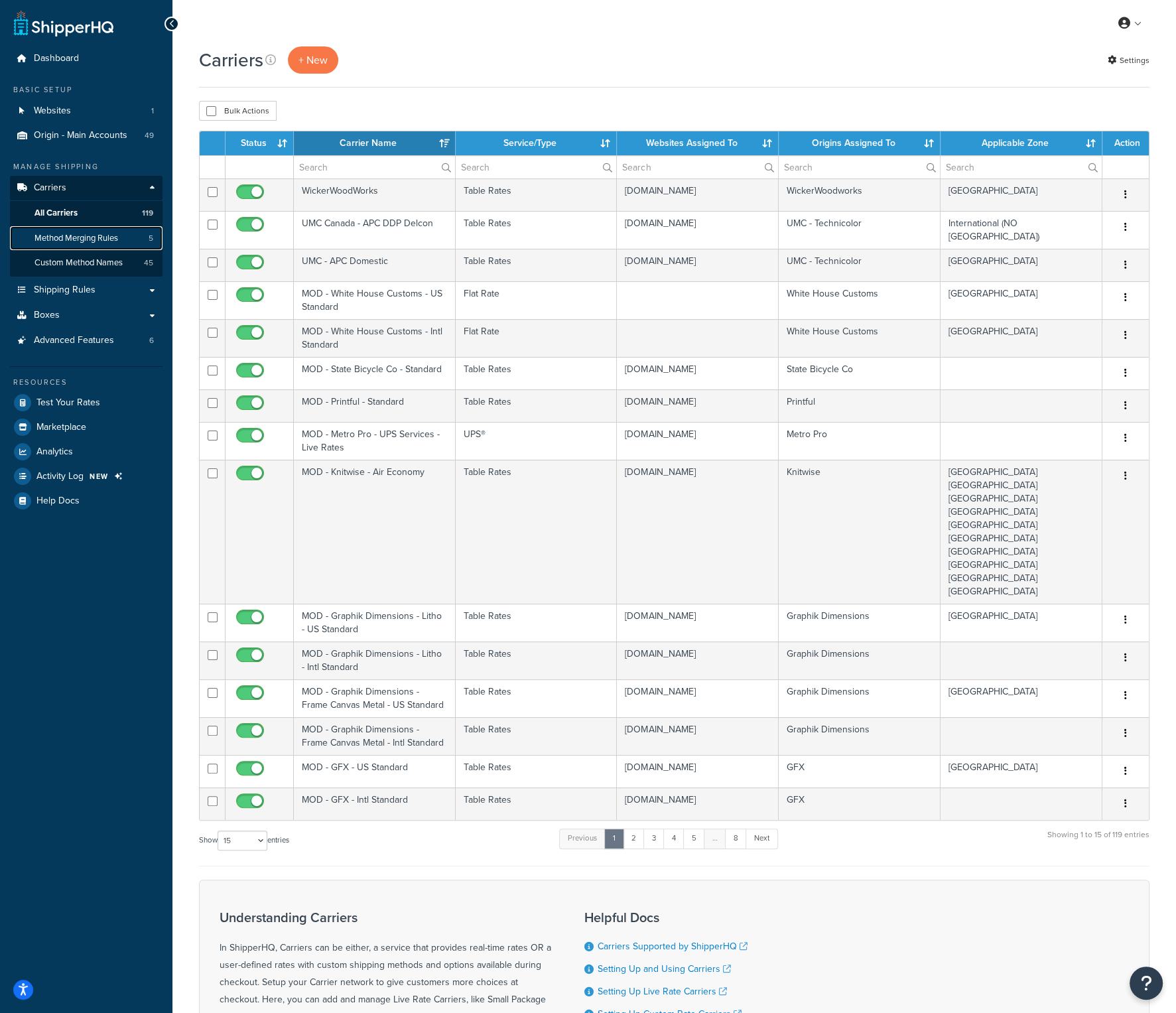
click at [85, 238] on span "Method Merging Rules" at bounding box center [76, 239] width 83 height 11
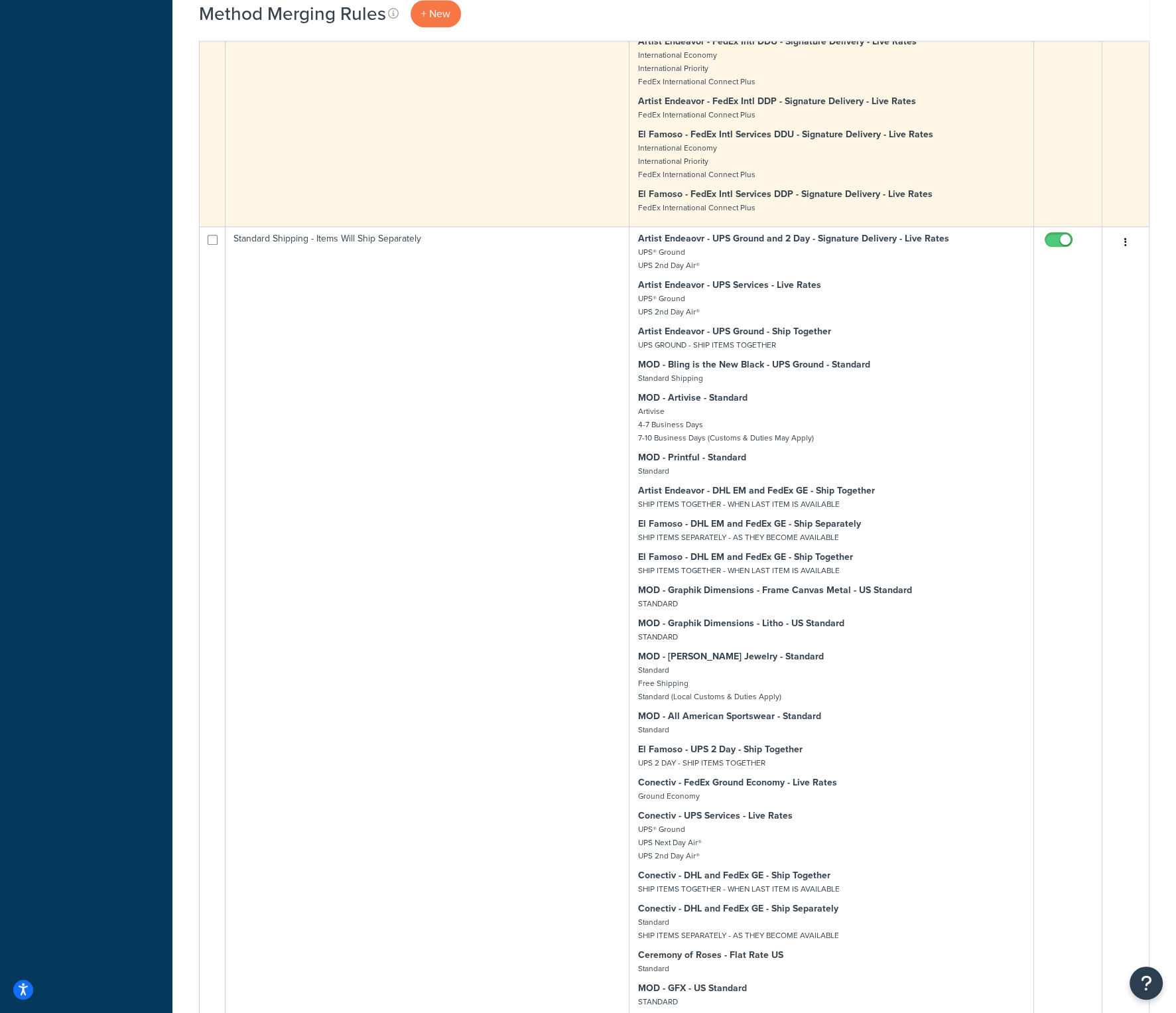
scroll to position [1724, 0]
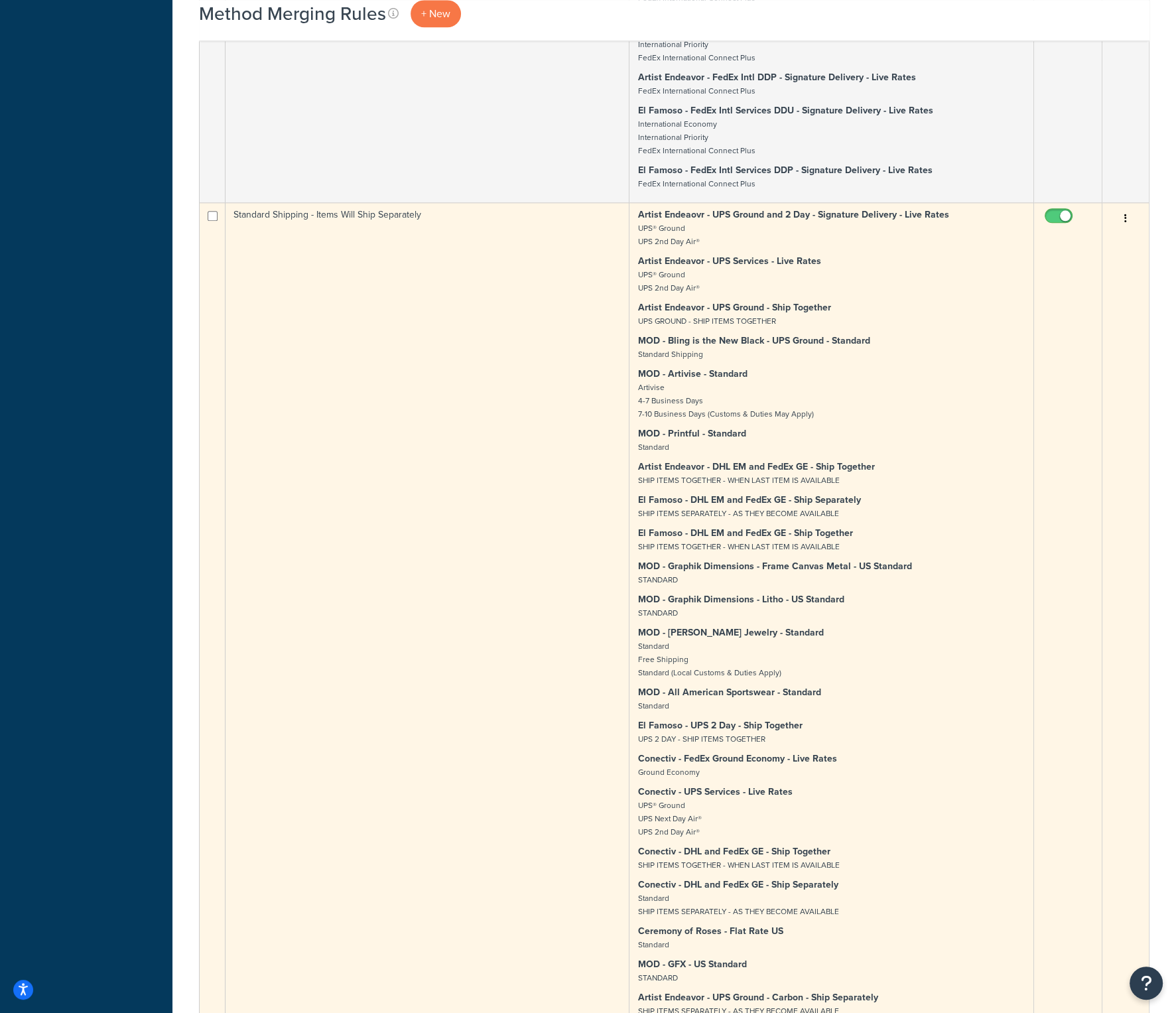
click at [348, 217] on td "Standard Shipping - Items Will Ship Separately" at bounding box center [427, 977] width 404 height 1550
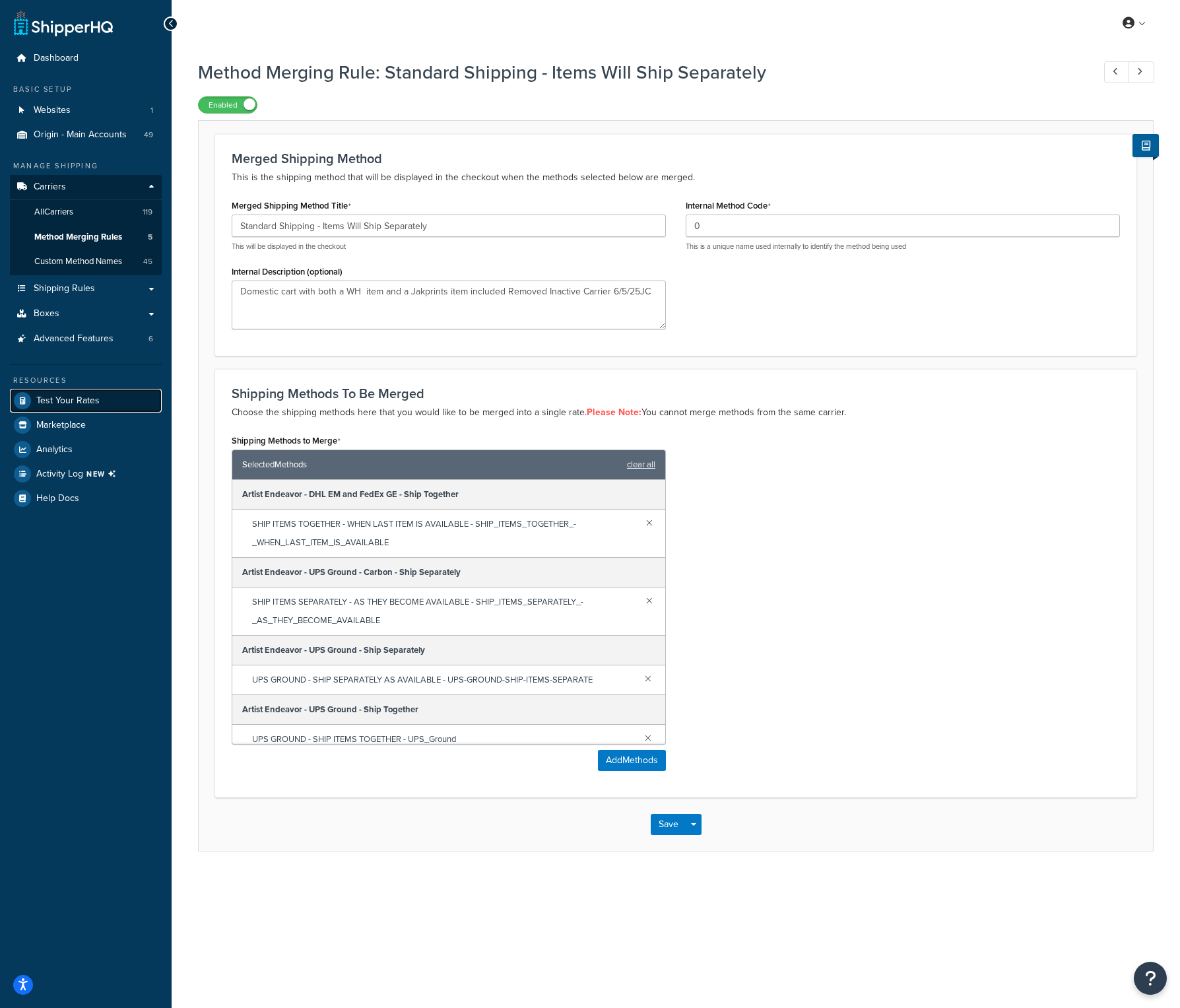
click at [79, 397] on span "Test Your Rates" at bounding box center [67, 401] width 63 height 11
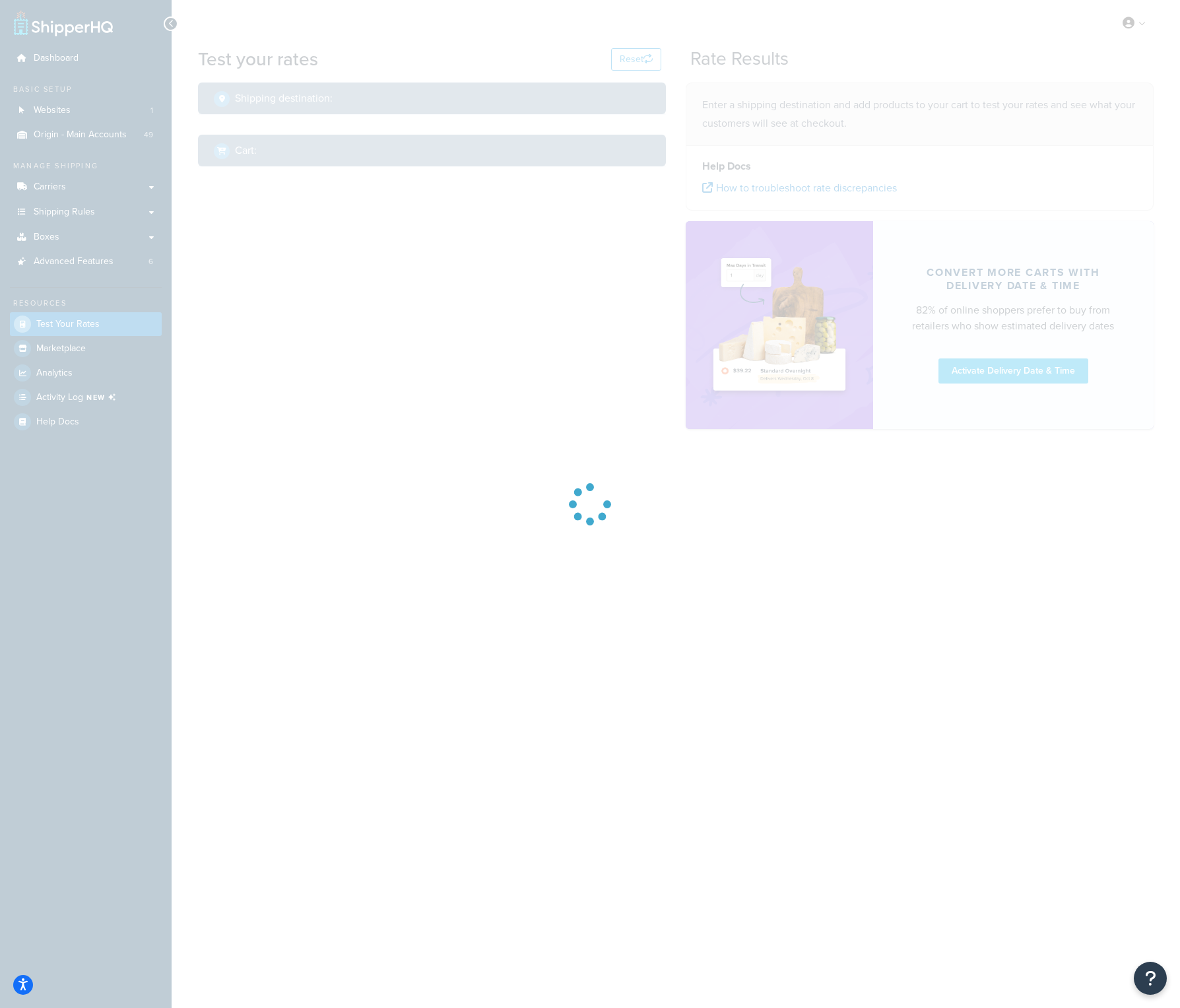
select select "[GEOGRAPHIC_DATA]"
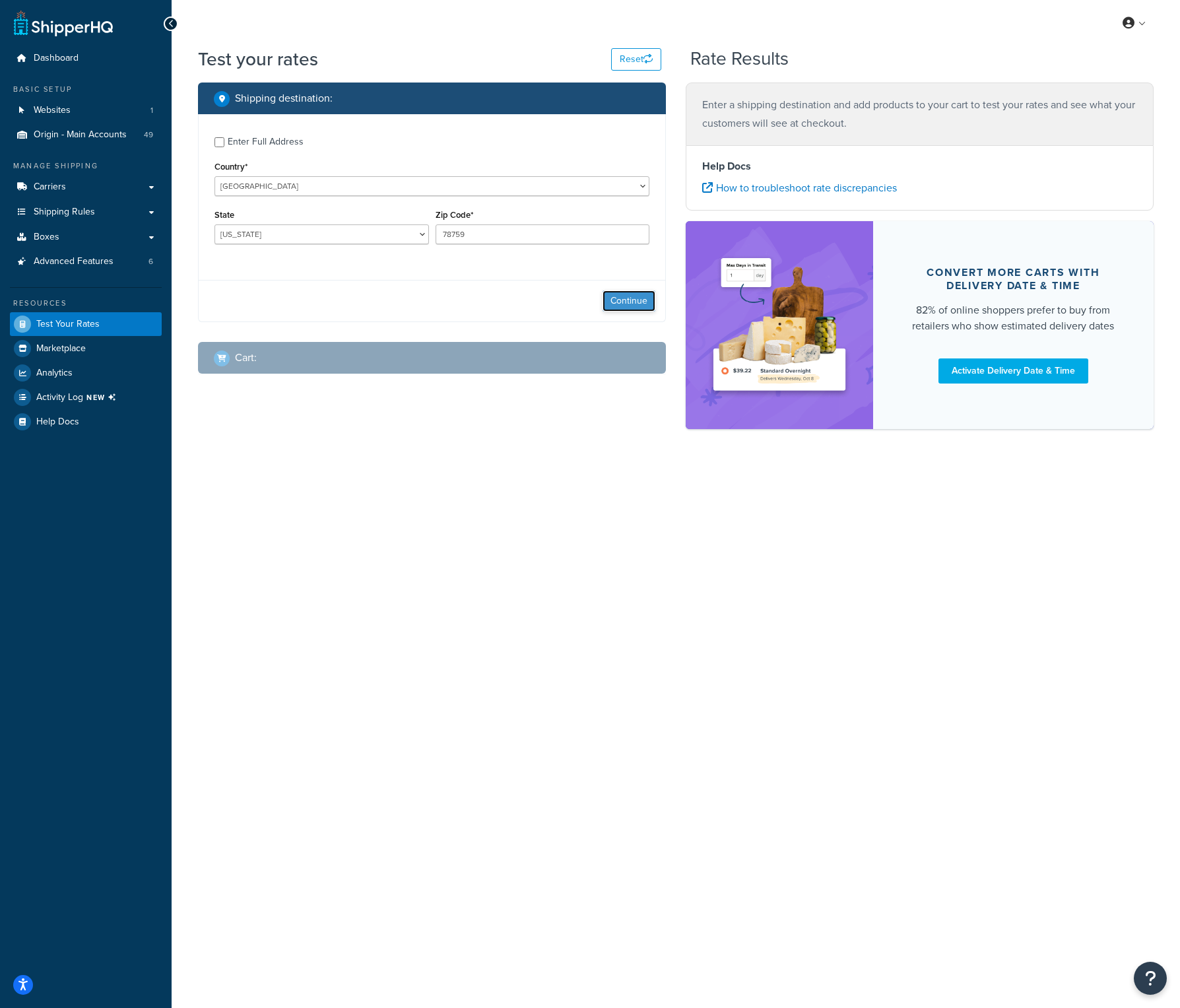
click at [643, 300] on button "Continue" at bounding box center [629, 301] width 53 height 21
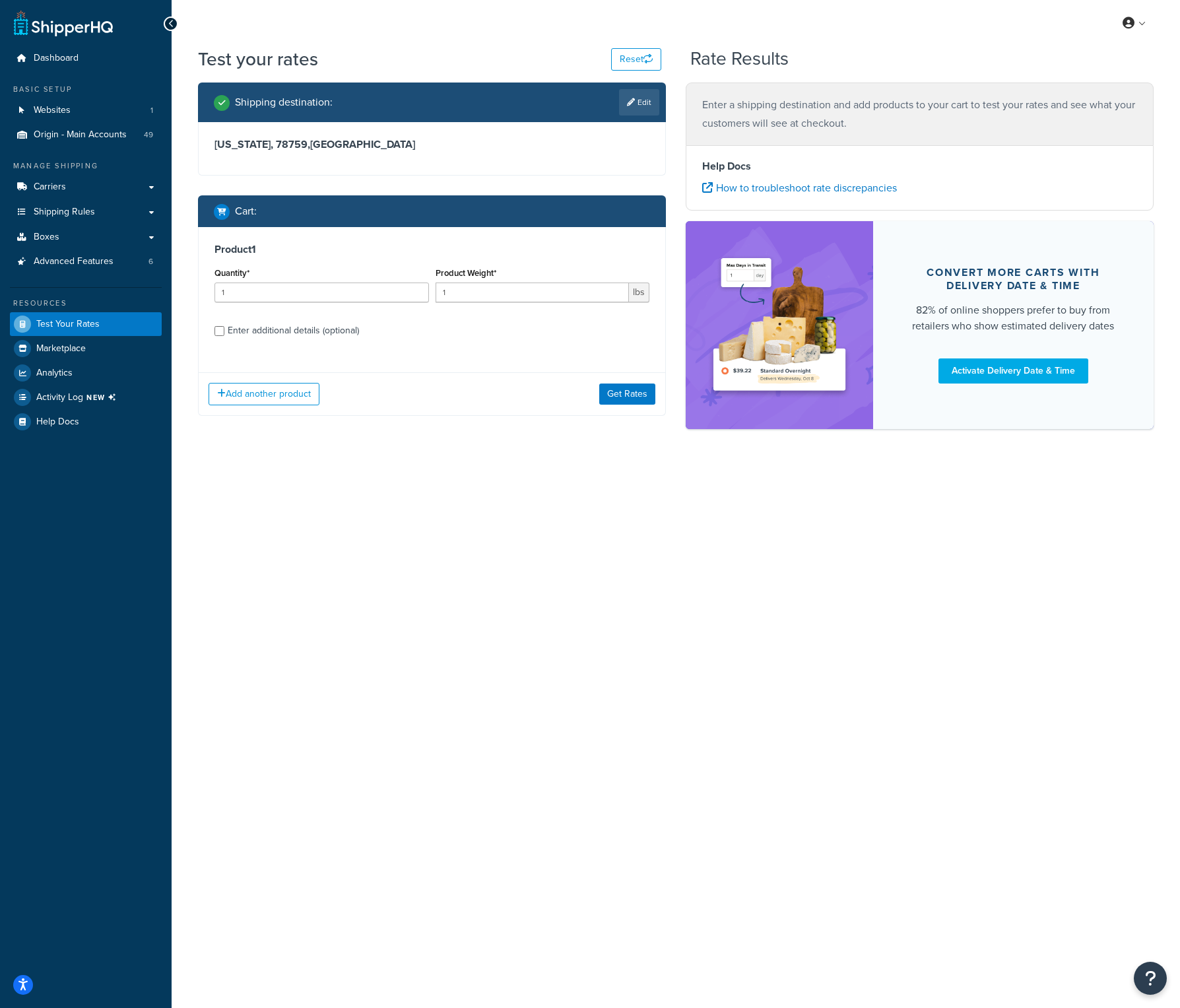
click at [269, 330] on div "Enter additional details (optional)" at bounding box center [294, 331] width 131 height 19
click at [224, 330] on input "Enter additional details (optional)" at bounding box center [219, 331] width 10 height 10
checkbox input "true"
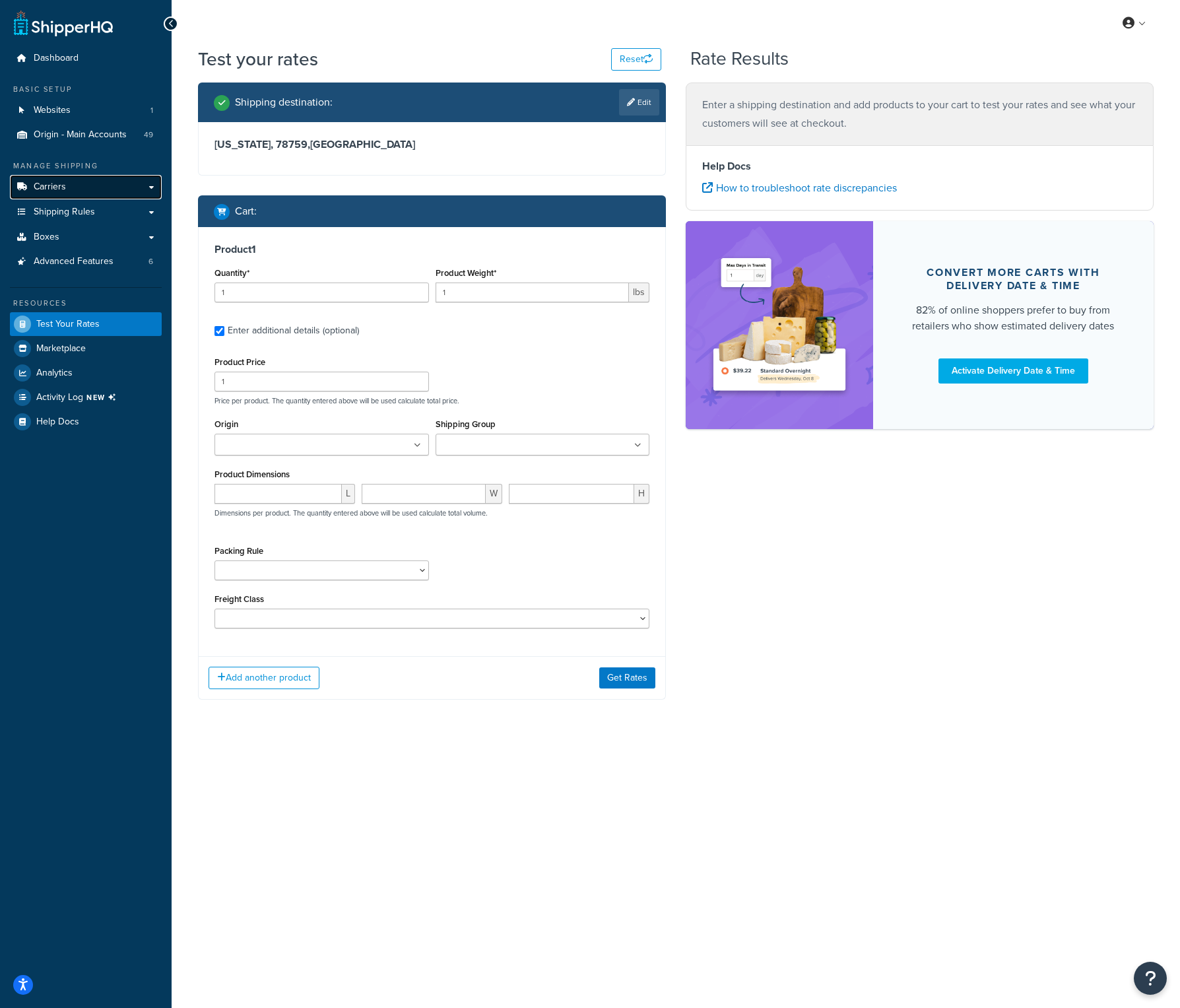
click at [62, 196] on link "Carriers" at bounding box center [86, 187] width 152 height 24
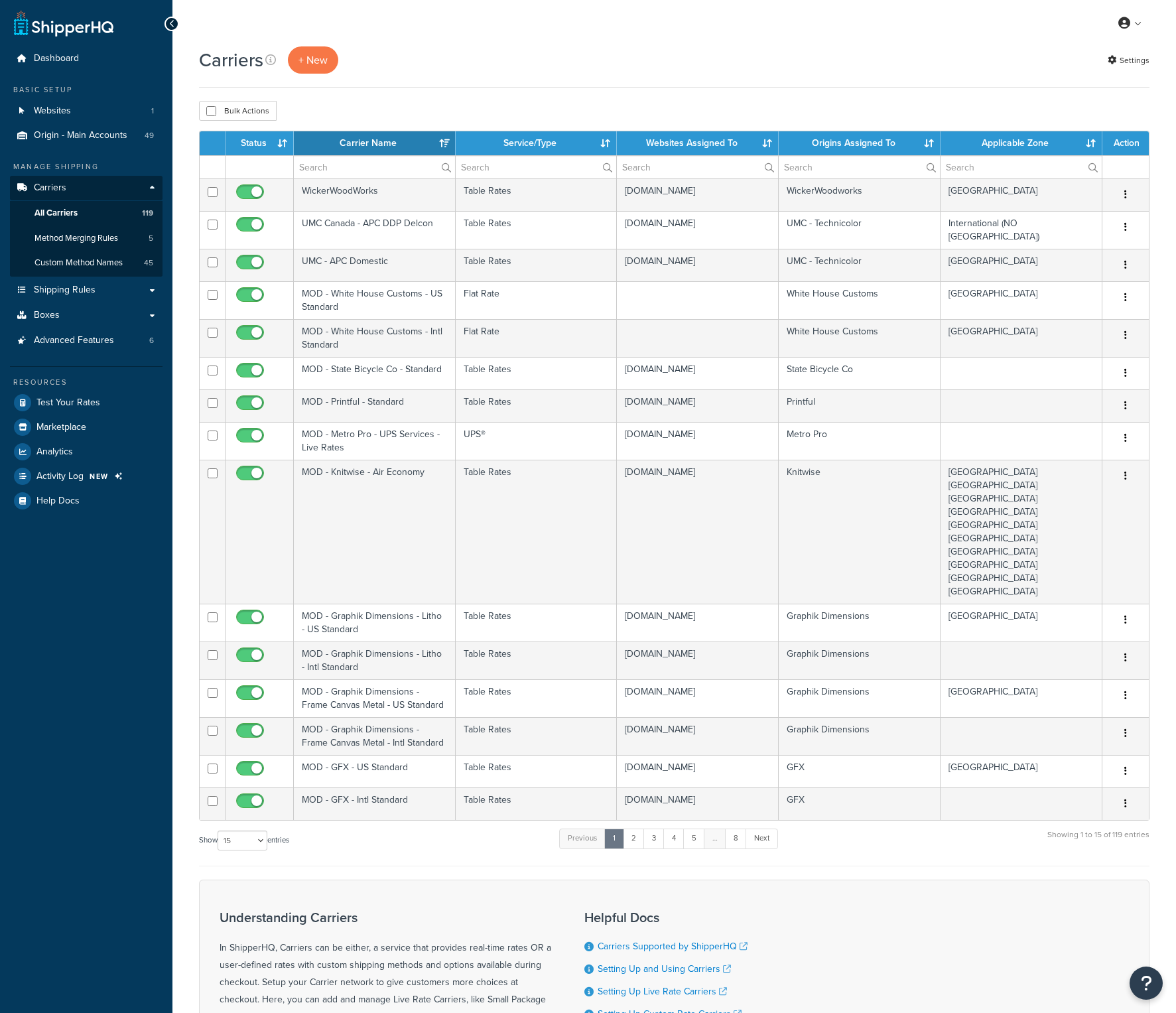
select select "15"
click at [87, 233] on span "Method Merging Rules" at bounding box center [76, 239] width 83 height 11
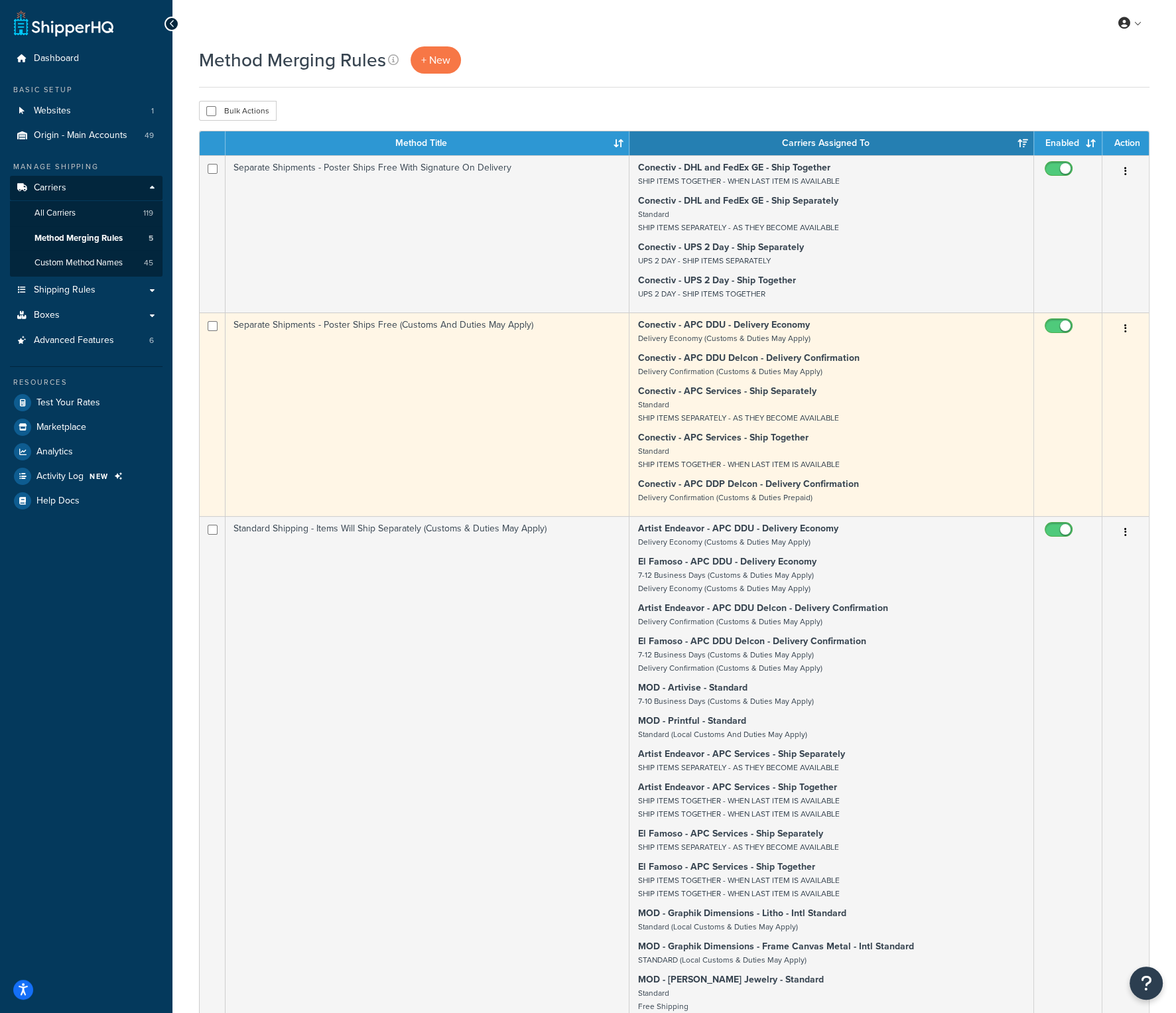
click at [355, 326] on td "Separate Shipments - Poster Ships Free (Customs And Duties May Apply)" at bounding box center [427, 414] width 404 height 203
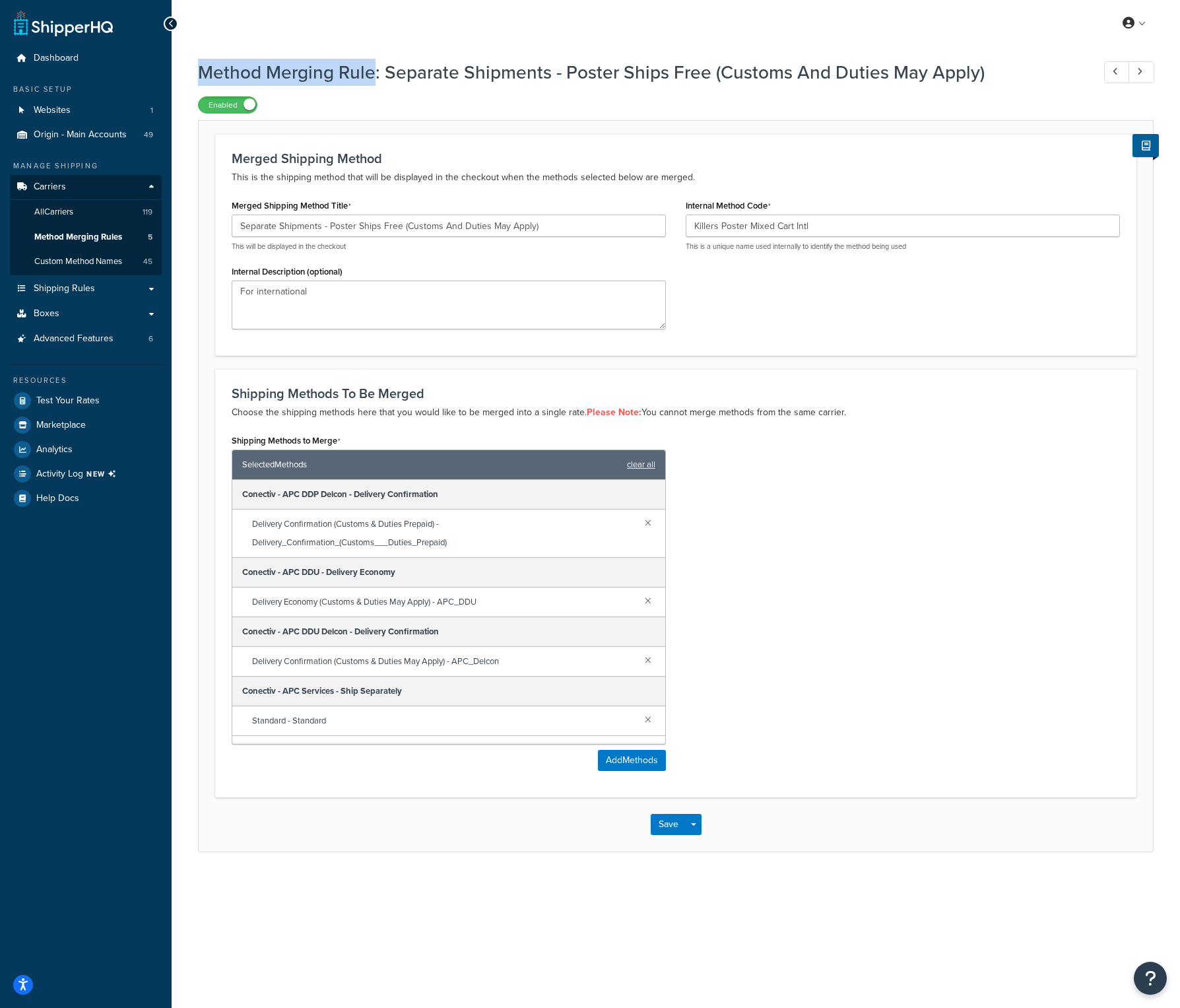
drag, startPoint x: 375, startPoint y: 75, endPoint x: 202, endPoint y: 79, distance: 173.0
click at [202, 79] on h1 "Method Merging Rule: Separate Shipments - Poster Ships Free (Customs And Duties…" at bounding box center [639, 72] width 882 height 26
copy h1 "Method Merging Rule"
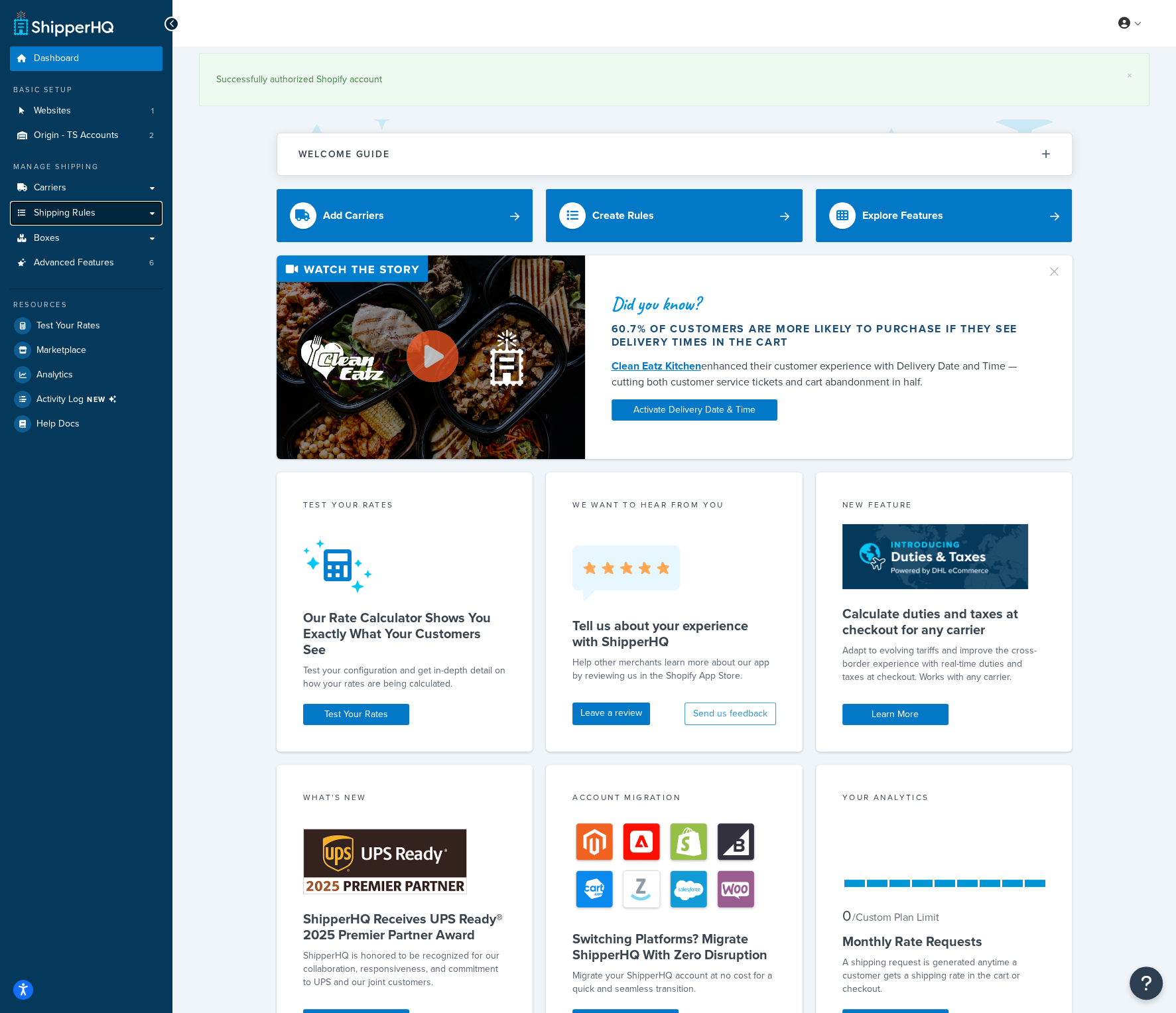
click at [99, 221] on link "Shipping Rules" at bounding box center [86, 213] width 152 height 24
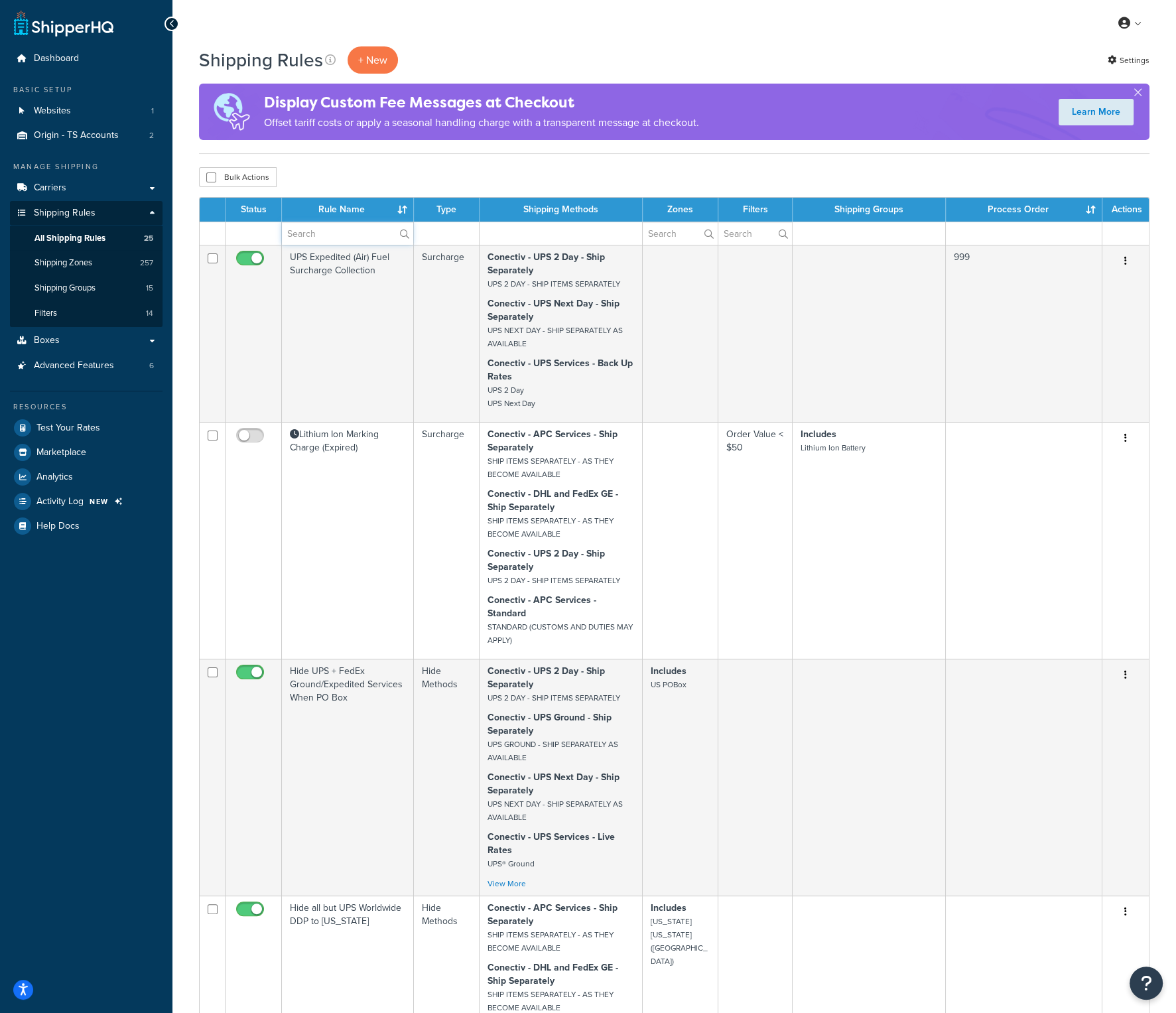
click at [301, 234] on input "text" at bounding box center [347, 233] width 131 height 23
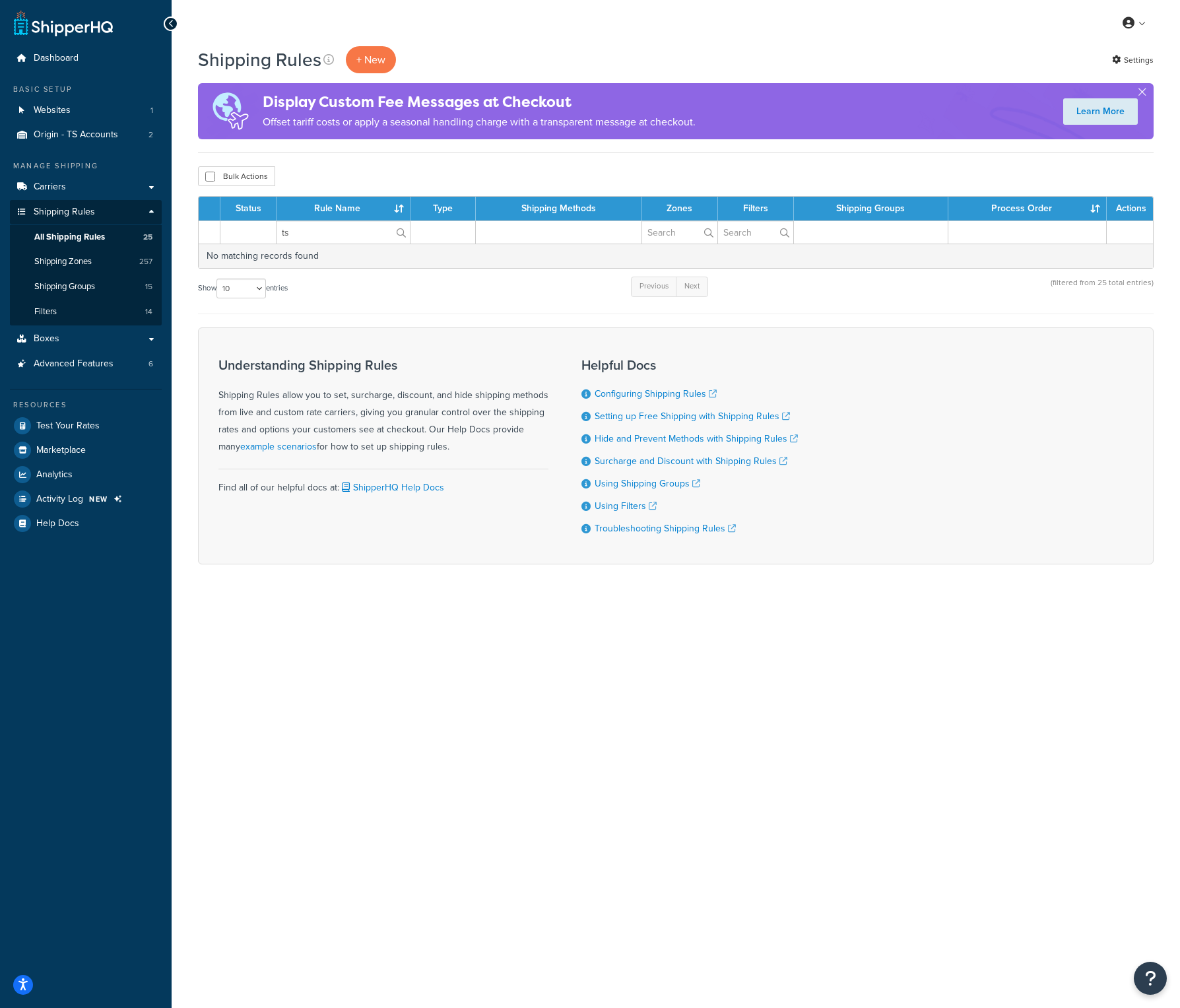
click at [371, 174] on div "Bulk Actions Duplicate [GEOGRAPHIC_DATA]" at bounding box center [676, 176] width 956 height 20
click at [314, 228] on input "ts" at bounding box center [343, 232] width 134 height 23
click at [355, 181] on div "Bulk Actions Duplicate [GEOGRAPHIC_DATA]" at bounding box center [676, 176] width 956 height 20
drag, startPoint x: 314, startPoint y: 238, endPoint x: 273, endPoint y: 237, distance: 41.0
click at [273, 237] on tr "ts" at bounding box center [676, 232] width 954 height 23
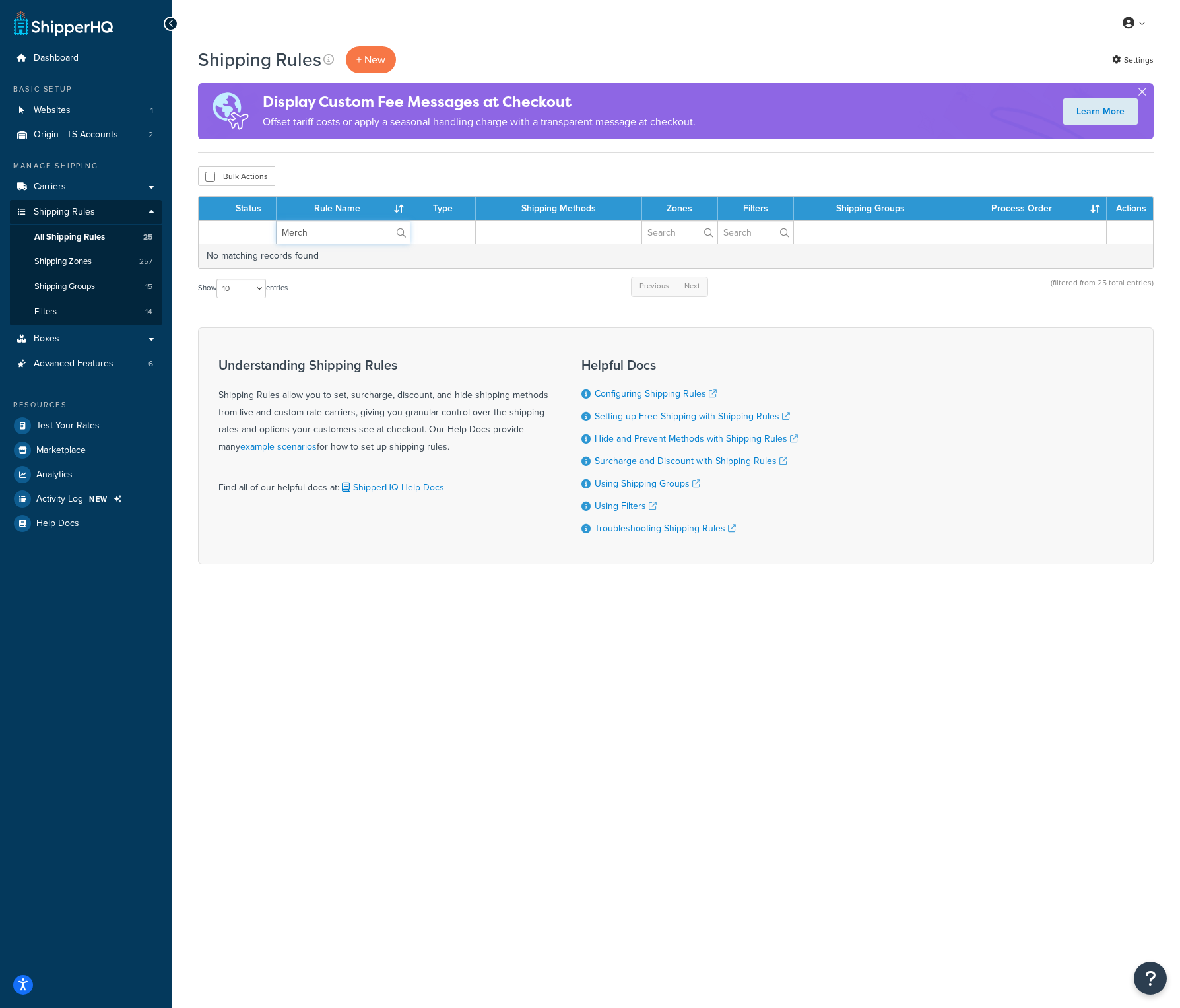
type input "Merch"
click at [66, 233] on span "All Shipping Rules" at bounding box center [70, 237] width 70 height 11
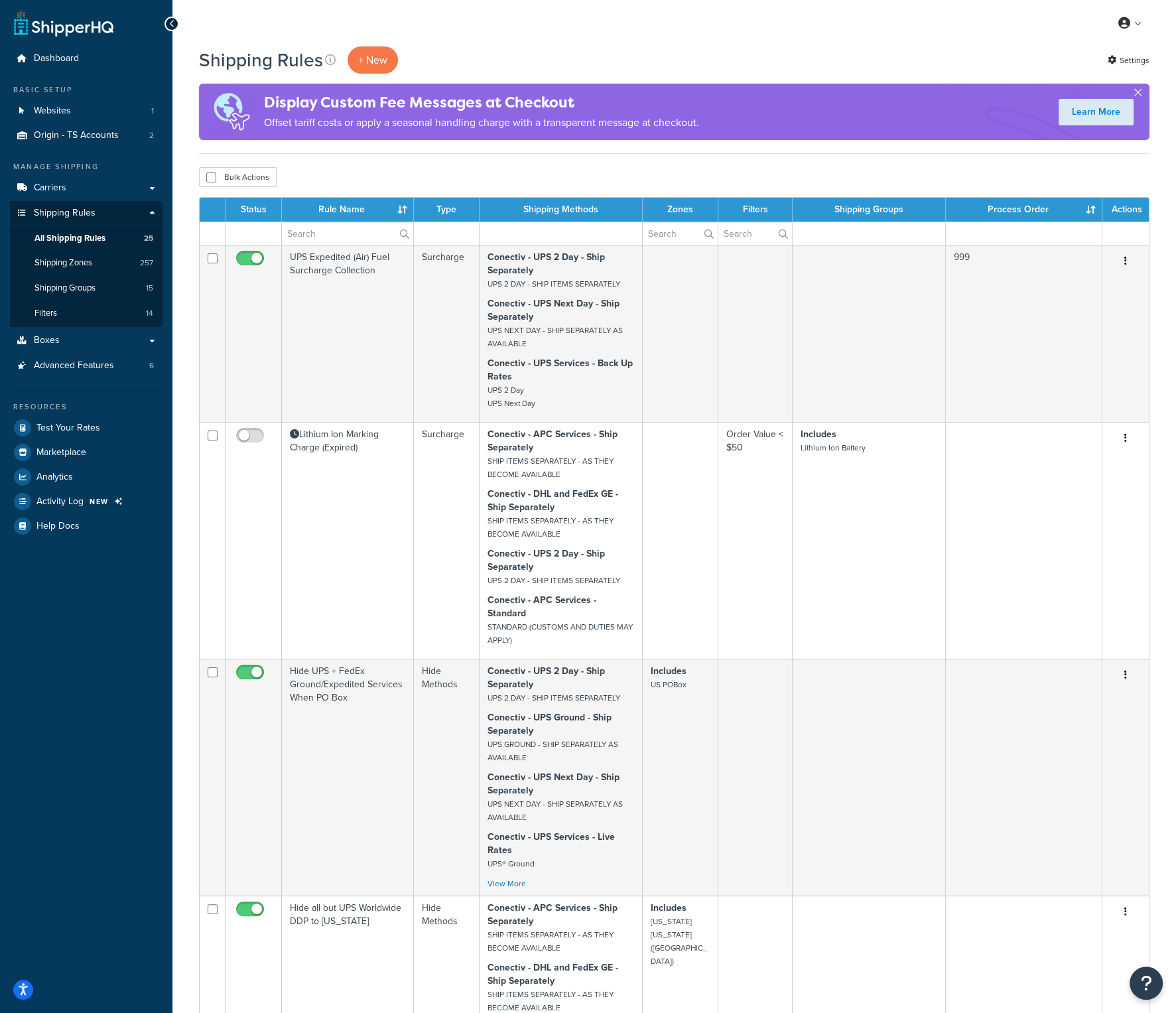
click at [352, 213] on th "Rule Name" at bounding box center [348, 210] width 132 height 24
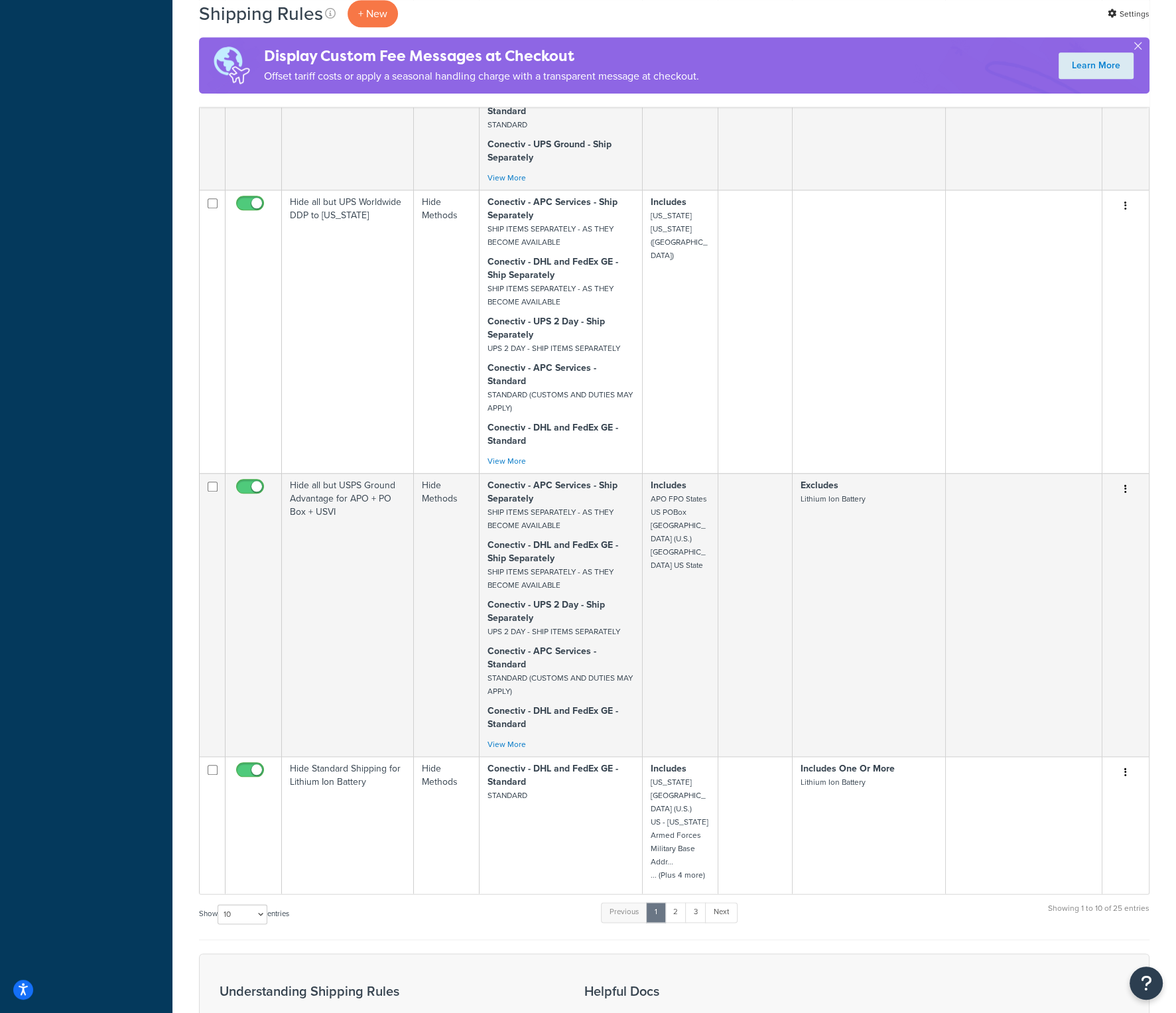
scroll to position [1527, 0]
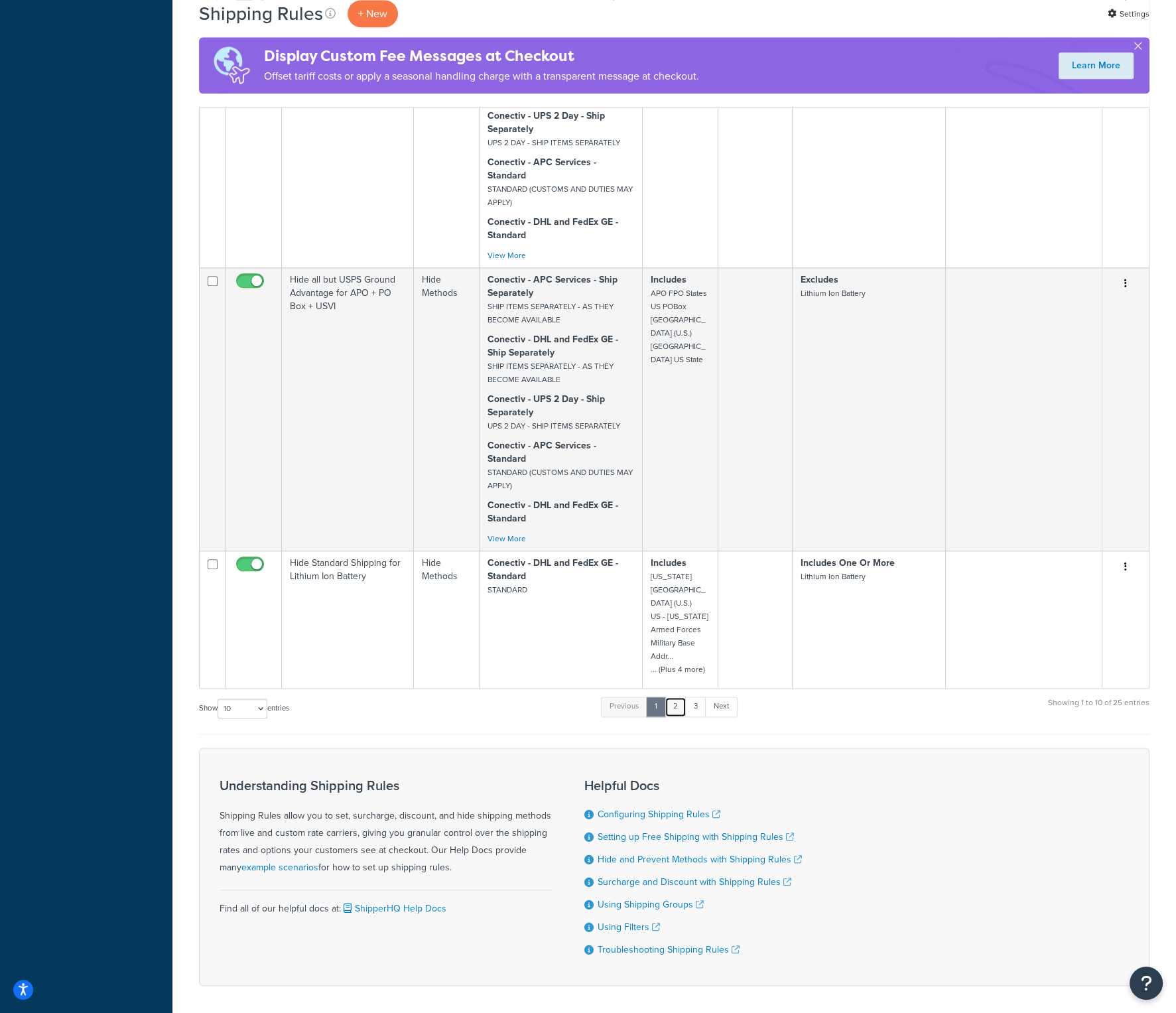
click at [679, 696] on link "2" at bounding box center [676, 705] width 22 height 20
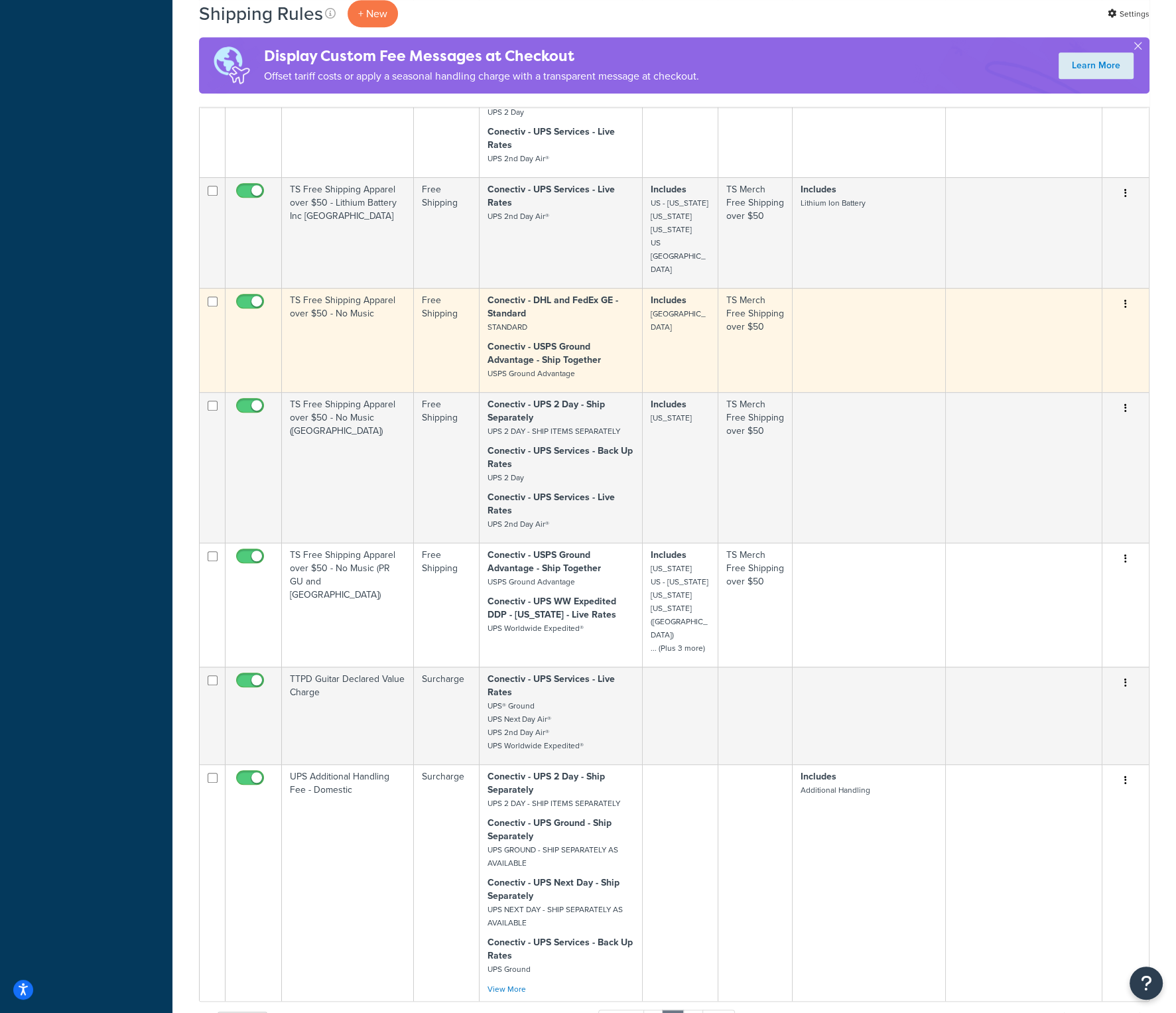
scroll to position [605, 0]
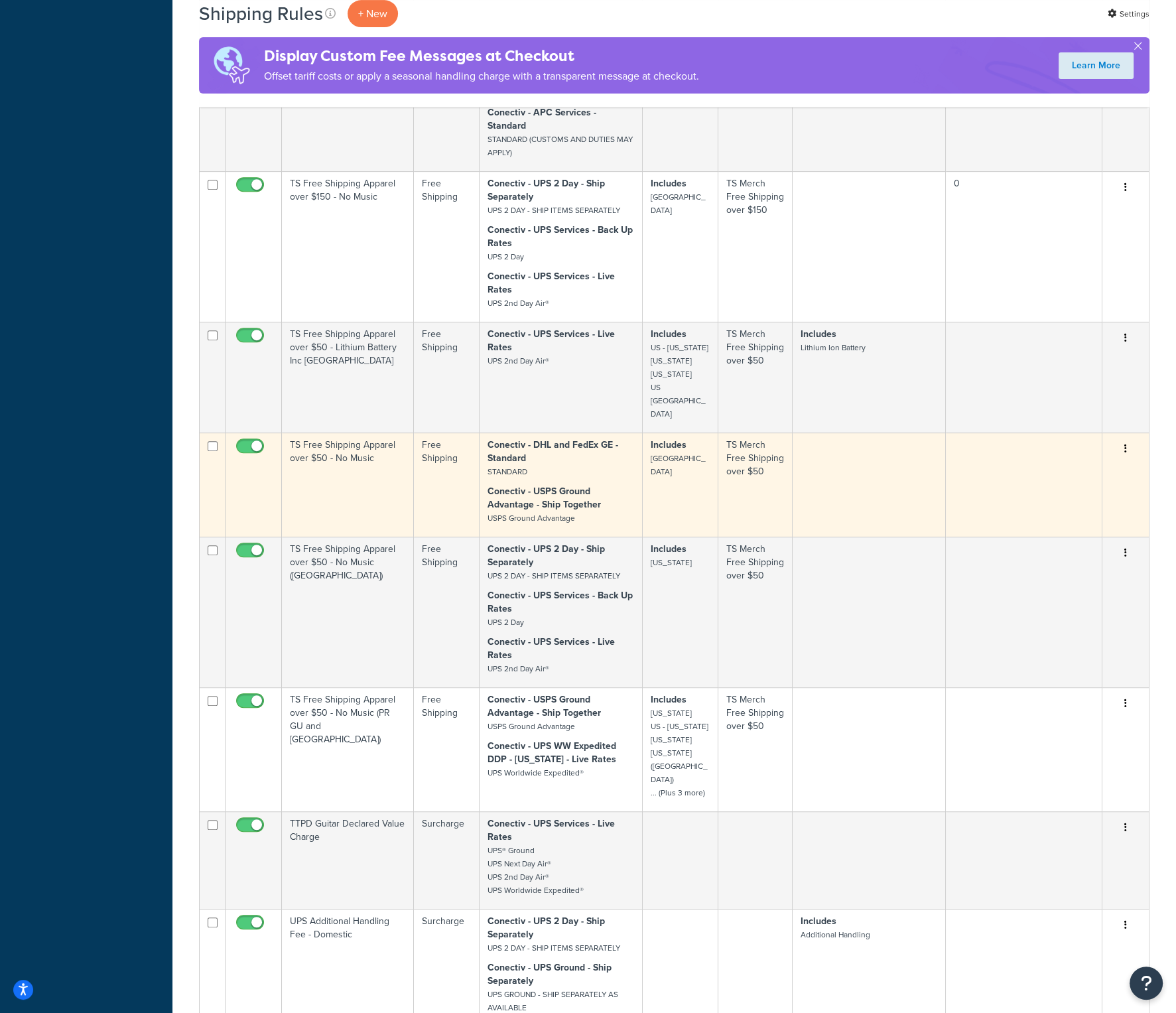
click at [361, 432] on td "TS Free Shipping Apparel over $50 - No Music" at bounding box center [348, 484] width 132 height 104
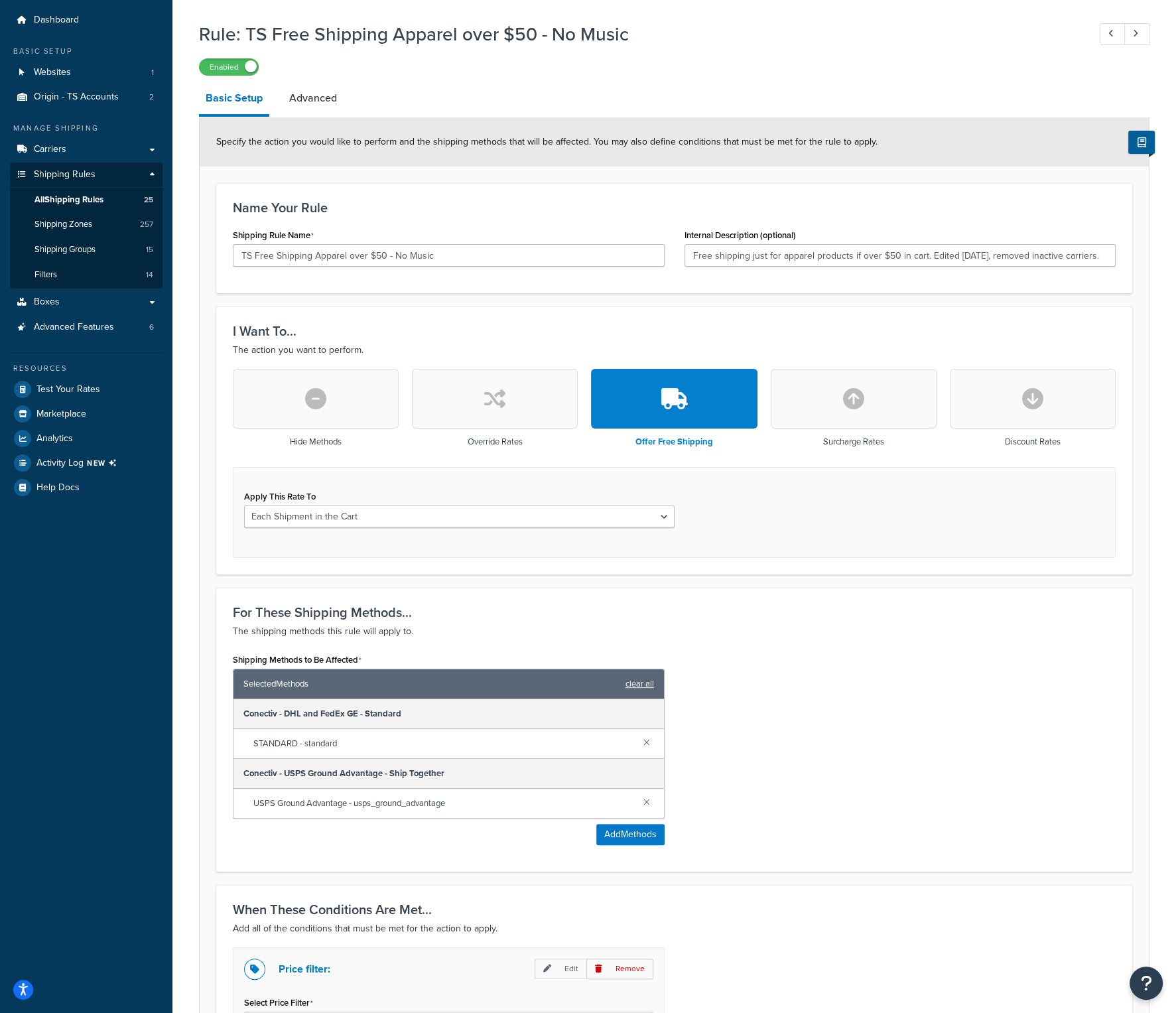
scroll to position [35, 0]
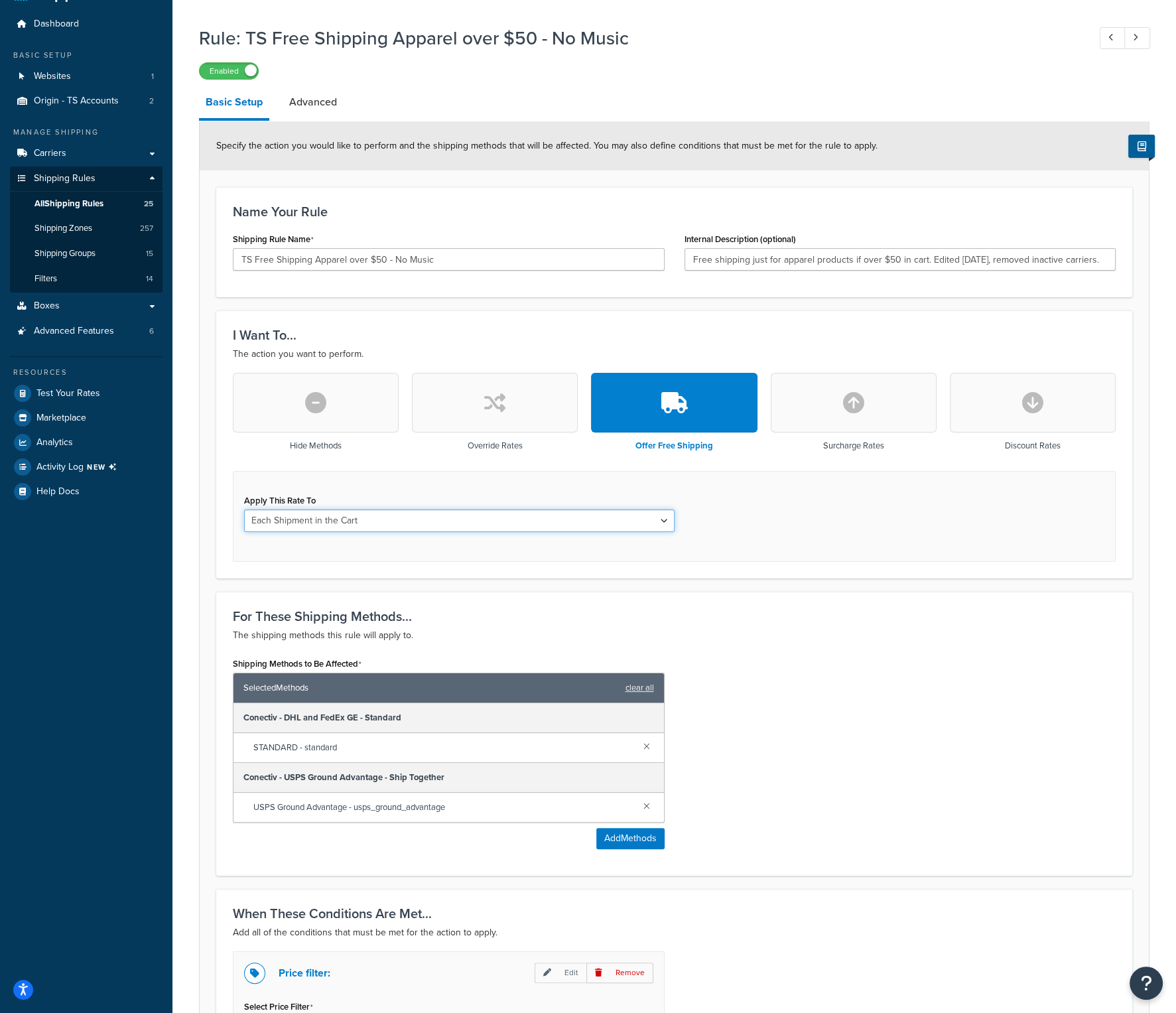
click at [667, 519] on select "Each Shipment in the Cart Each Origin in the Cart Each Shipping Group in the Ca…" at bounding box center [459, 520] width 431 height 23
click at [772, 498] on div "Apply This Rate To Each Shipment in the Cart Each Origin in the Cart Each Shipp…" at bounding box center [674, 516] width 883 height 91
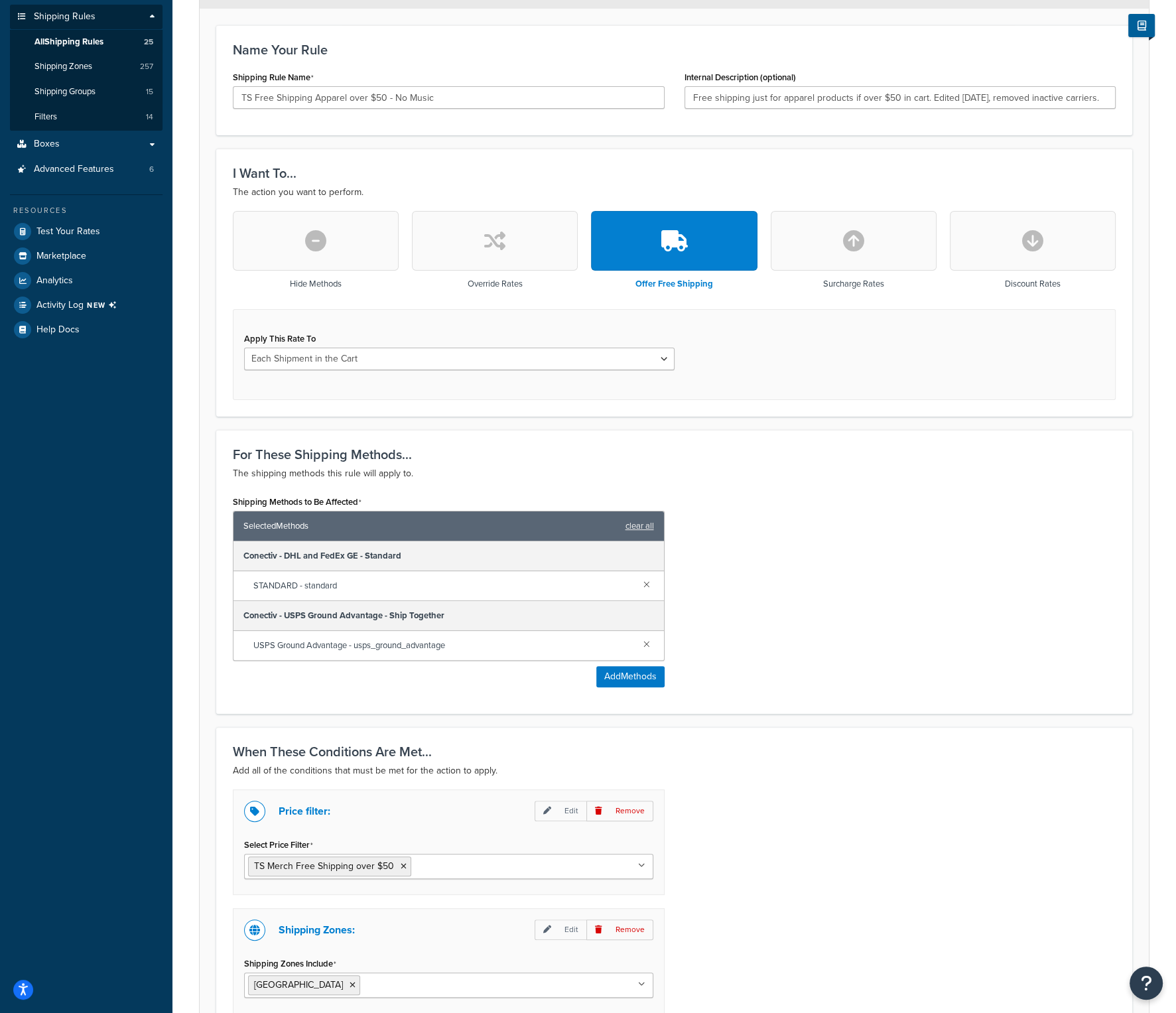
scroll to position [167, 0]
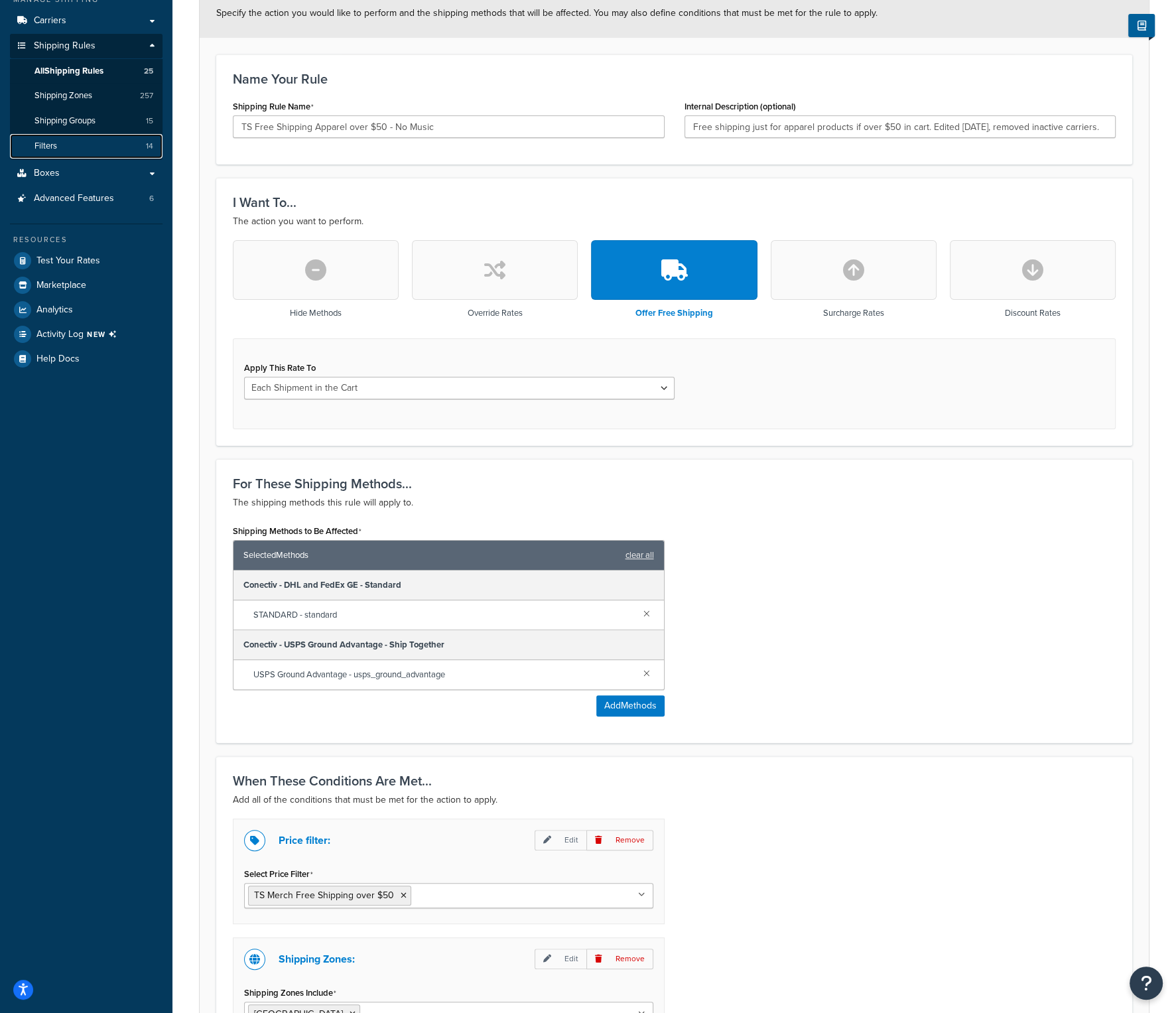
click at [103, 152] on link "Filters 14" at bounding box center [86, 146] width 152 height 24
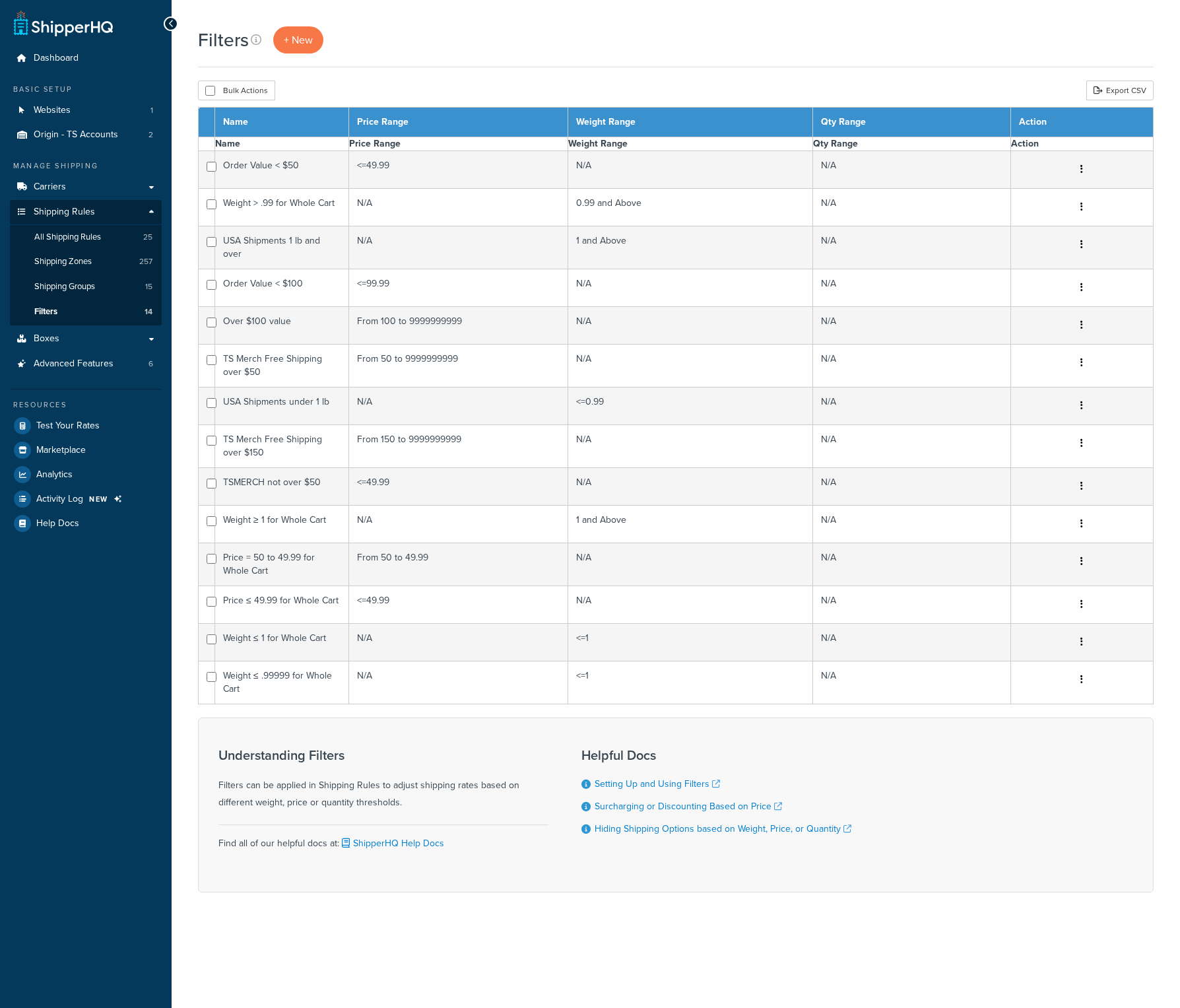
select select "15"
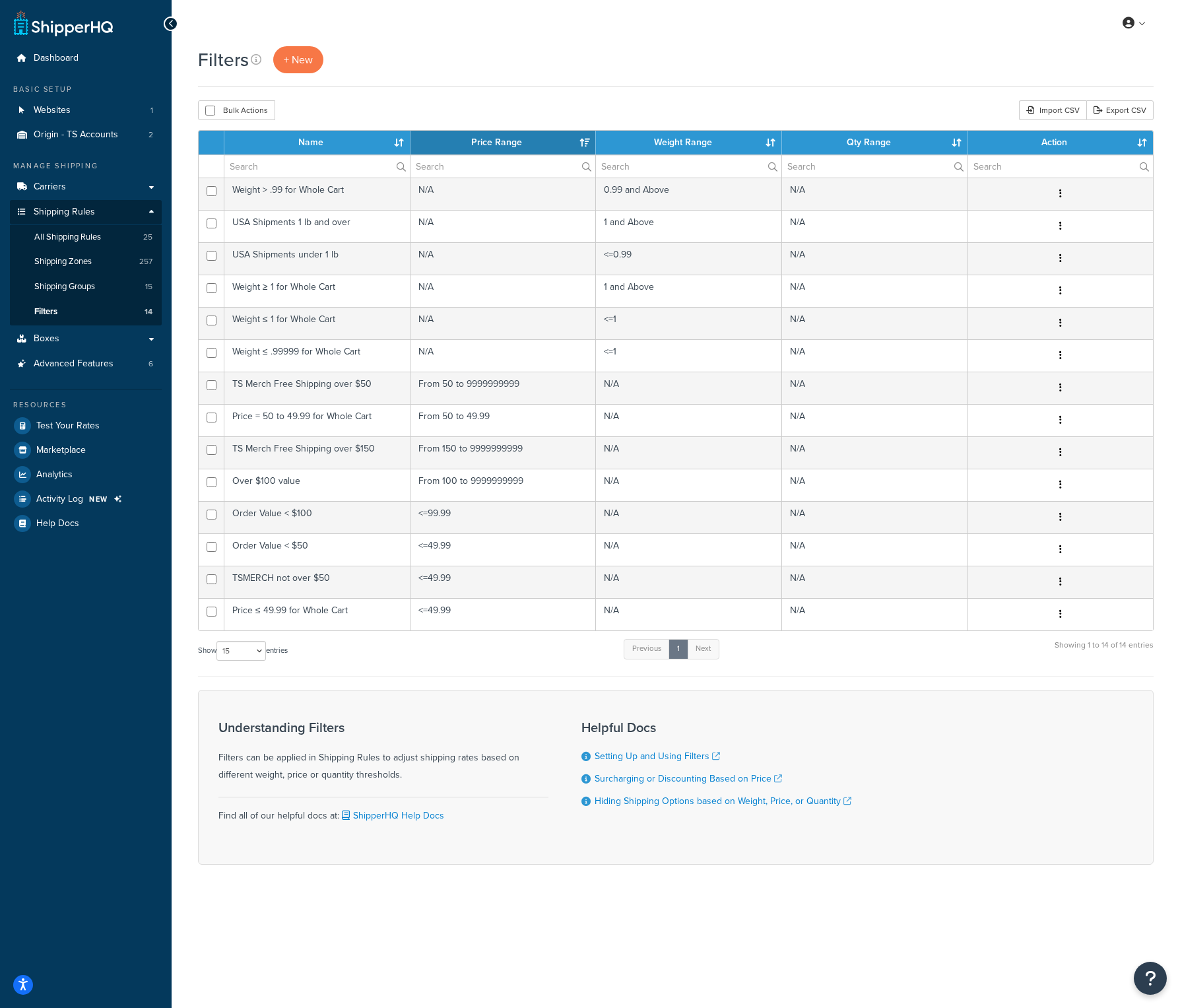
click at [320, 144] on th "Name" at bounding box center [317, 142] width 186 height 23
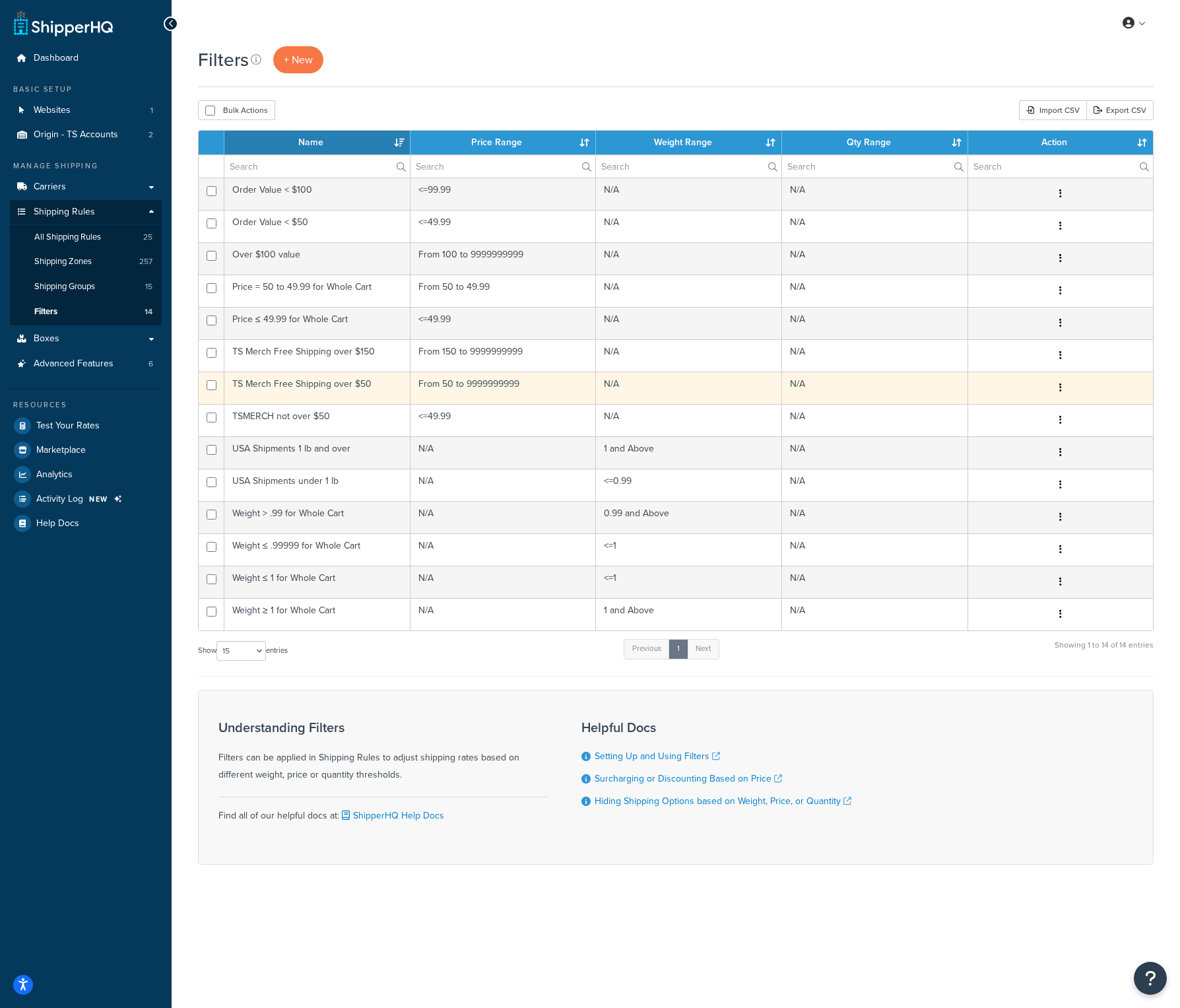
click at [314, 383] on td "TS Merch Free Shipping over $50" at bounding box center [317, 387] width 186 height 32
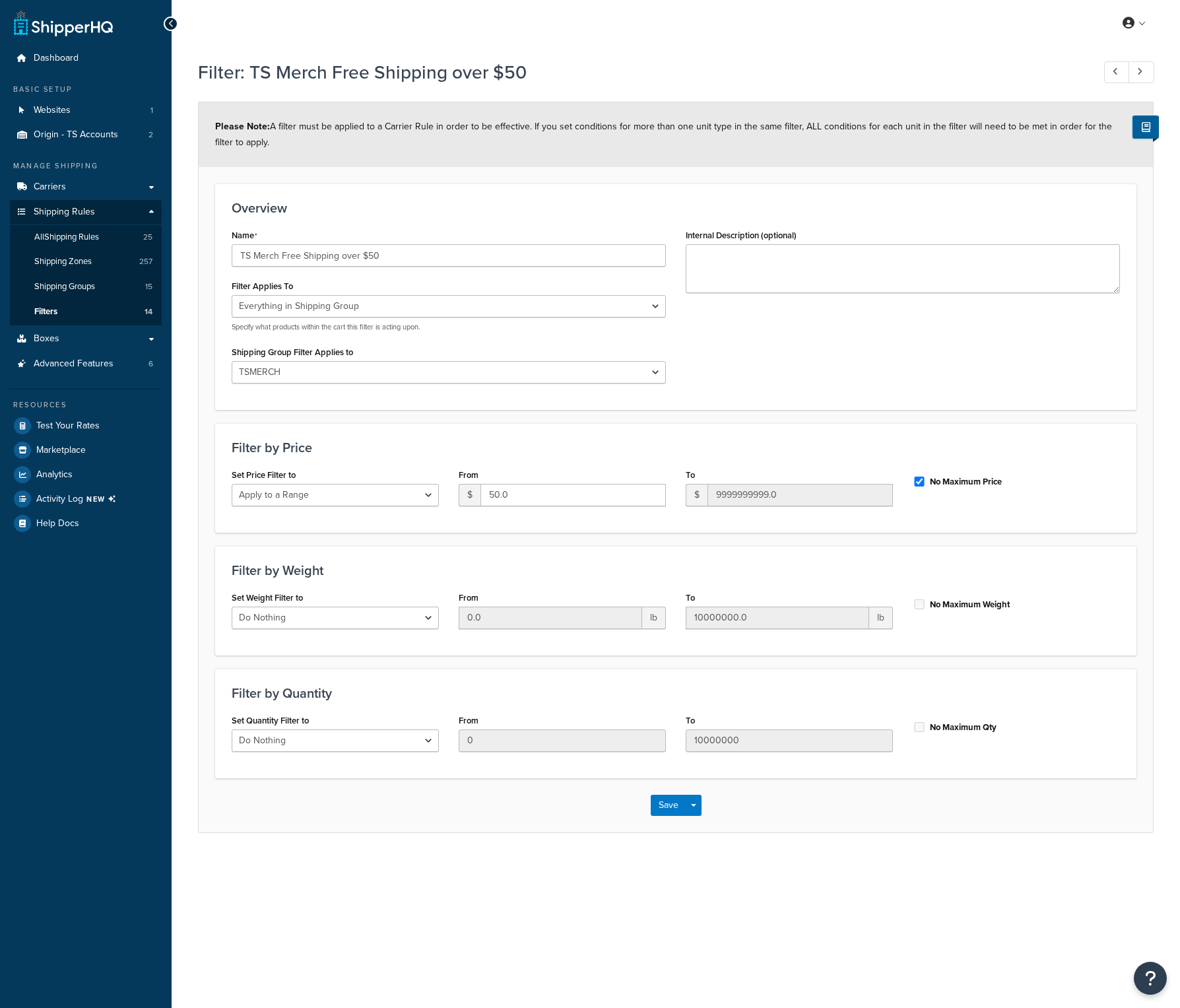
select select "SHIPPING_GROUP"
select select "261107"
select select "range"
click at [114, 244] on link "All Shipping Rules 25" at bounding box center [86, 237] width 152 height 24
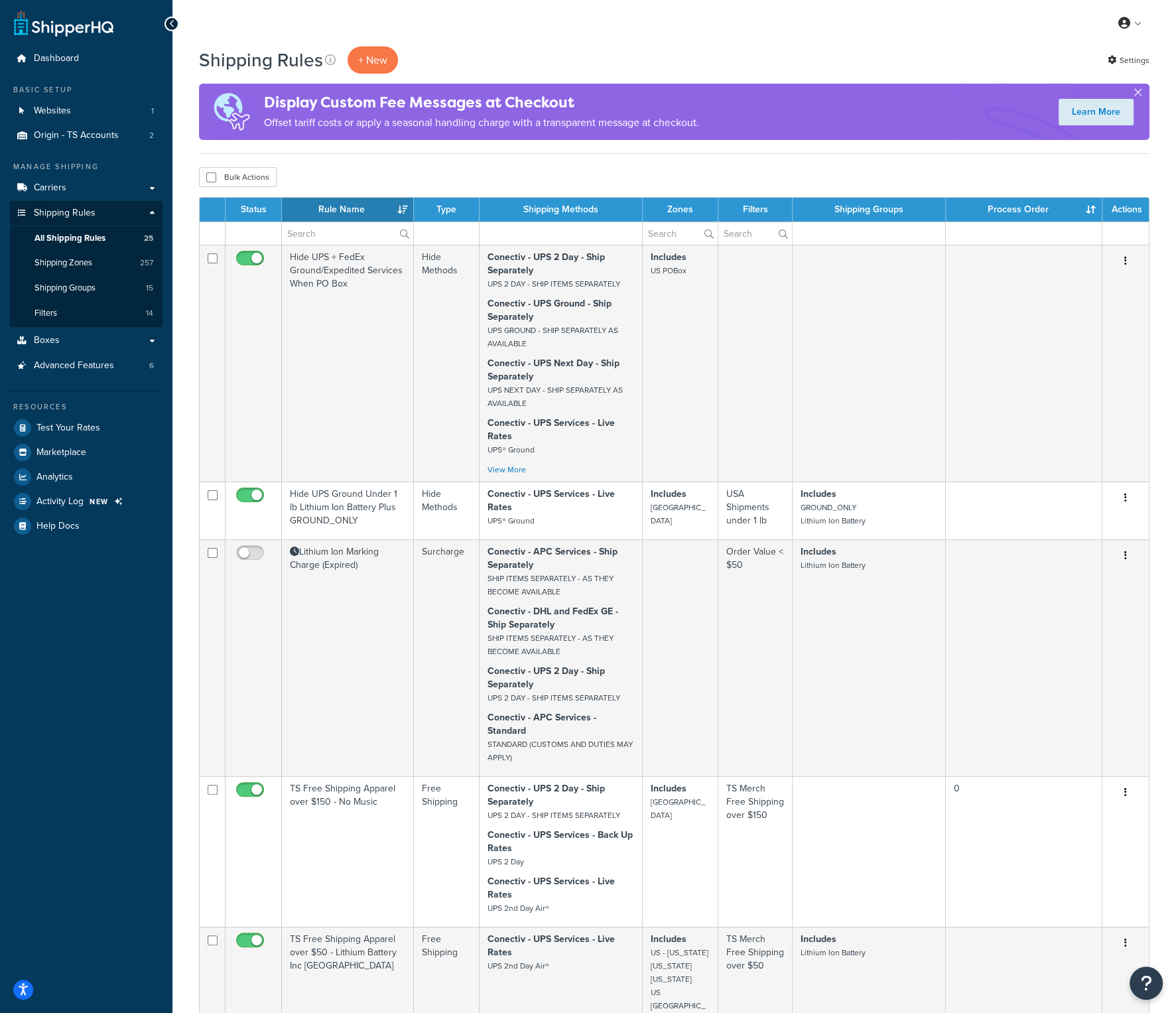
click at [336, 213] on th "Rule Name" at bounding box center [348, 210] width 132 height 24
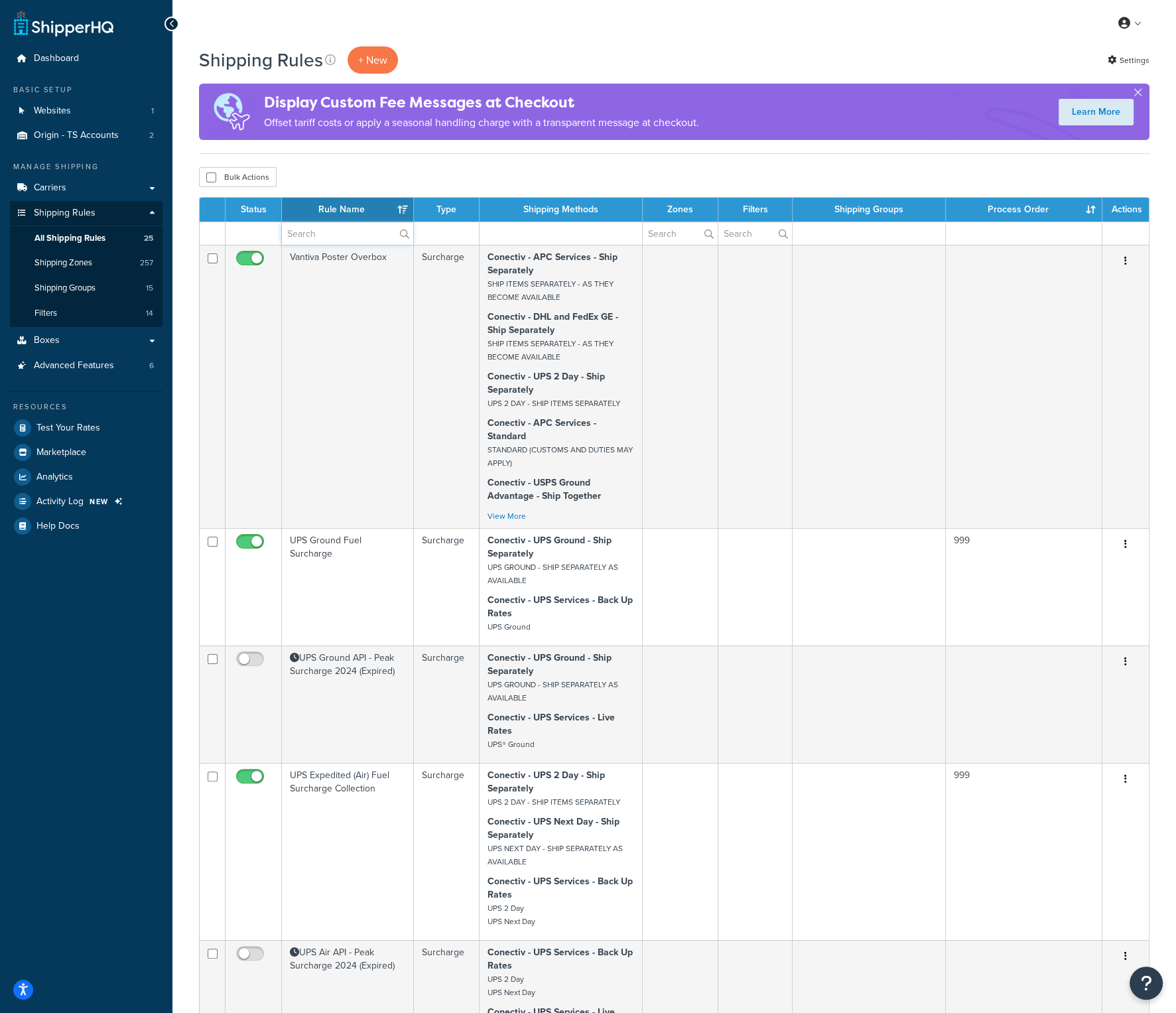
click at [329, 242] on input "text" at bounding box center [347, 233] width 131 height 23
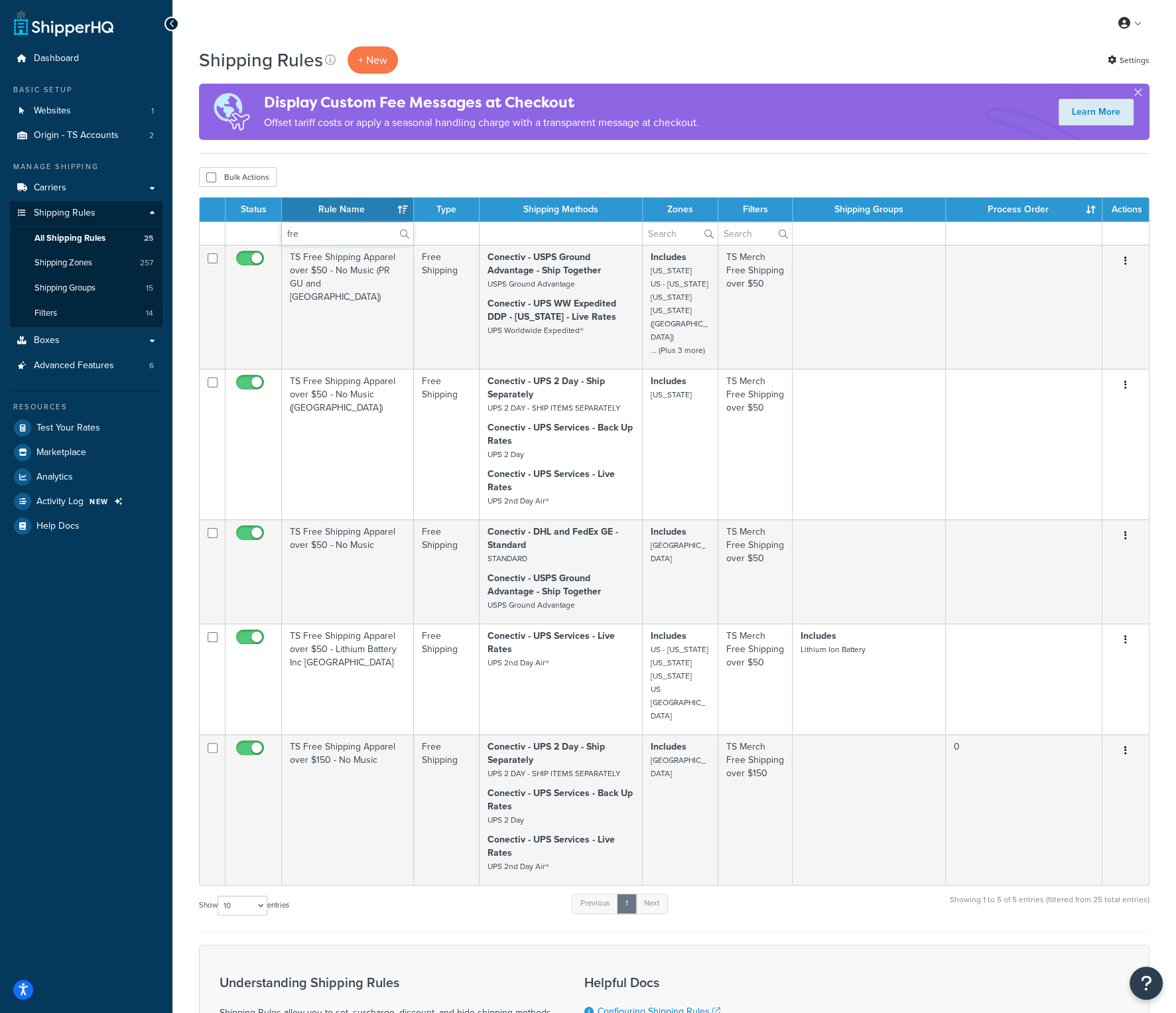
type input "fre"
click at [415, 178] on div "Bulk Actions Duplicate Delete" at bounding box center [674, 177] width 951 height 20
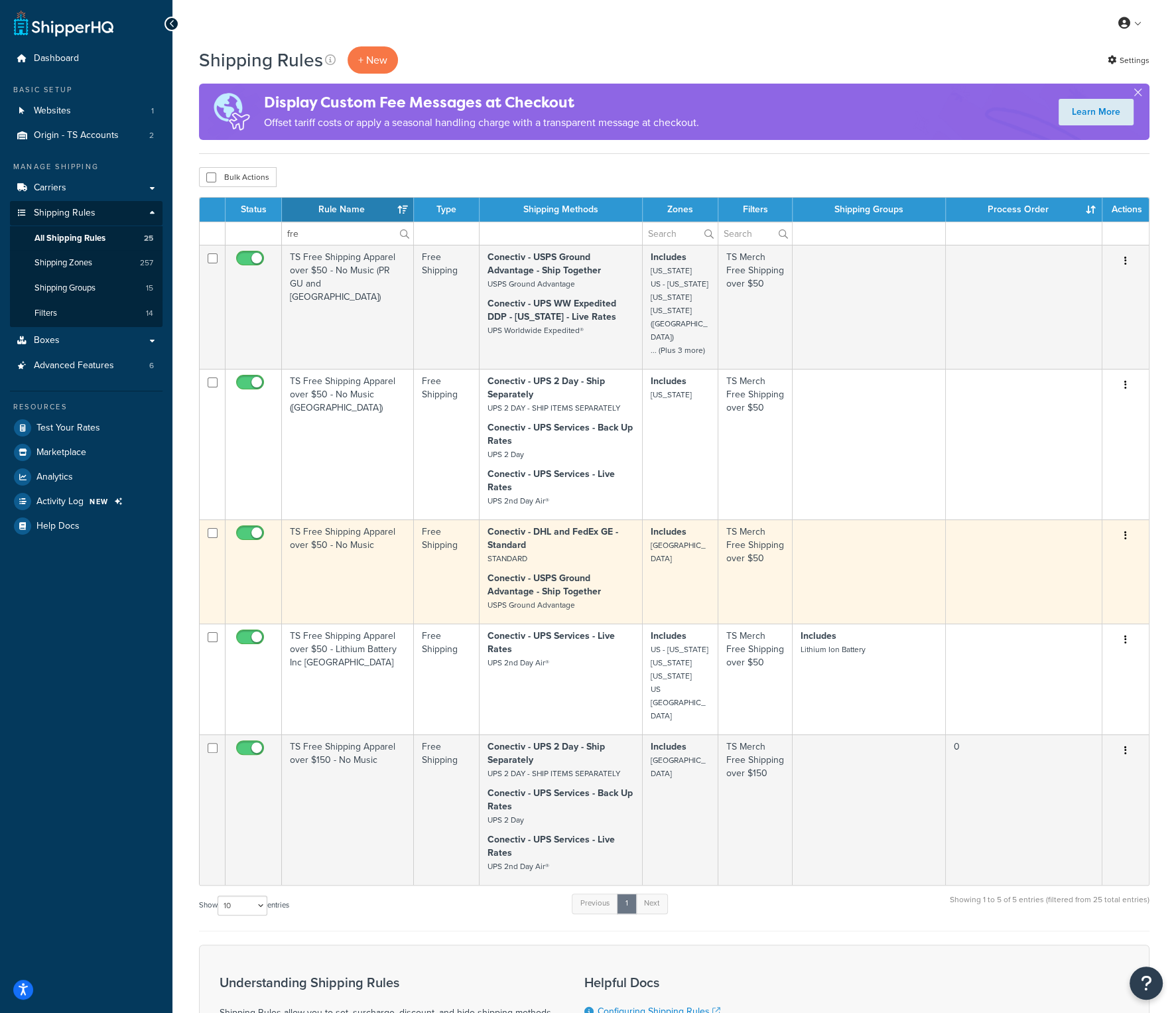
click at [353, 519] on td "TS Free Shipping Apparel over $50 - No Music" at bounding box center [348, 571] width 132 height 104
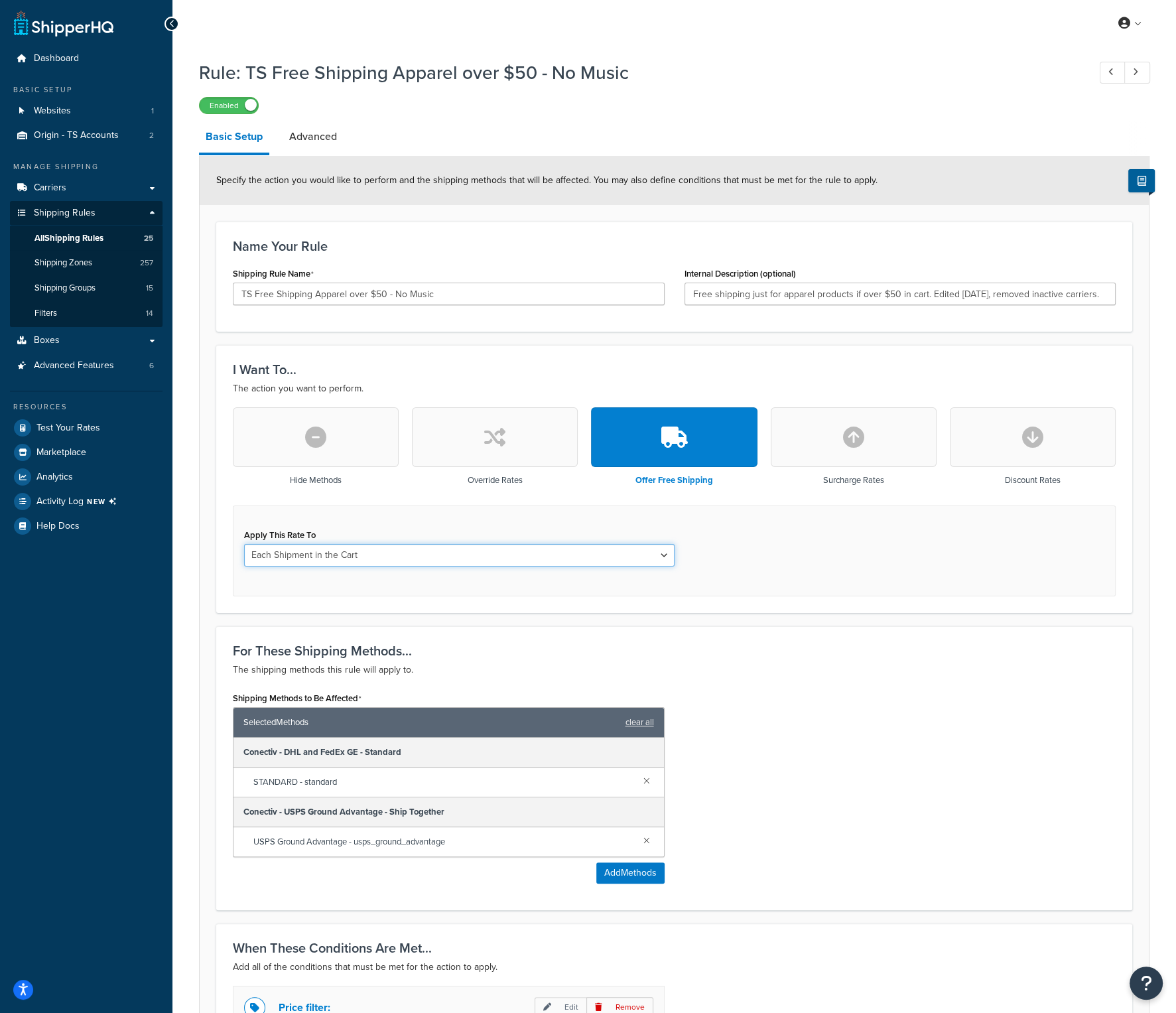
click at [430, 555] on select "Each Shipment in the Cart Each Origin in the Cart Each Shipping Group in the Ca…" at bounding box center [459, 555] width 431 height 23
click at [455, 524] on div "Apply This Rate To Each Shipment in the Cart Each Origin in the Cart Each Shipp…" at bounding box center [674, 551] width 883 height 91
